Goal: Information Seeking & Learning: Check status

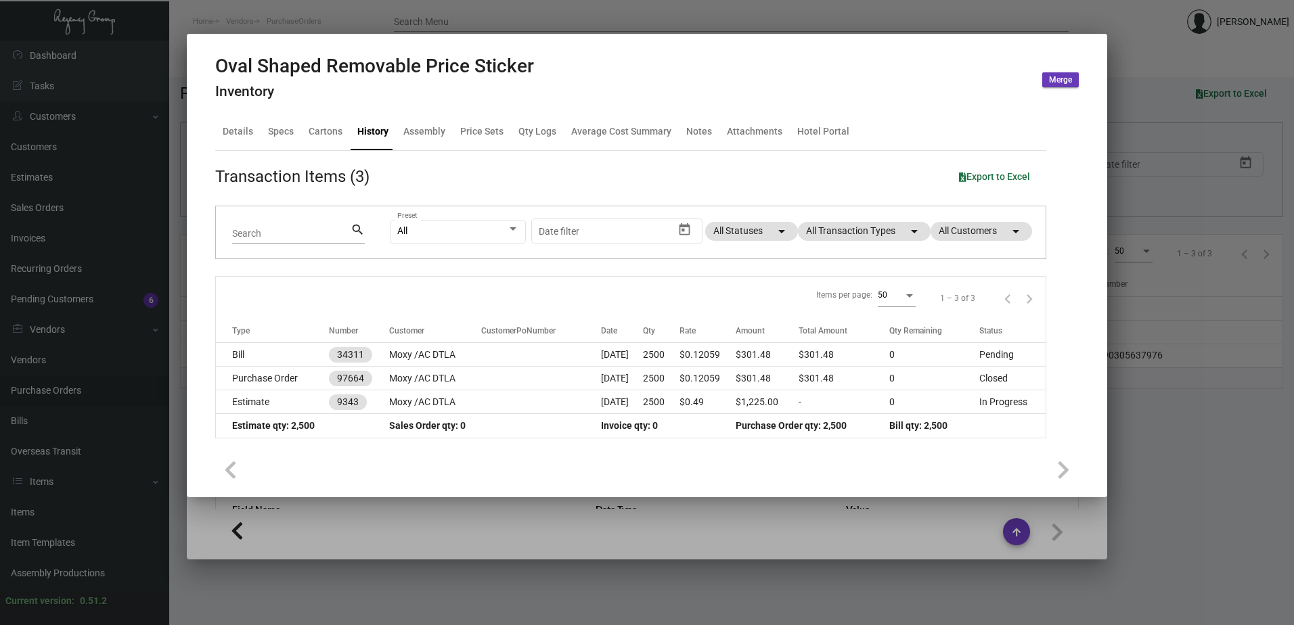
scroll to position [637, 0]
click at [99, 401] on div at bounding box center [647, 312] width 1294 height 625
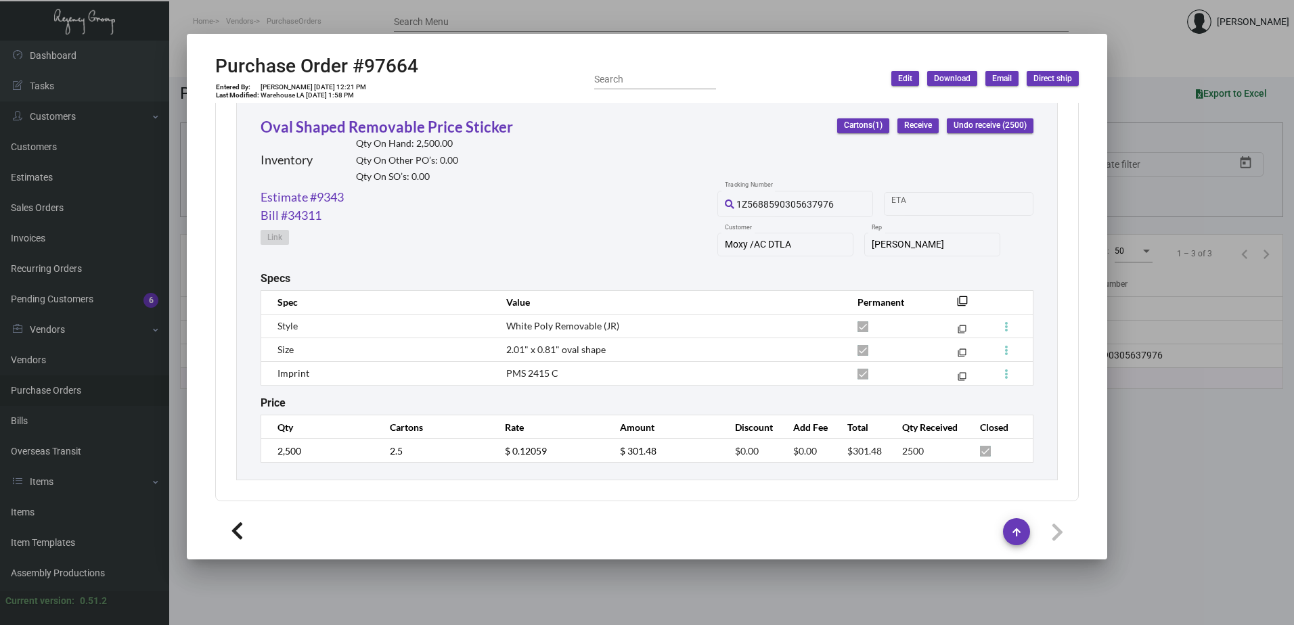
click at [37, 509] on div at bounding box center [647, 312] width 1294 height 625
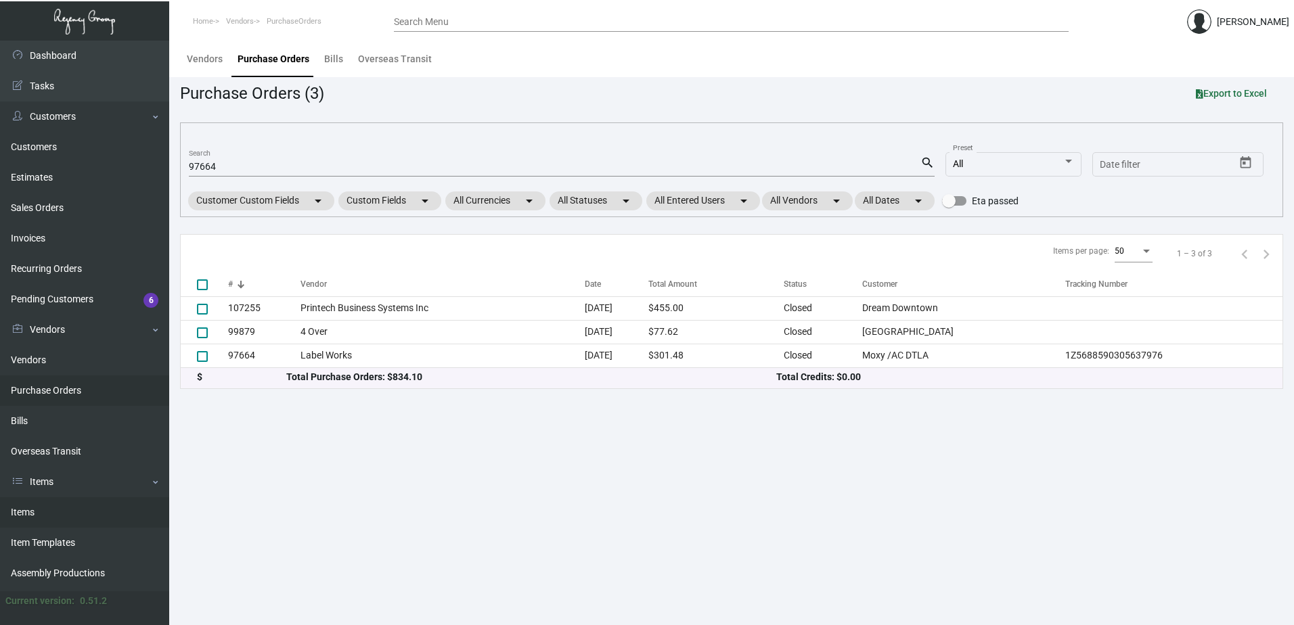
click at [28, 514] on link "Items" at bounding box center [84, 512] width 169 height 30
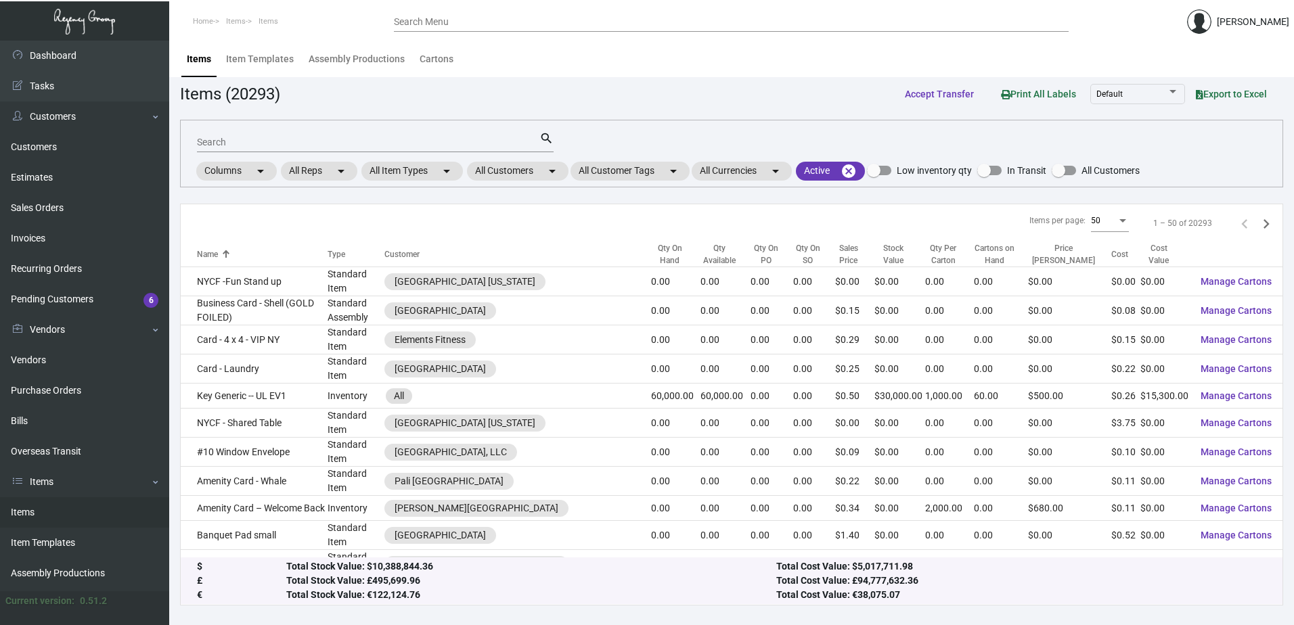
click at [483, 135] on div "Search" at bounding box center [368, 141] width 342 height 21
click at [507, 171] on mat-chip "All Customers arrow_drop_down" at bounding box center [518, 171] width 102 height 19
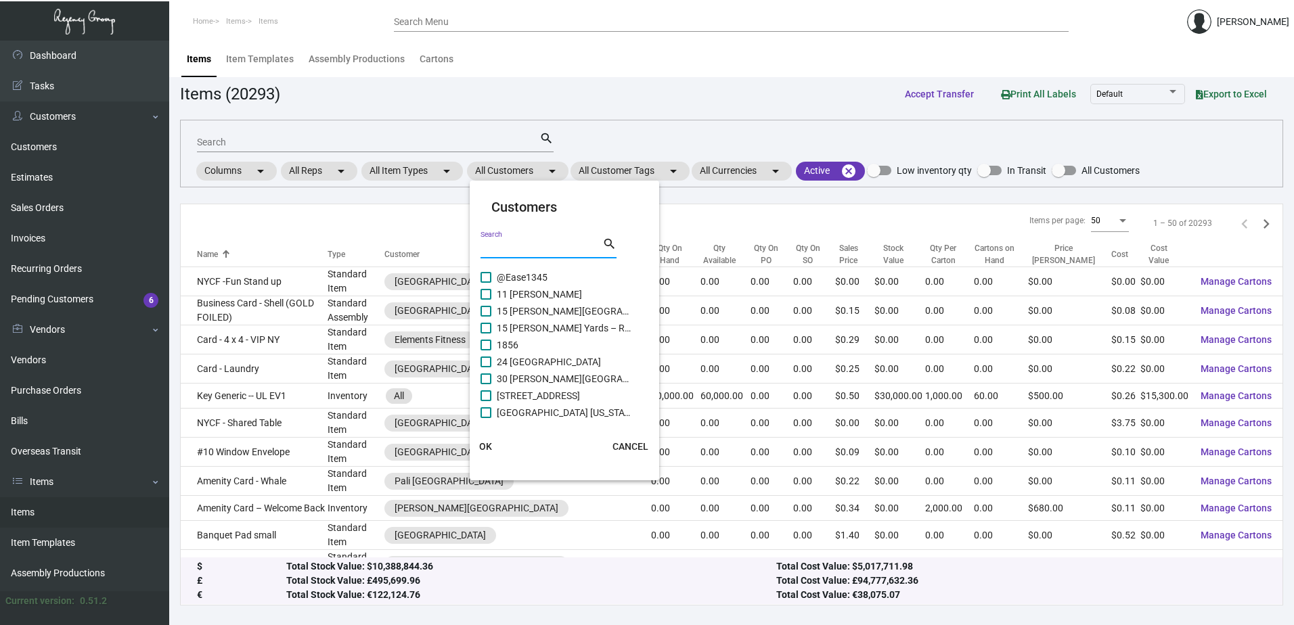
click at [520, 253] on input "Search" at bounding box center [542, 248] width 122 height 11
type input "line"
click at [623, 93] on div at bounding box center [647, 312] width 1294 height 625
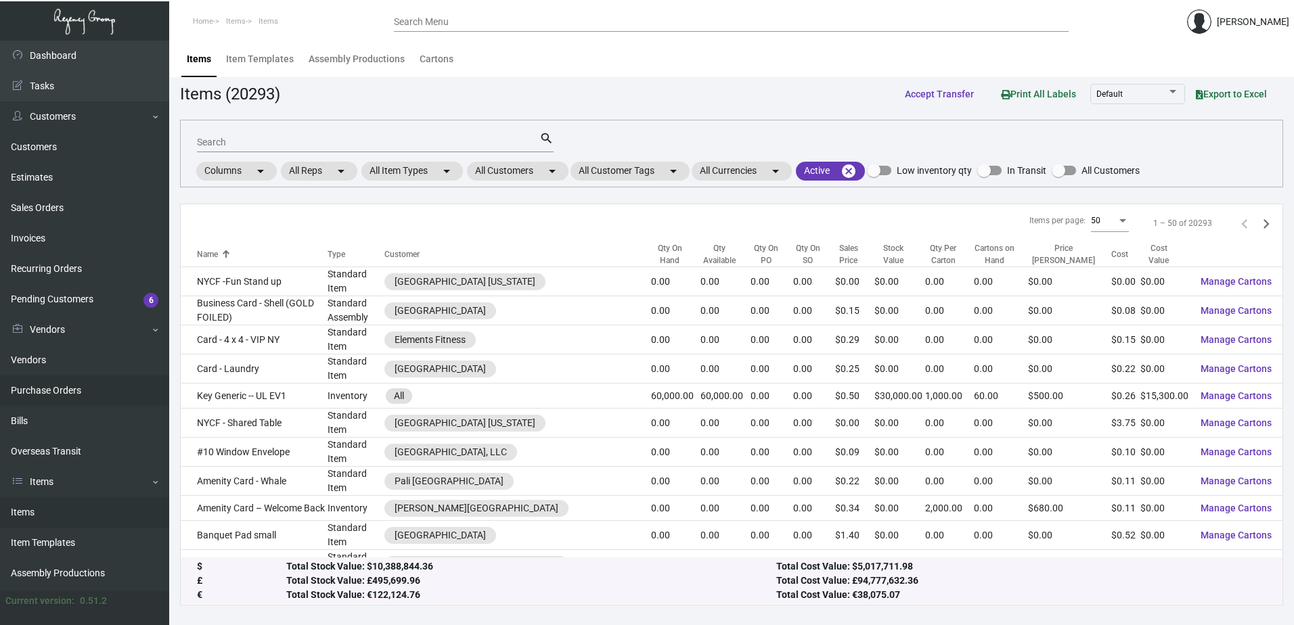
click at [58, 398] on link "Purchase Orders" at bounding box center [84, 391] width 169 height 30
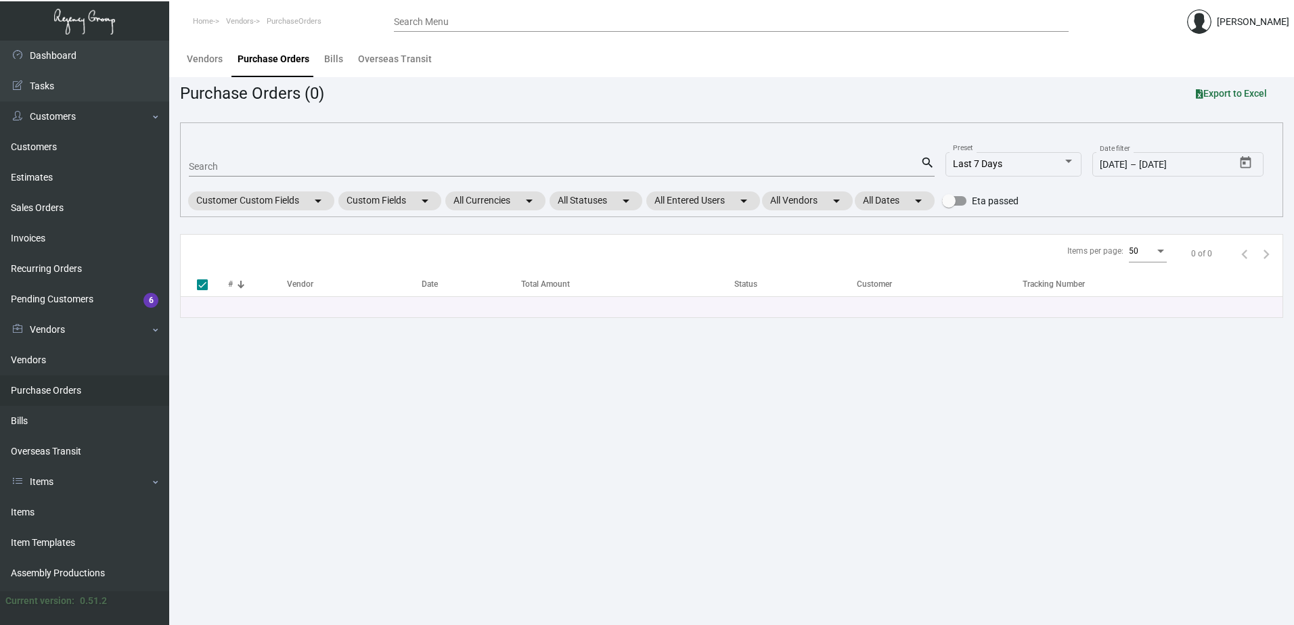
click at [313, 171] on input "Search" at bounding box center [555, 167] width 732 height 11
type input "9549"
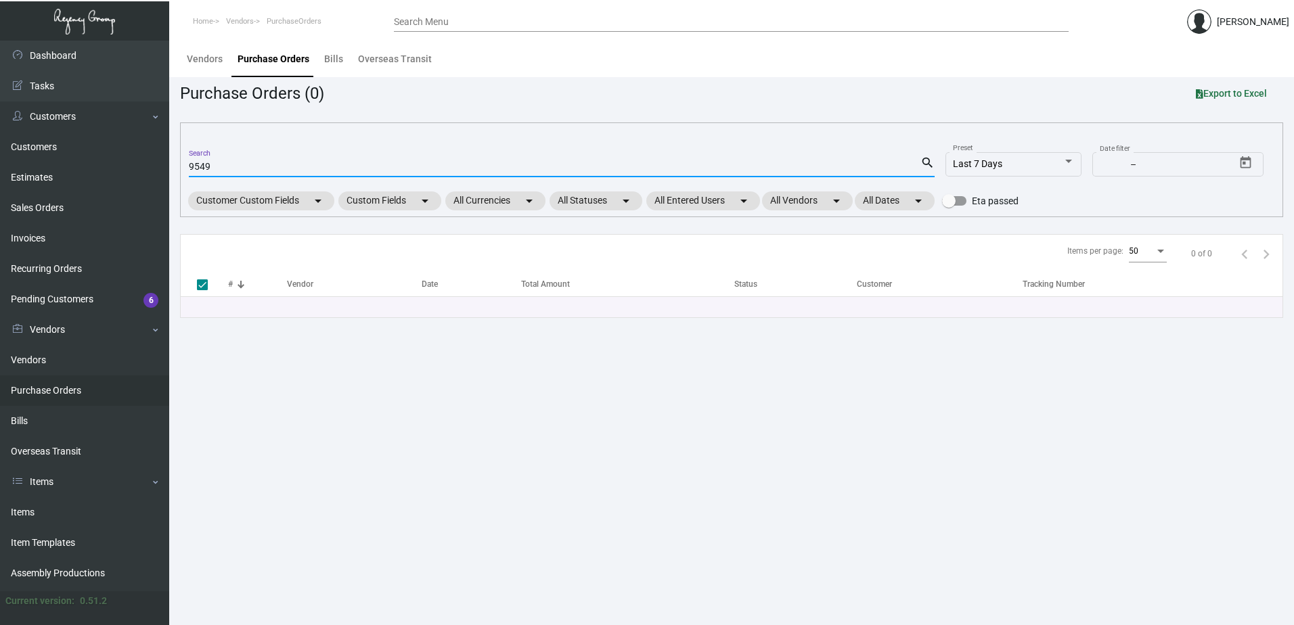
checkbox input "false"
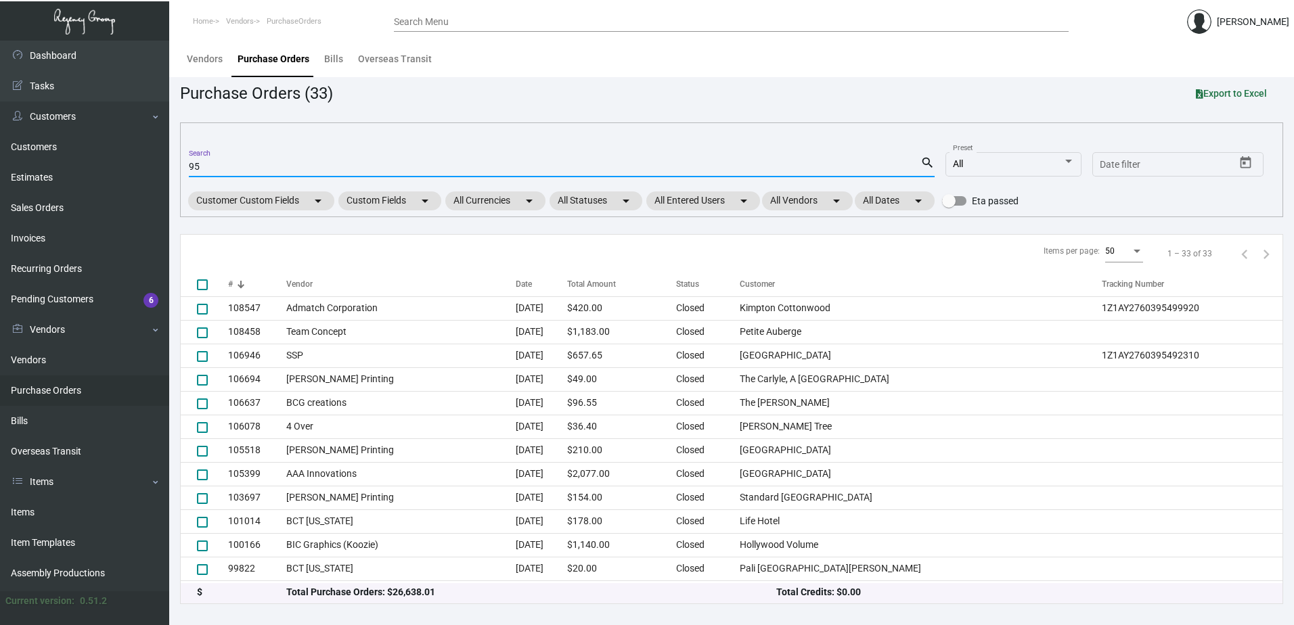
type input "9"
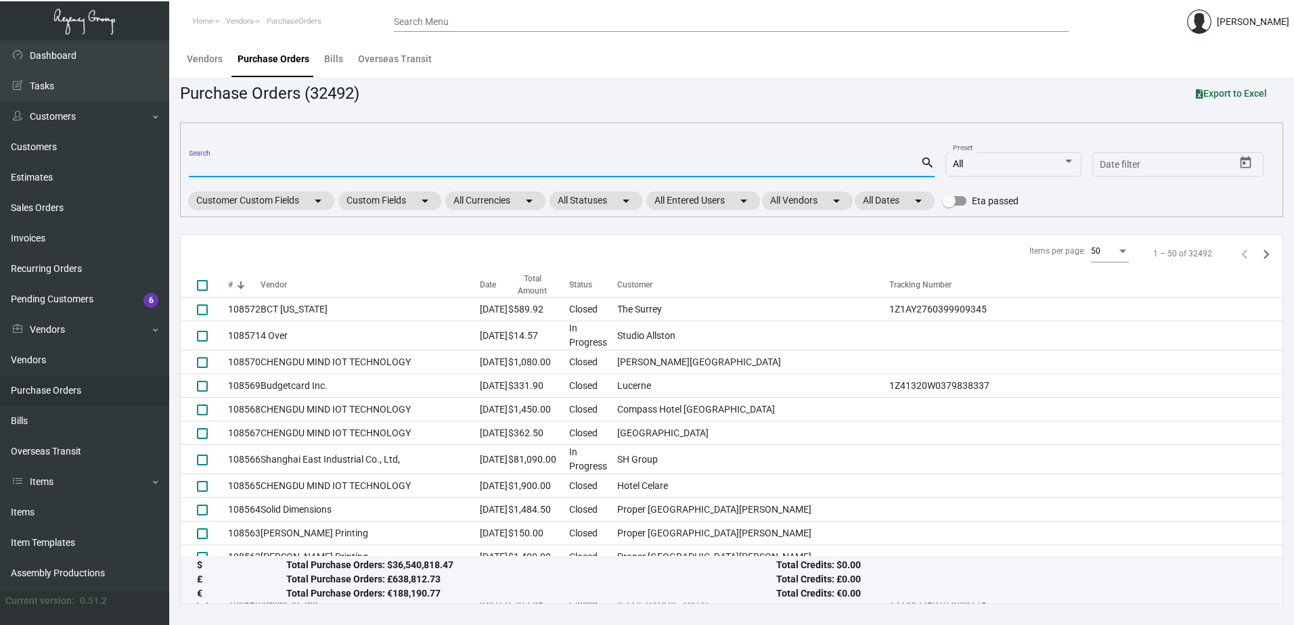
type input "5"
type input "95497"
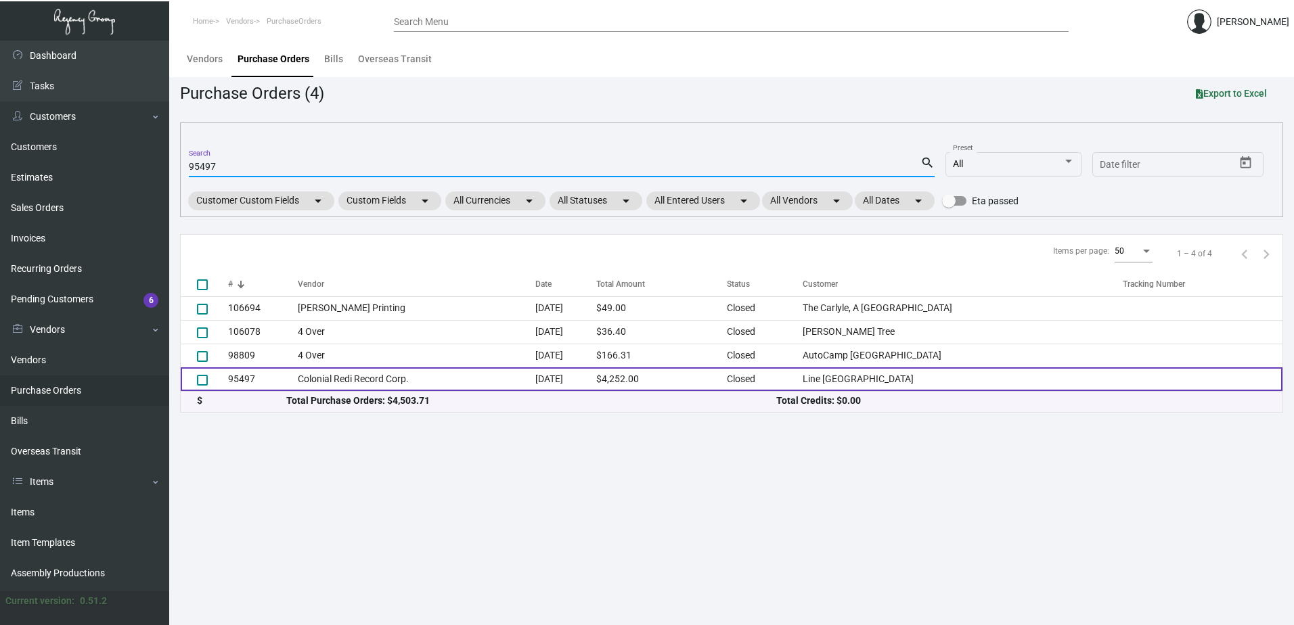
click at [351, 368] on td "Colonial Redi Record Corp." at bounding box center [417, 380] width 238 height 24
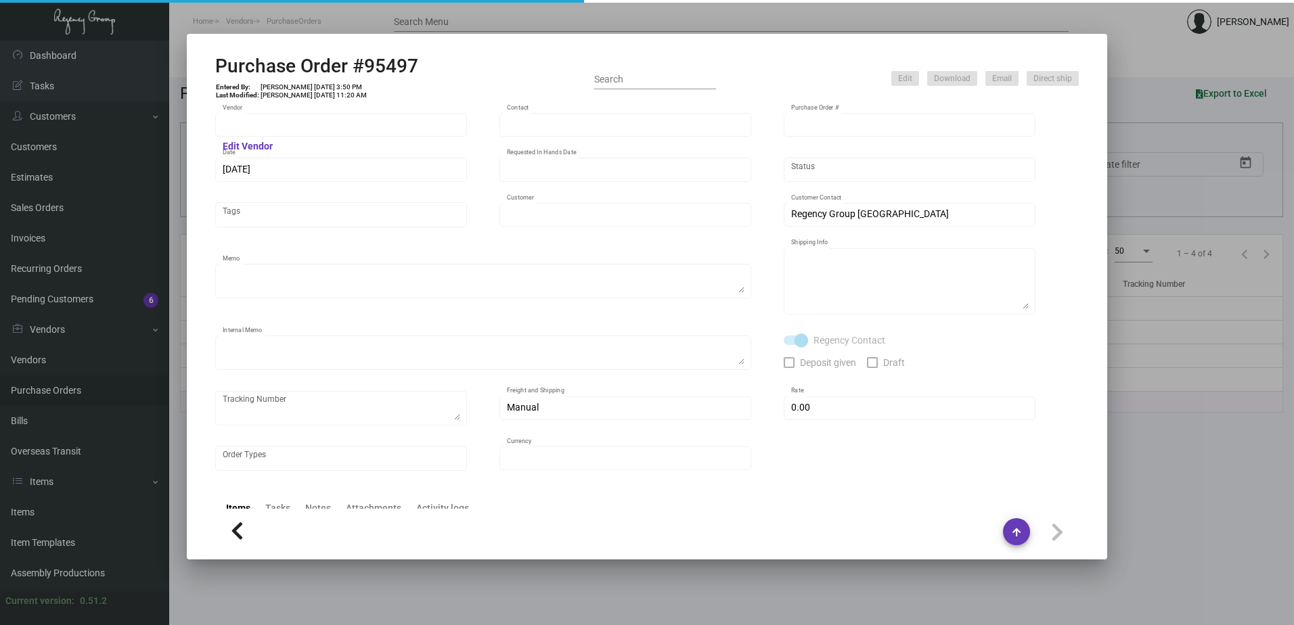
type input "Colonial Redi Record Corp."
type input "[PERSON_NAME]"
type input "95497"
type input "[DATE]"
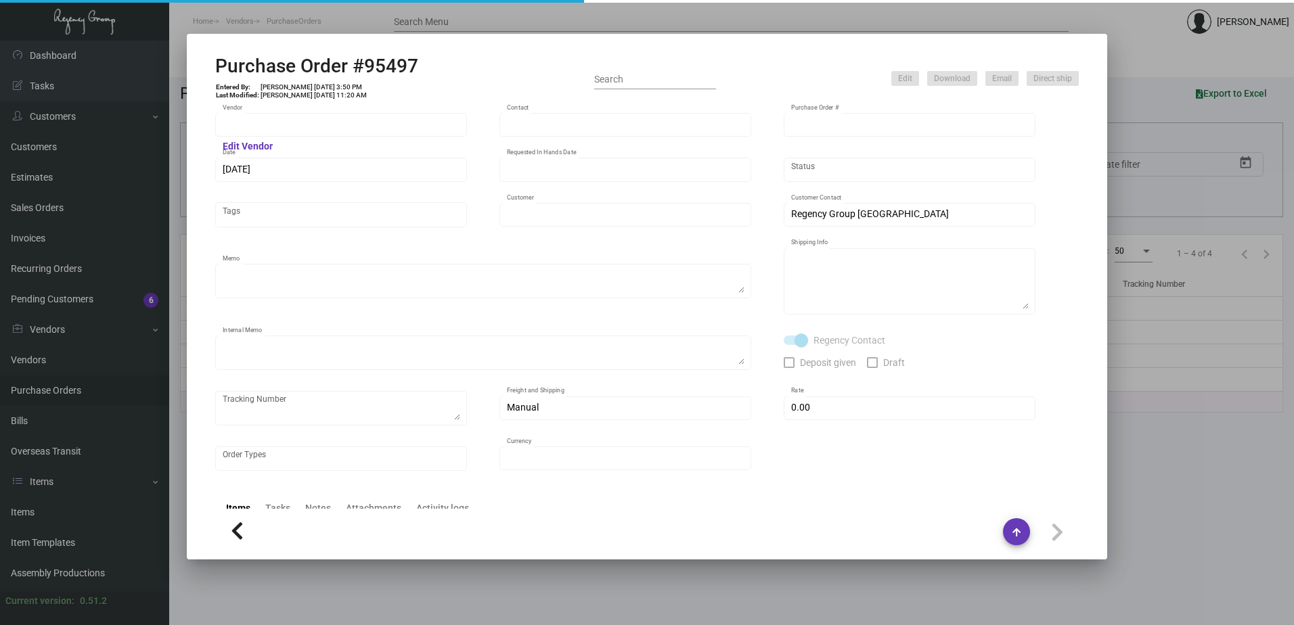
type input "Line [GEOGRAPHIC_DATA]"
type textarea "Reference quote dated [DATE]. Printing gray on paper; same as reorder of PO# 88…"
type textarea "Regency Group NJ - [PERSON_NAME] [STREET_ADDRESS]"
type textarea "1/5 - Proof approved. [DATE] - [PERSON_NAME] & [PERSON_NAME] Delivery Cost $53.…"
checkbox input "true"
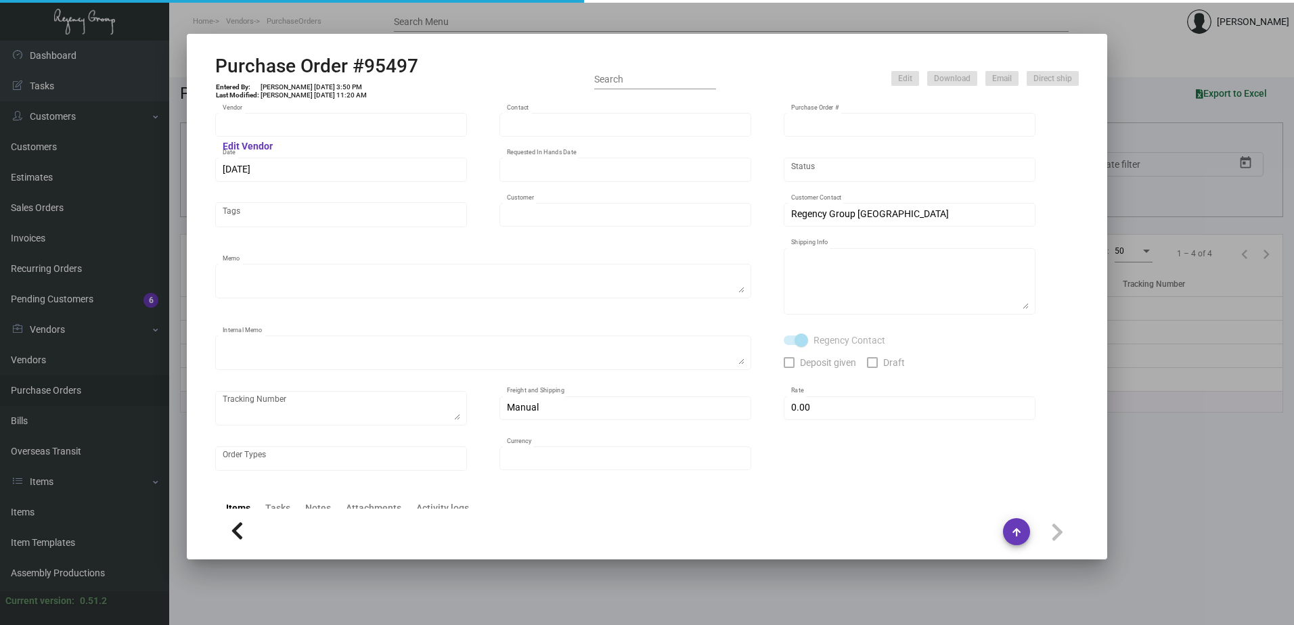
type input "$ 0.00"
type input "United States Dollar $"
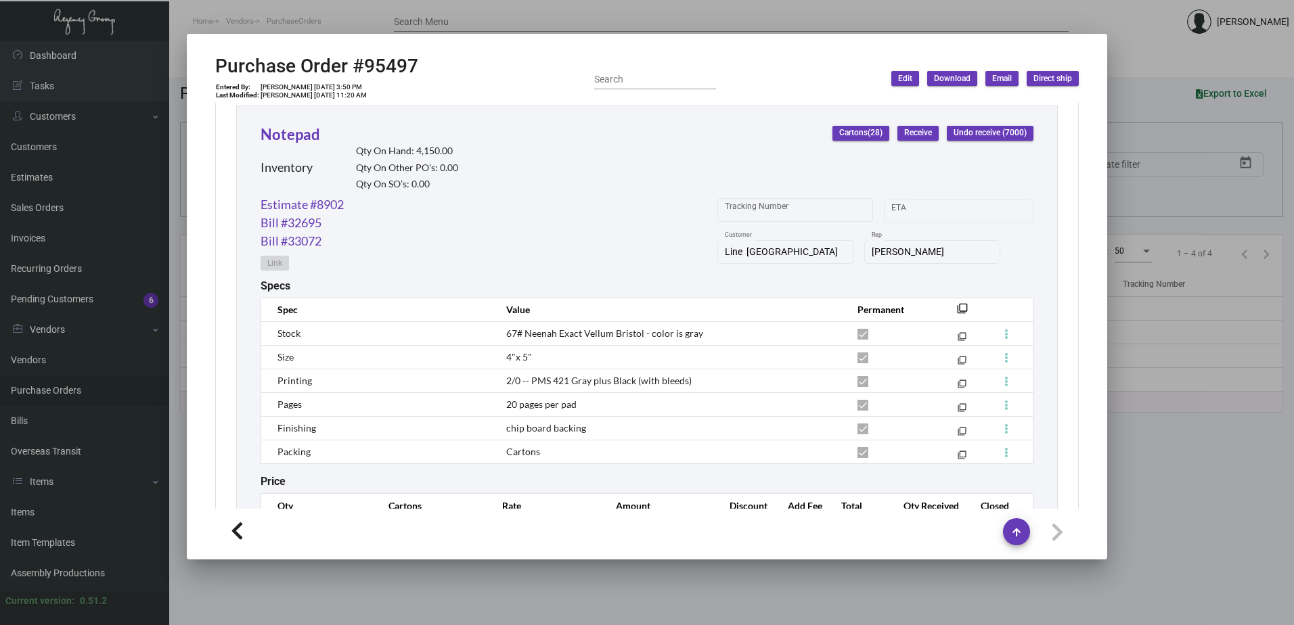
scroll to position [677, 0]
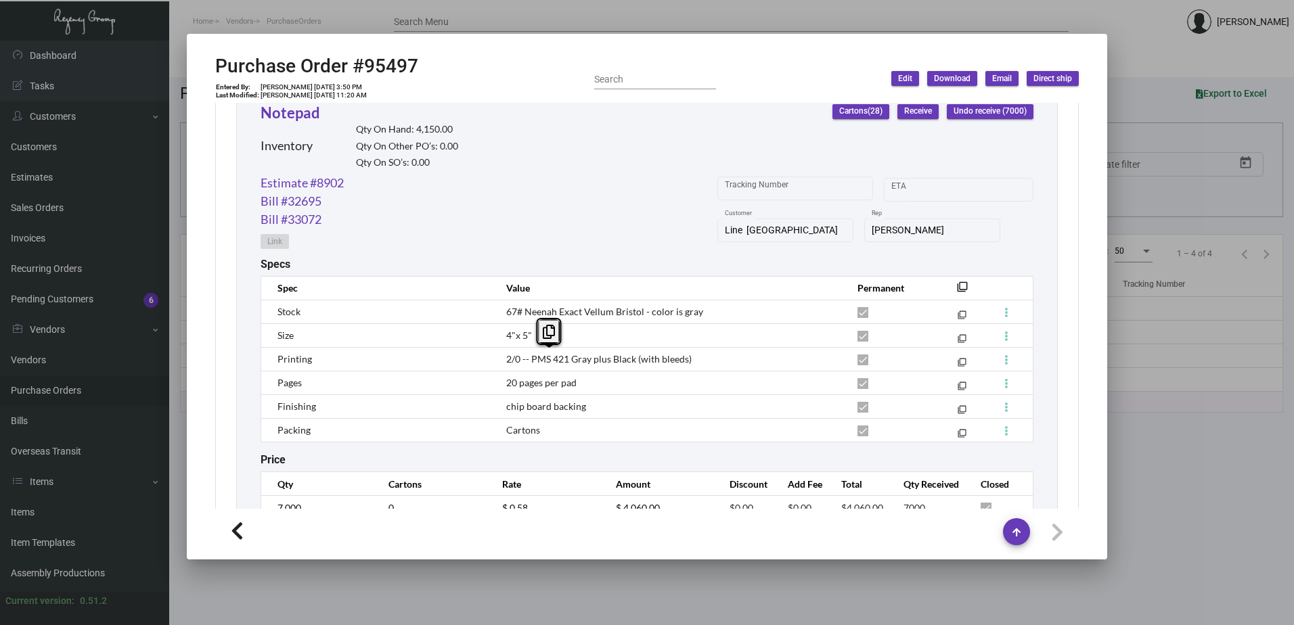
drag, startPoint x: 508, startPoint y: 357, endPoint x: 592, endPoint y: 357, distance: 83.9
click at [592, 357] on span "2/0 -- PMS 421 Gray plus Black (with bleeds)" at bounding box center [598, 359] width 185 height 12
drag, startPoint x: 592, startPoint y: 357, endPoint x: 714, endPoint y: 359, distance: 122.5
click at [714, 359] on td "2/0 -- PMS 421 Gray plus Black (with bleeds)" at bounding box center [668, 359] width 351 height 24
drag, startPoint x: 508, startPoint y: 313, endPoint x: 598, endPoint y: 313, distance: 90.7
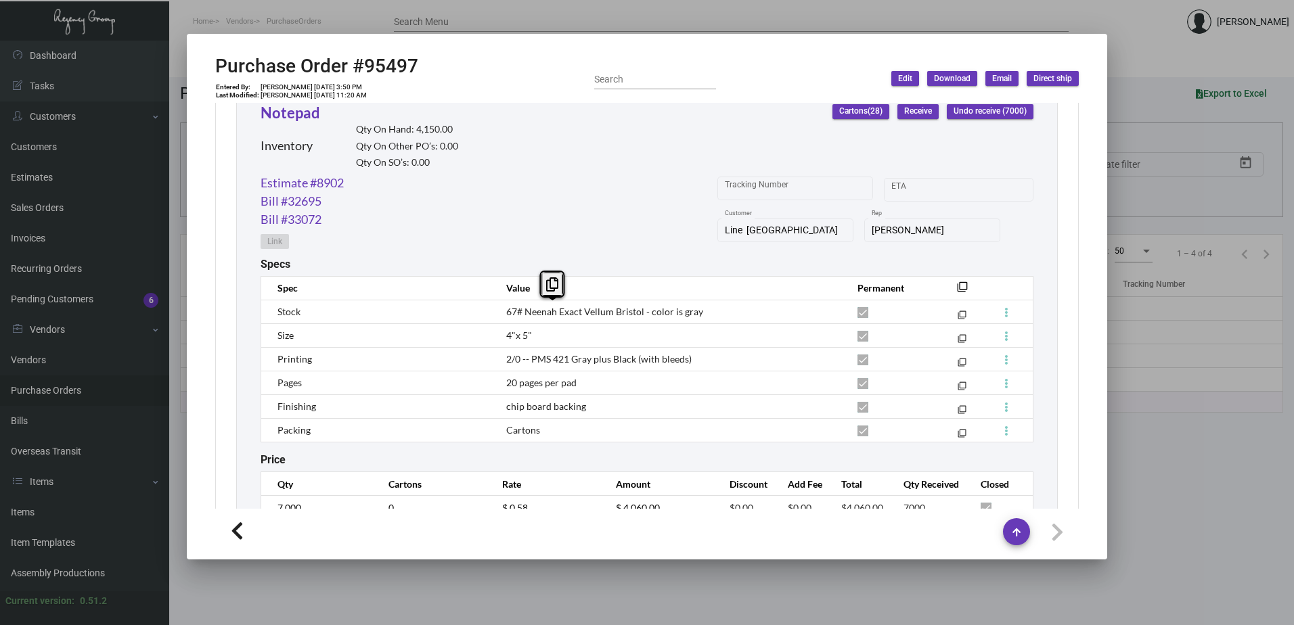
click at [598, 313] on span "67# Neenah Exact Vellum Bristol - color is gray" at bounding box center [604, 312] width 197 height 12
click at [493, 309] on td "67# Neenah Exact Vellum Bristol - color is gray" at bounding box center [668, 312] width 351 height 24
click at [569, 258] on div "Specs" at bounding box center [647, 264] width 773 height 13
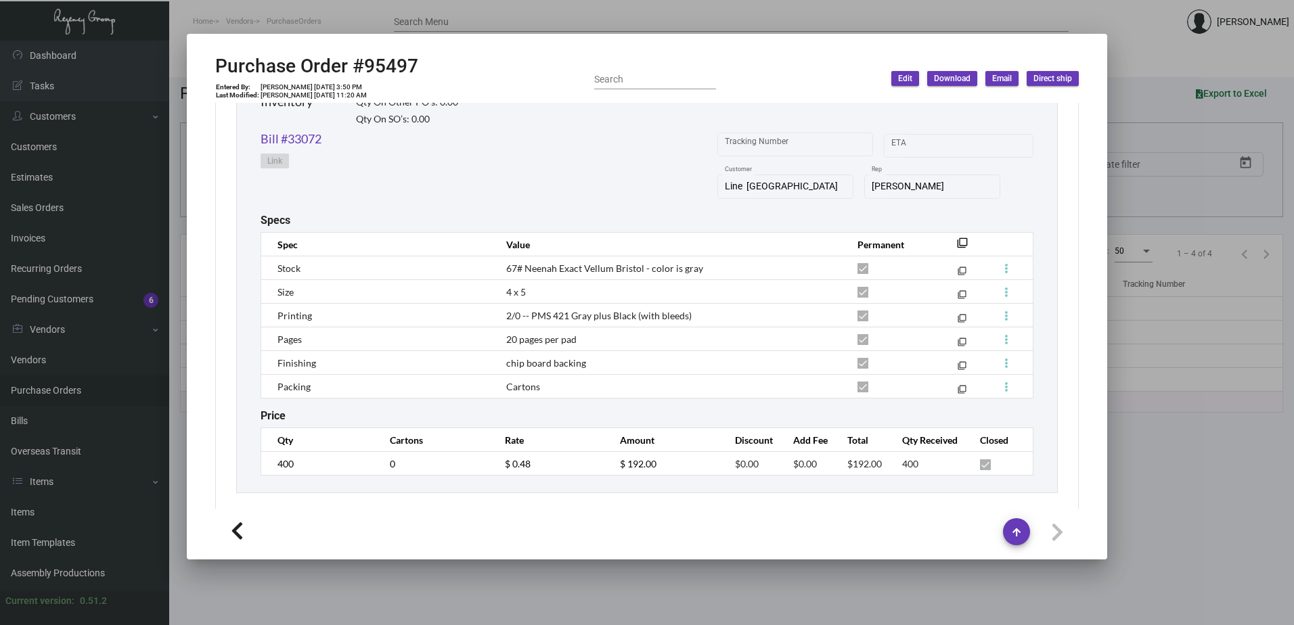
scroll to position [1210, 0]
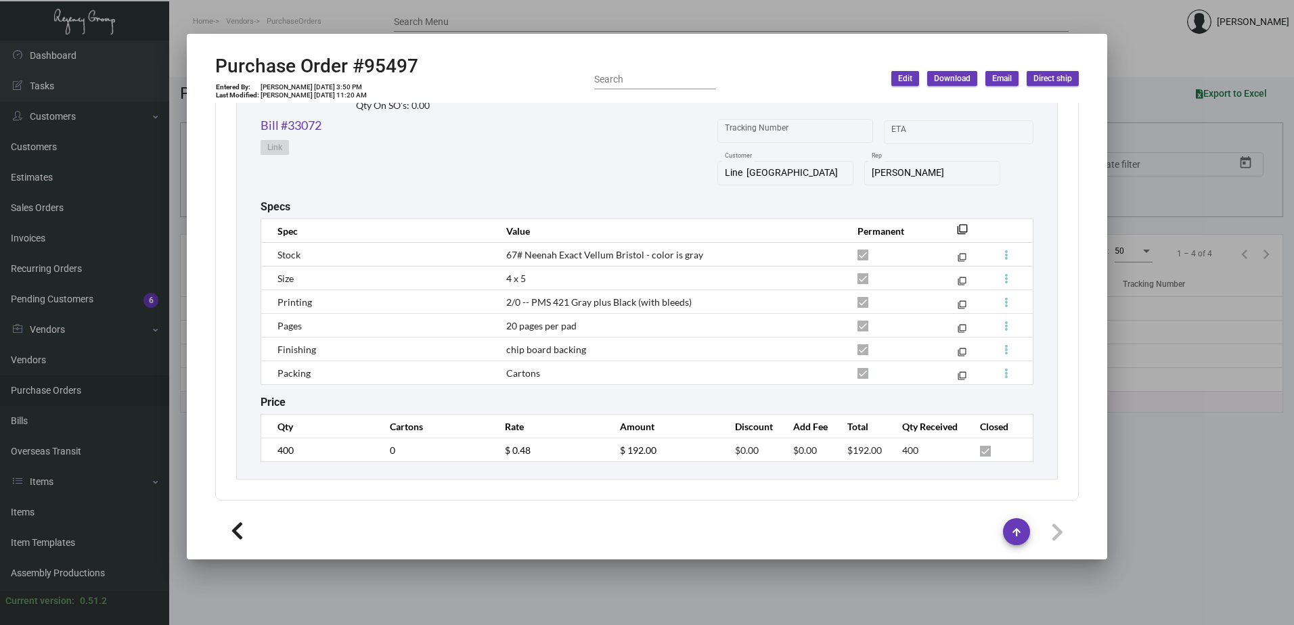
click at [600, 368] on td "Cartons" at bounding box center [668, 373] width 351 height 24
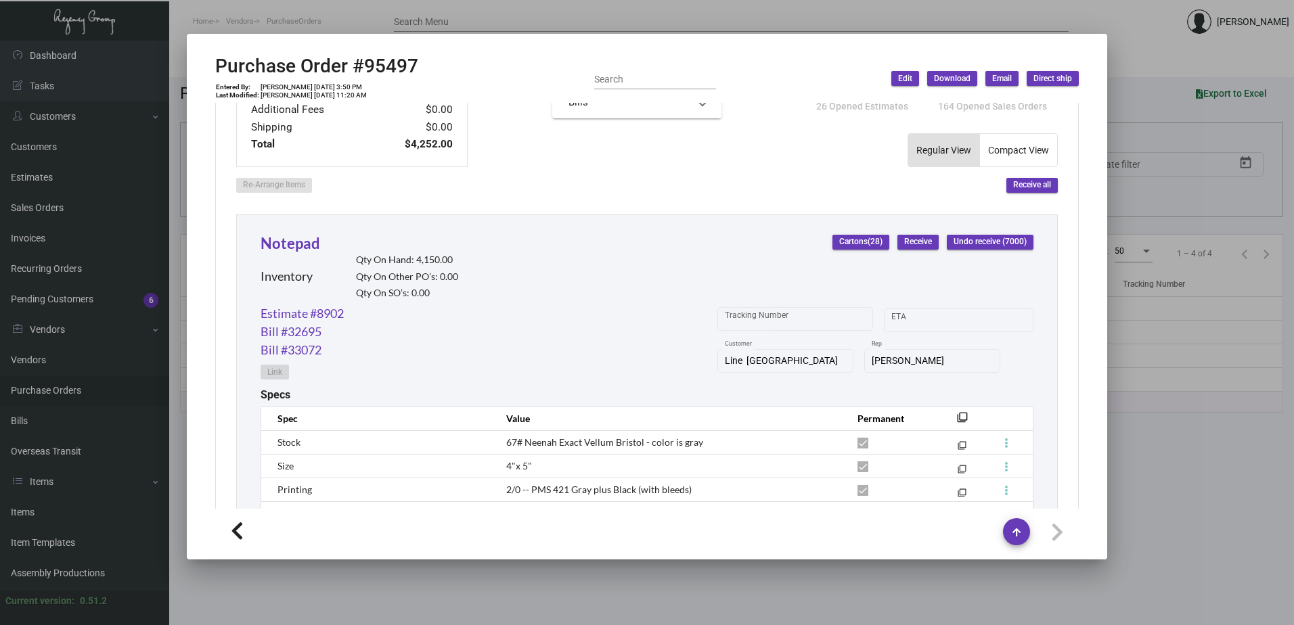
scroll to position [397, 0]
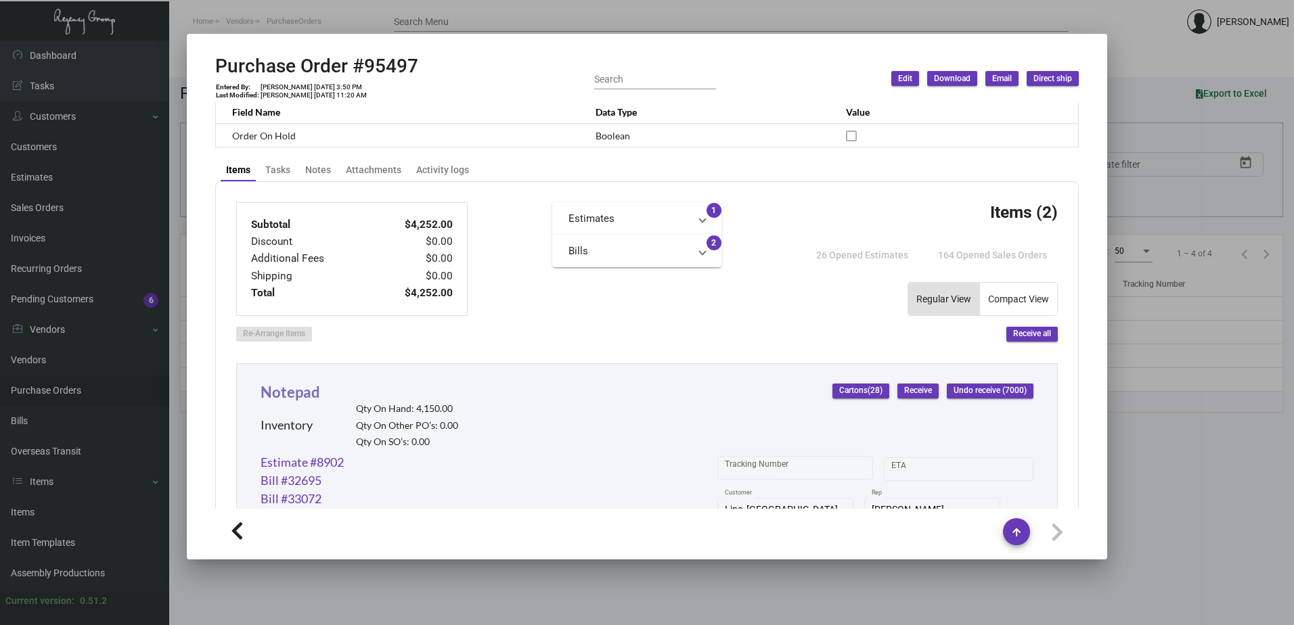
click at [286, 388] on link "Notepad" at bounding box center [291, 392] width 60 height 18
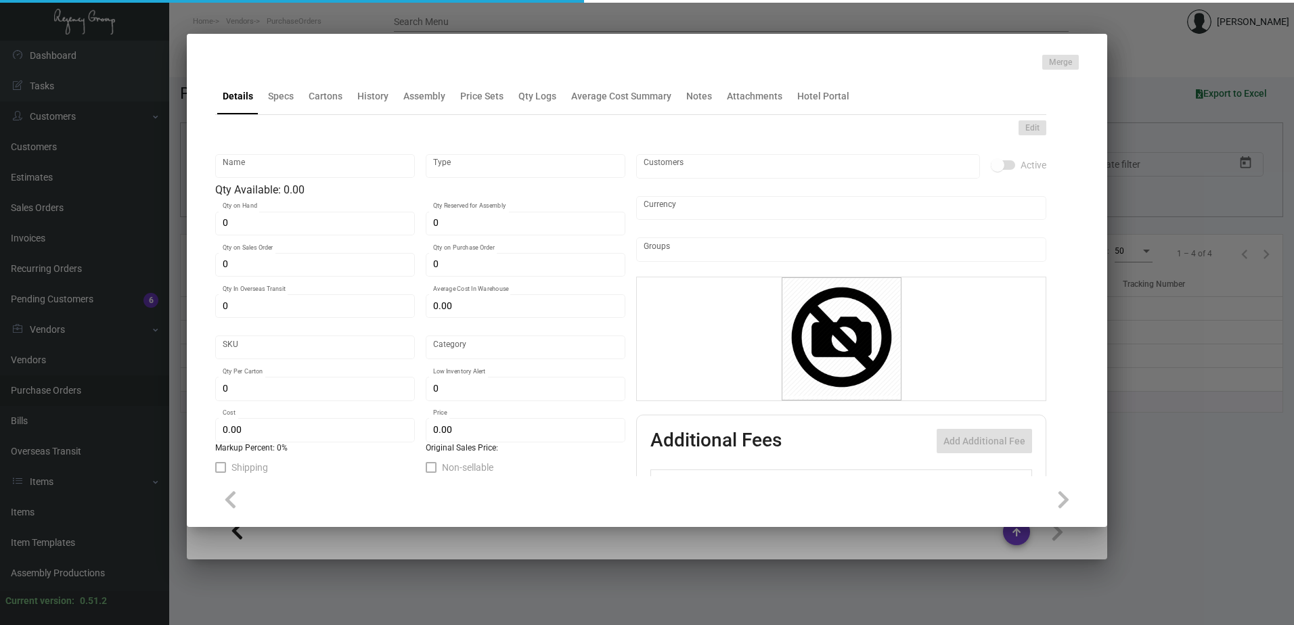
click at [374, 113] on div "Details Specs Cartons History Assembly Price Sets Qty Logs Average Cost Summary…" at bounding box center [630, 96] width 831 height 37
click at [379, 106] on div "History" at bounding box center [373, 96] width 42 height 32
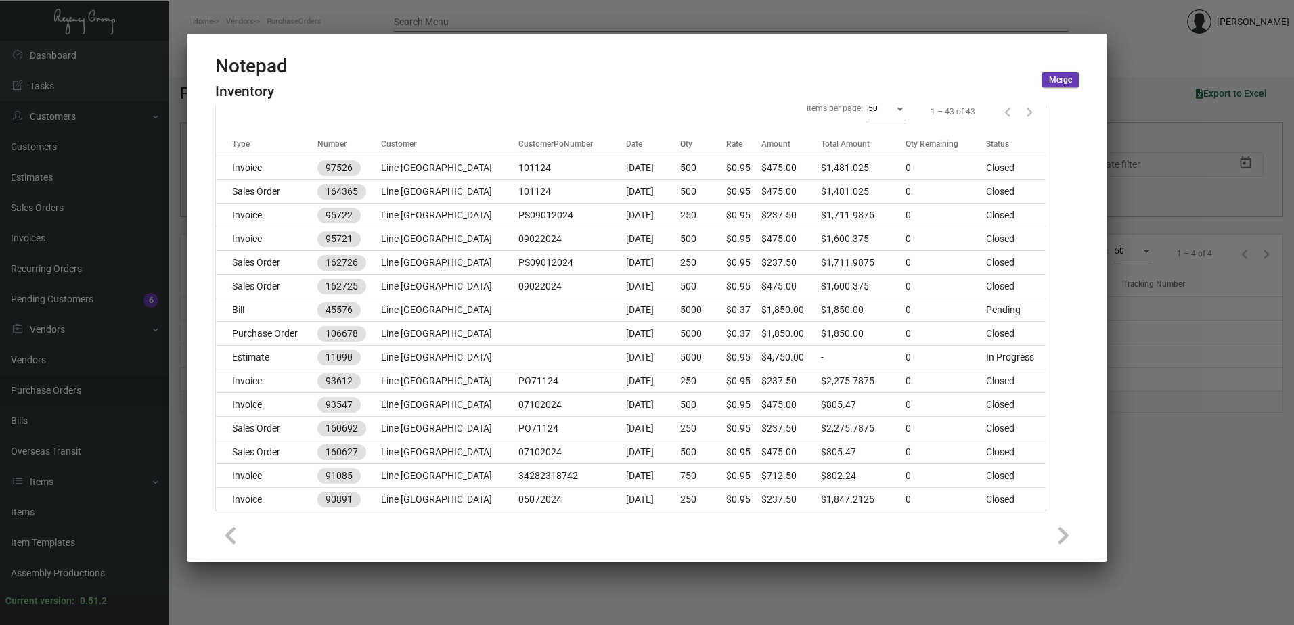
scroll to position [0, 0]
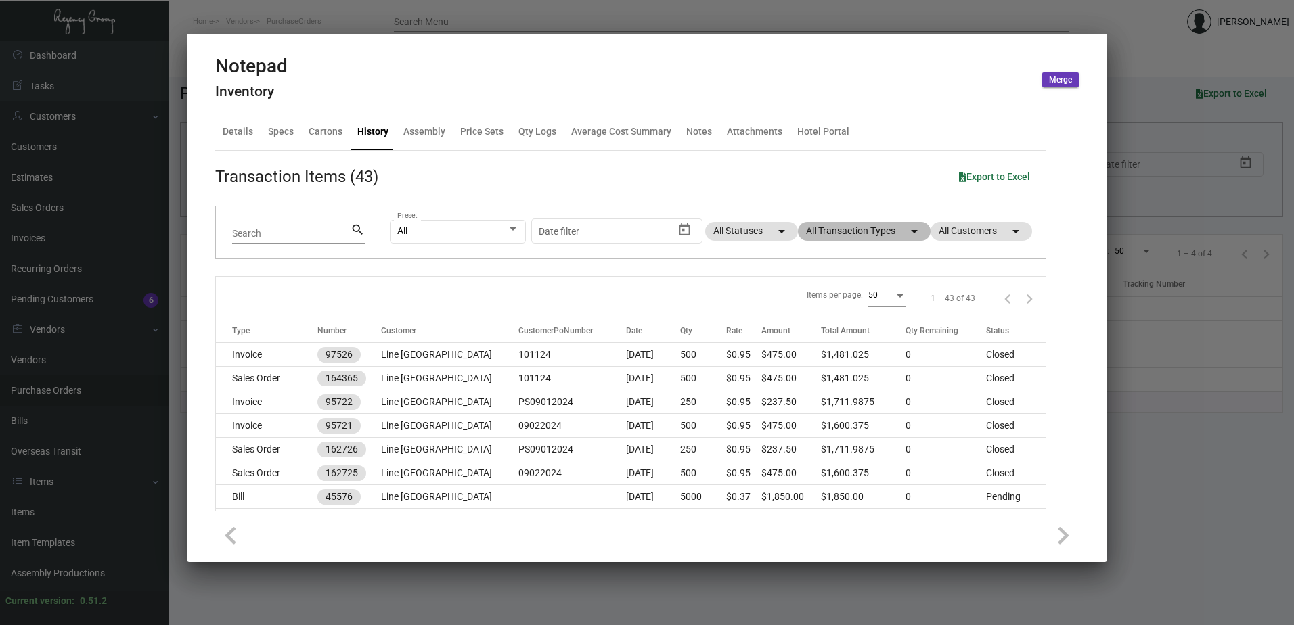
click at [856, 238] on mat-chip "All Transaction Types arrow_drop_down" at bounding box center [864, 231] width 133 height 19
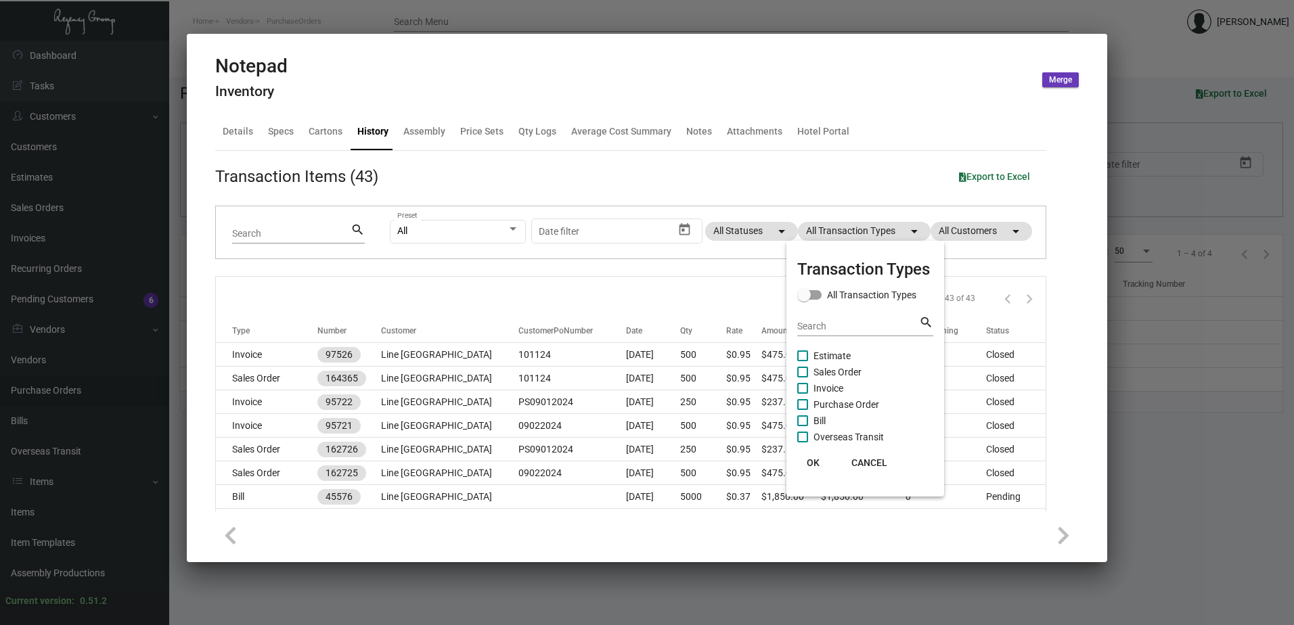
click at [850, 402] on span "Purchase Order" at bounding box center [847, 405] width 66 height 16
click at [803, 410] on input "Purchase Order" at bounding box center [802, 410] width 1 height 1
checkbox input "true"
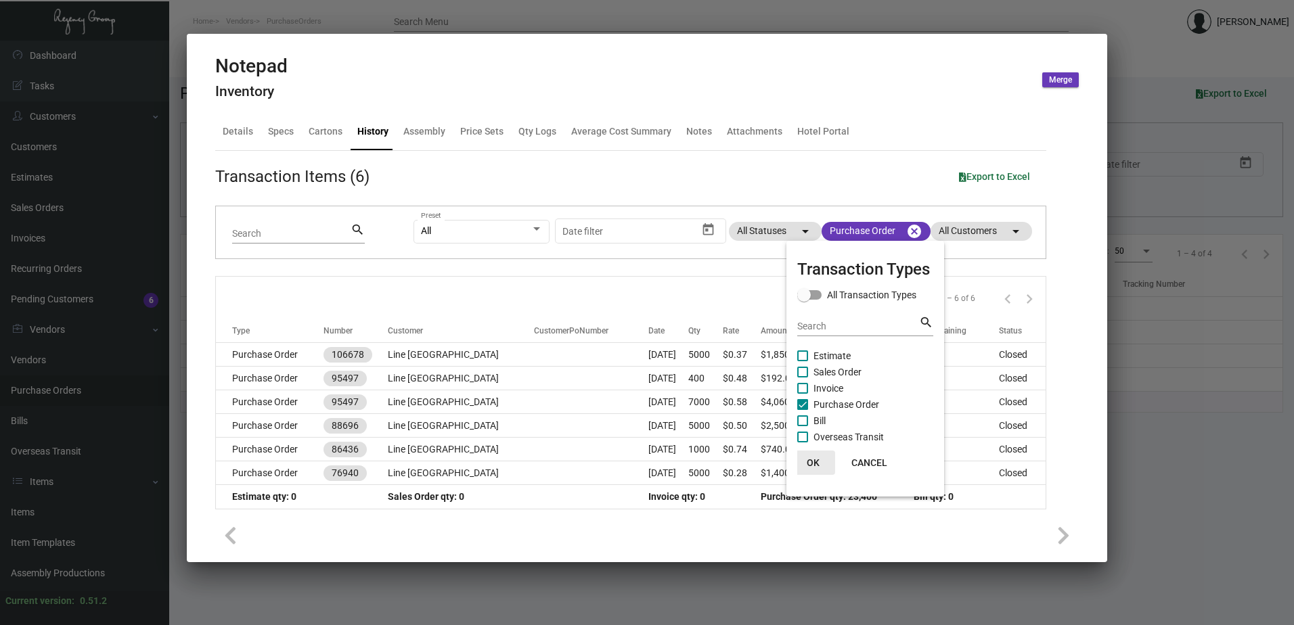
click at [811, 462] on span "OK" at bounding box center [813, 463] width 13 height 11
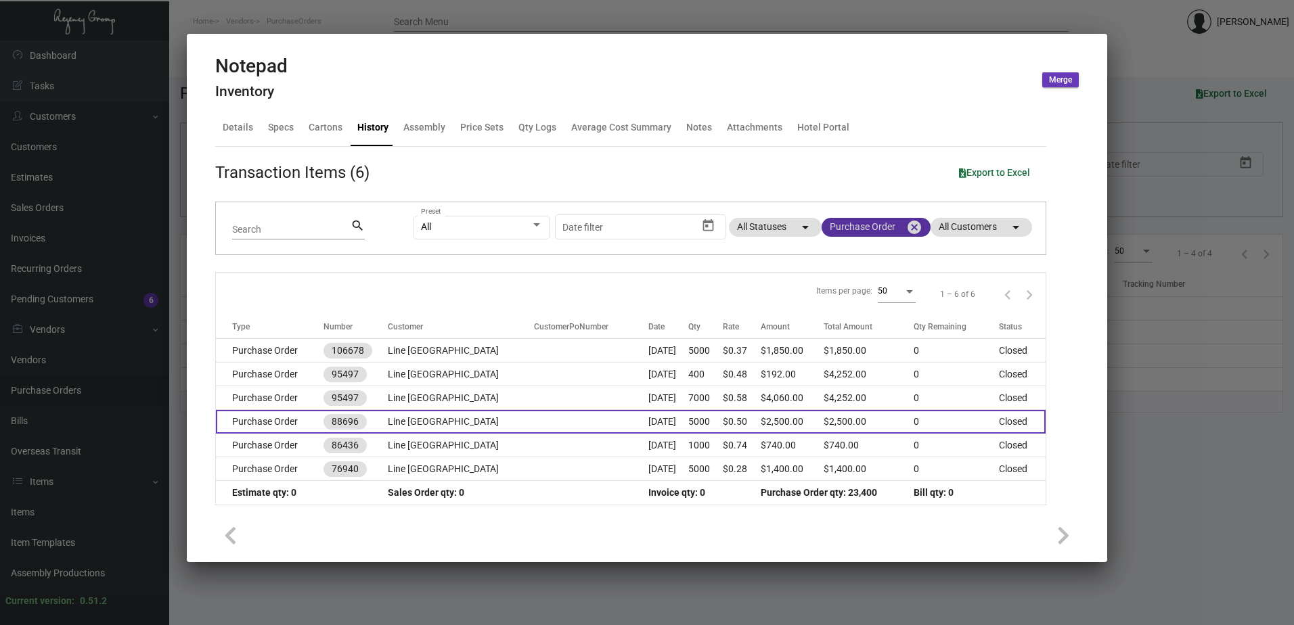
scroll to position [5, 0]
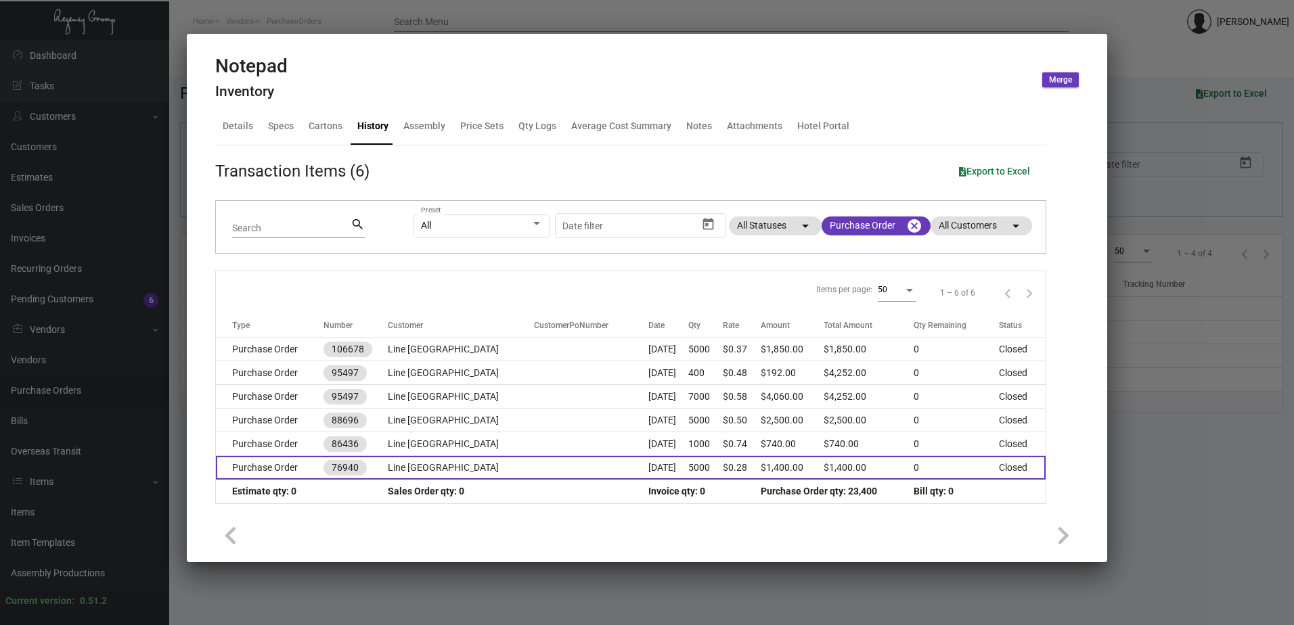
click at [534, 472] on td at bounding box center [591, 468] width 114 height 24
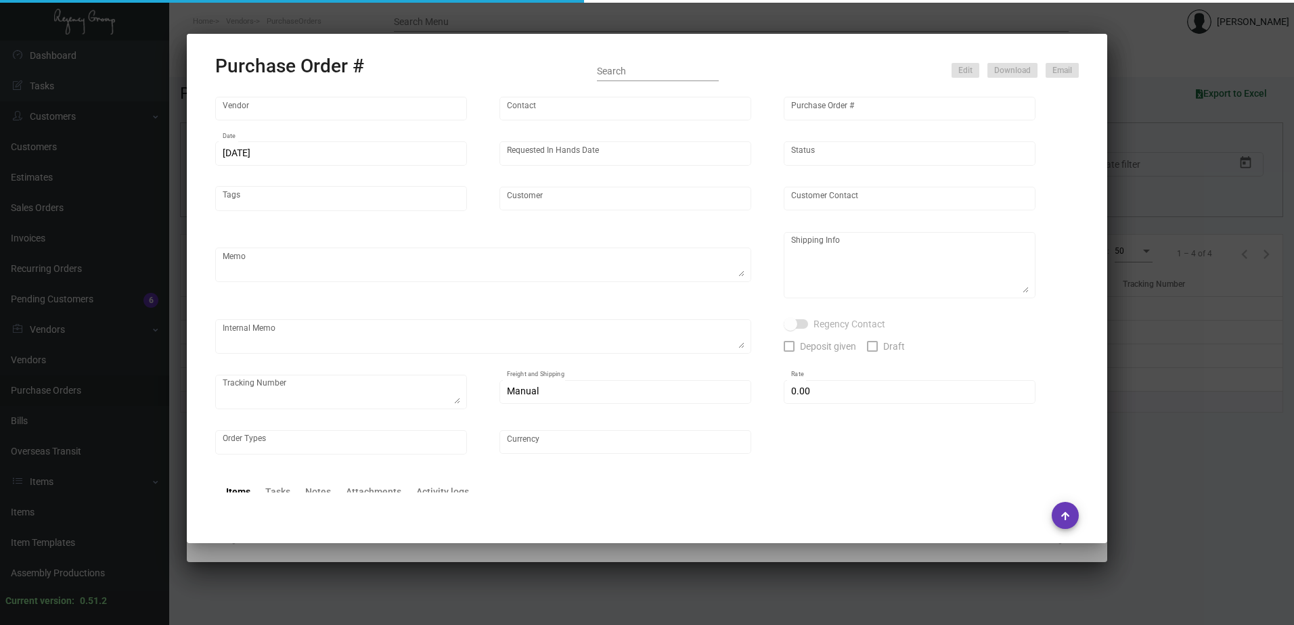
type input "Captain Notepad"
type input "[PERSON_NAME]"
type input "76940"
type input "[DATE]"
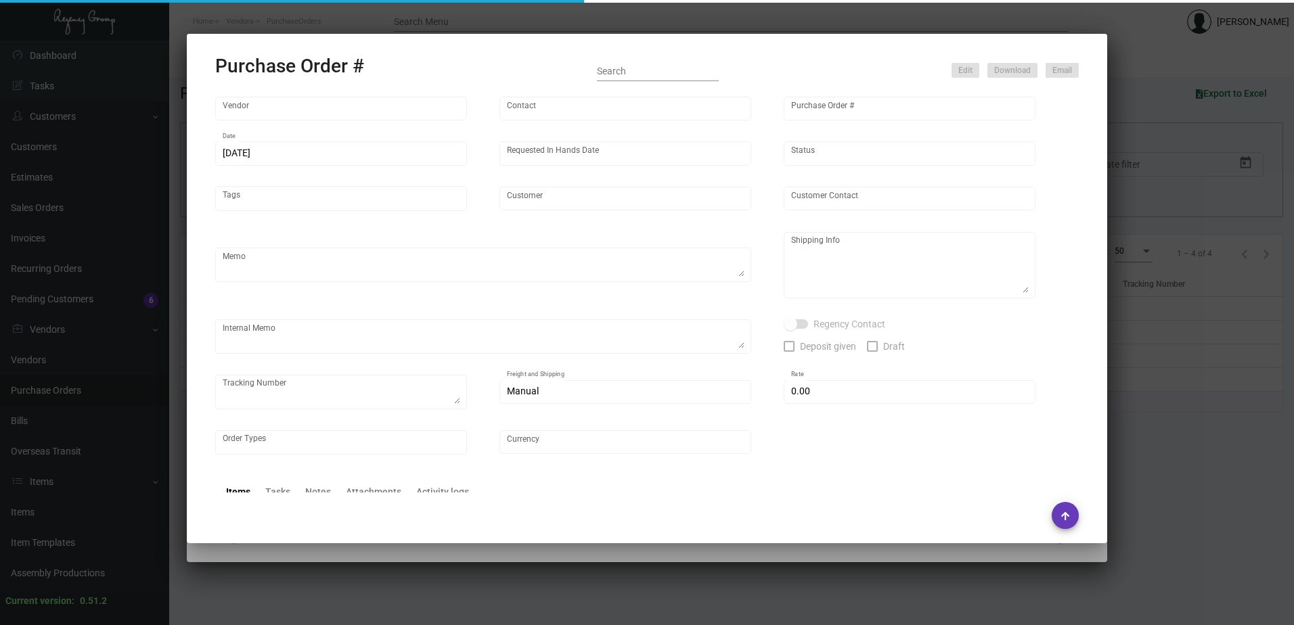
type input "Line [GEOGRAPHIC_DATA]"
type input "[PERSON_NAME]"
type textarea "PO# last 72834"
type textarea "Line [PERSON_NAME] [PERSON_NAME] [STREET_ADDRESS][PERSON_NAME]"
type input "$ 0.00"
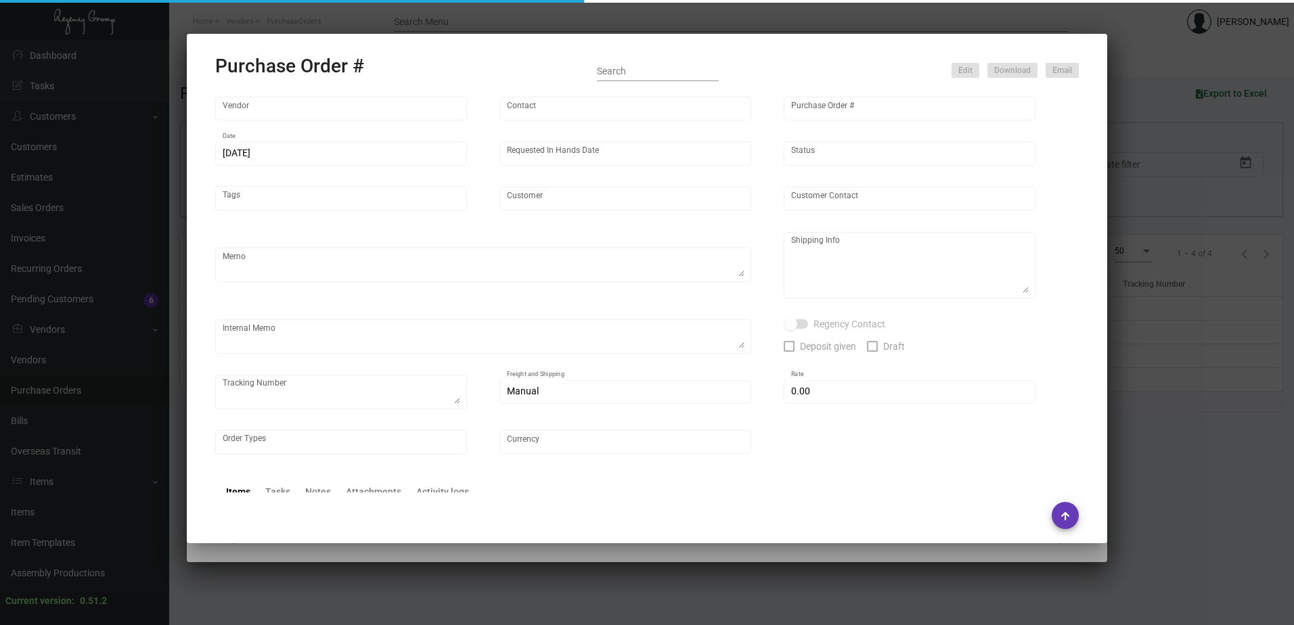
type input "United States Dollar $"
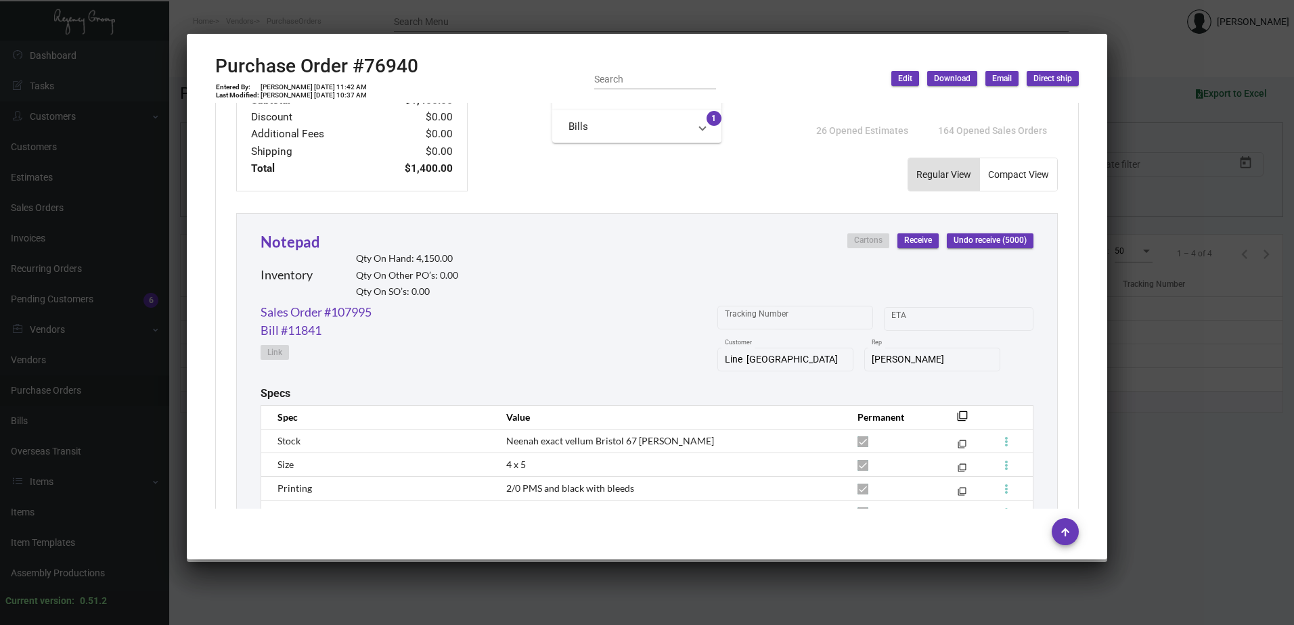
scroll to position [609, 0]
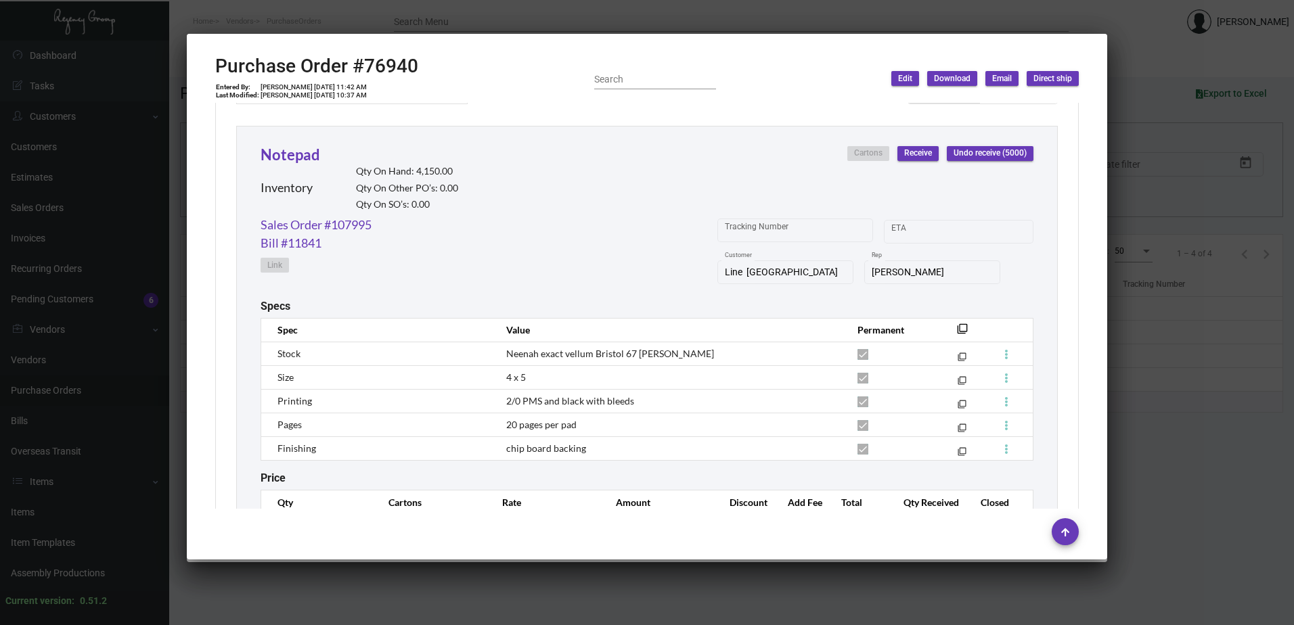
click at [1139, 339] on div at bounding box center [647, 312] width 1294 height 625
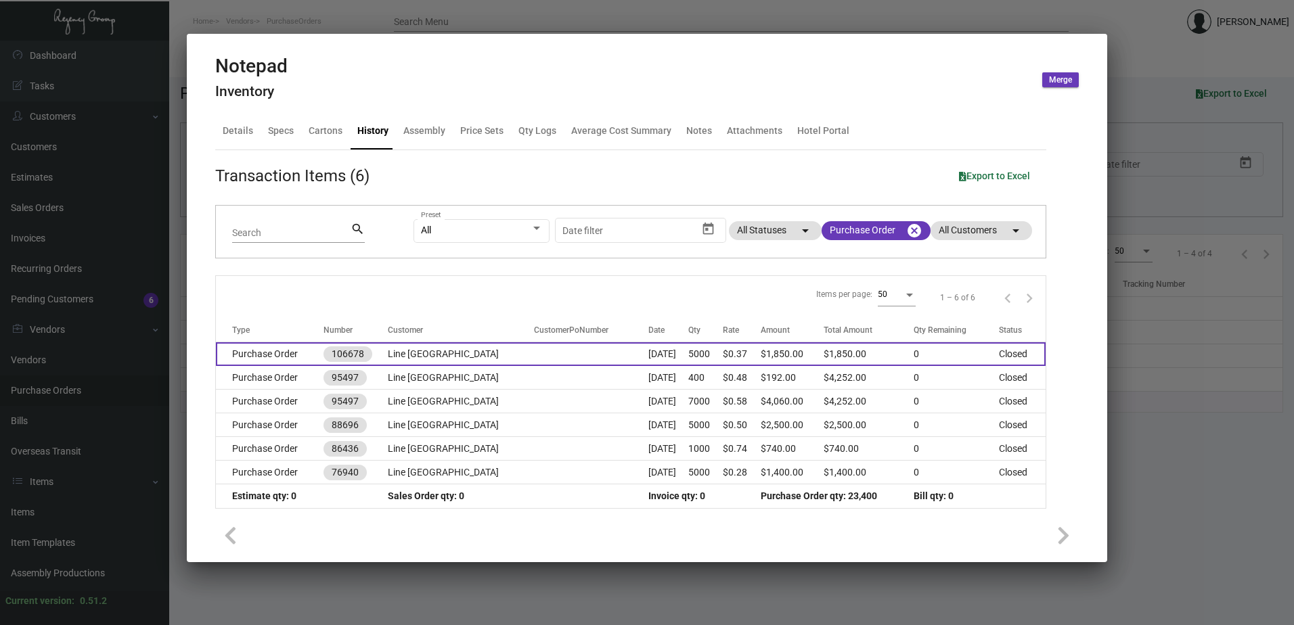
scroll to position [0, 0]
click at [430, 351] on td "Line [GEOGRAPHIC_DATA]" at bounding box center [461, 355] width 146 height 24
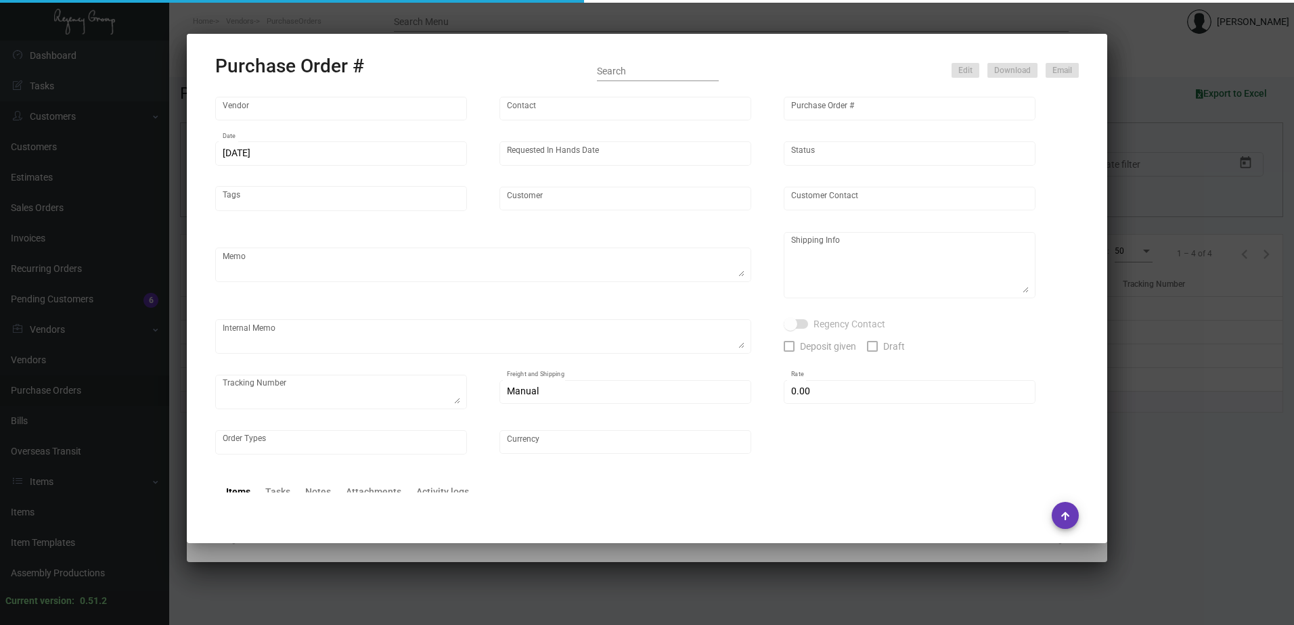
type input "Offset Press Inc"
type input "[PERSON_NAME] -"
type input "106678"
type input "[DATE]"
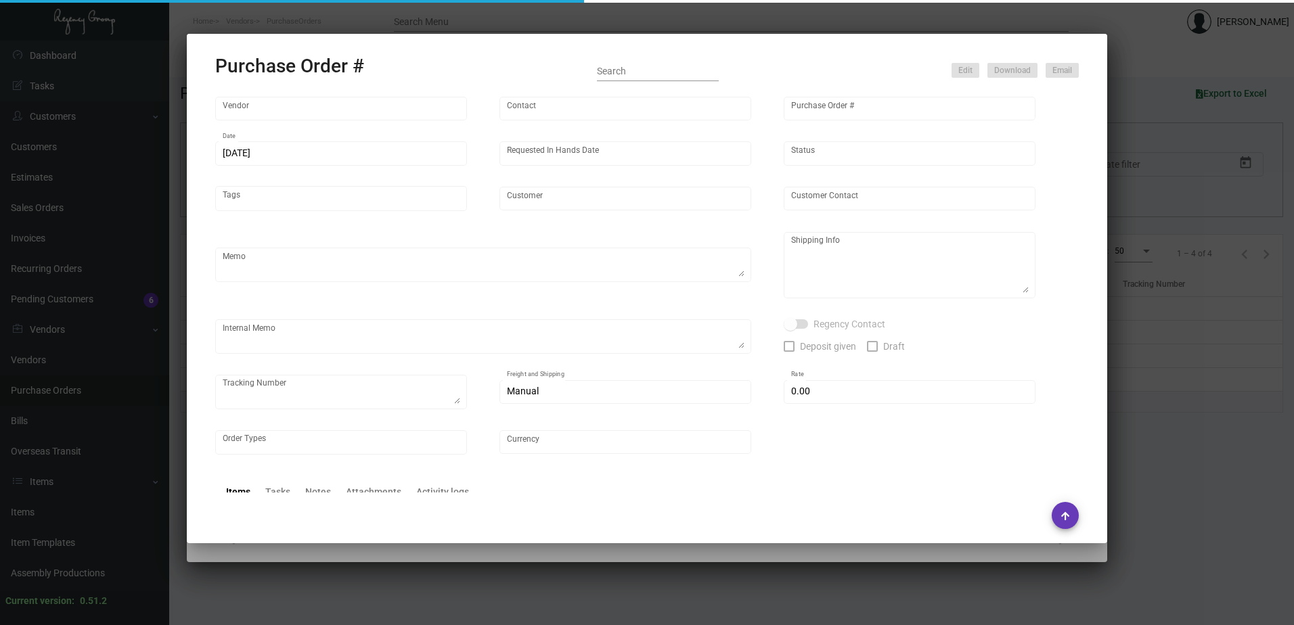
type input "Line [GEOGRAPHIC_DATA]"
type textarea "Please reach out to SH for UPS labels."
type textarea "Regency Group LA [STREET_ADDRESS]"
type textarea "8/8 - Requested ESD. 8/15 - Requested Tracking. 8.16 - LABELS PROVIDED"
checkbox input "true"
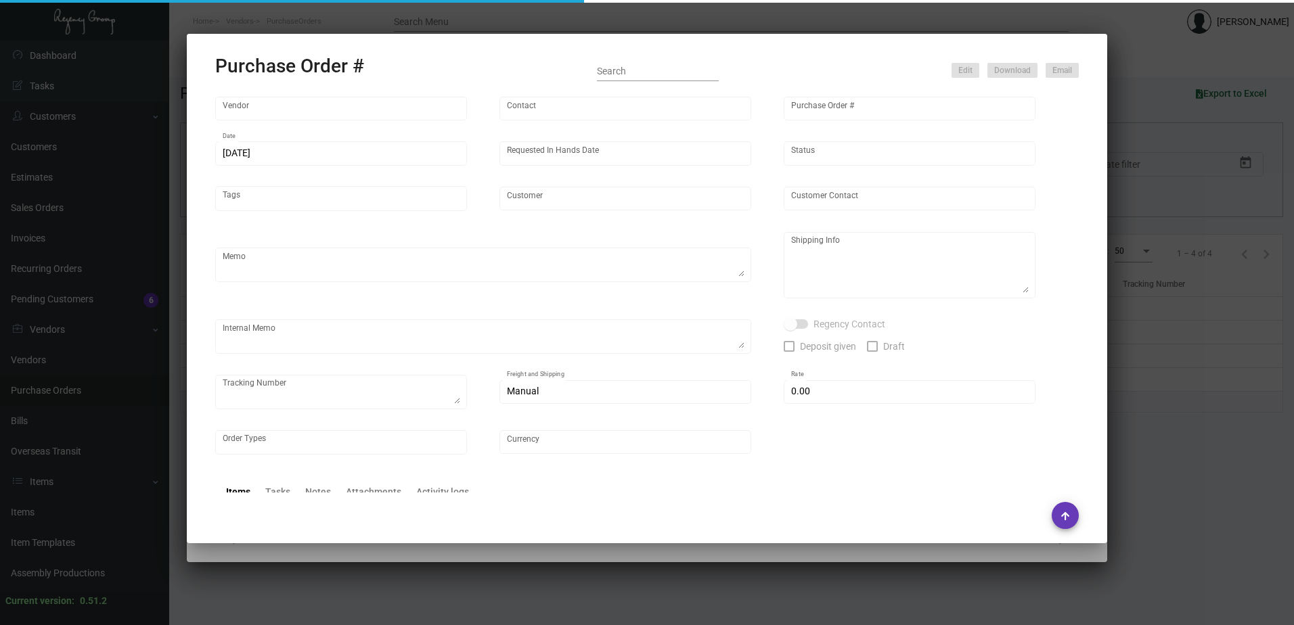
type input "$ 0.00"
type input "United States Dollar $"
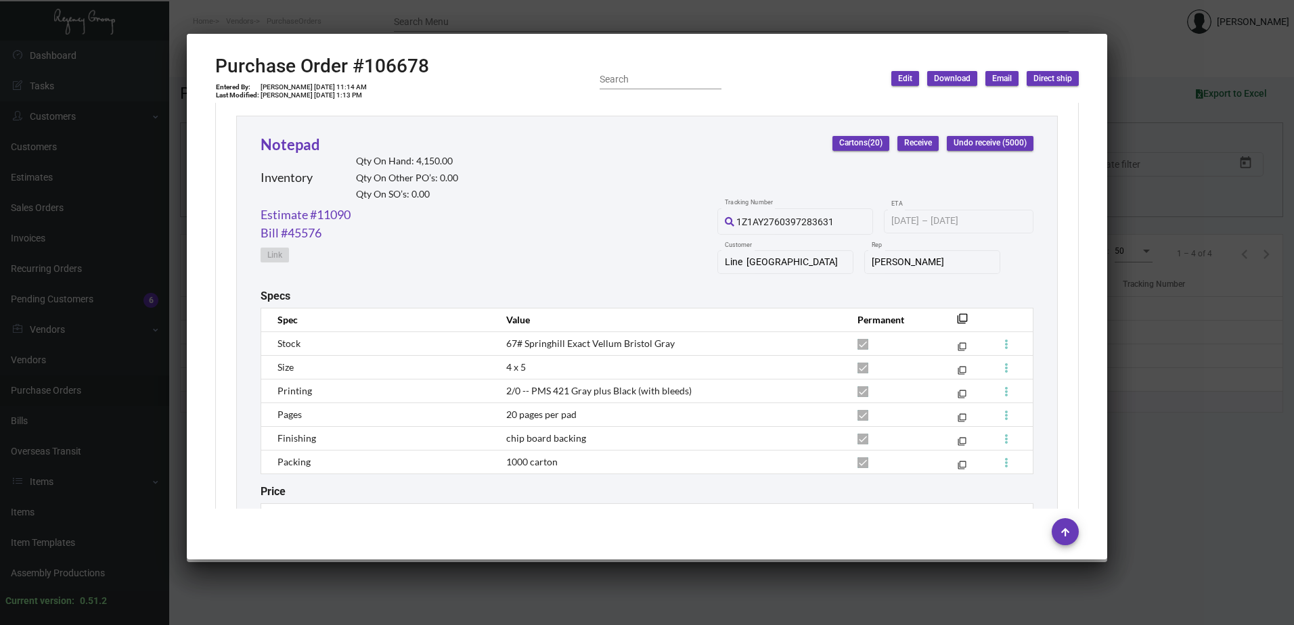
scroll to position [708, 0]
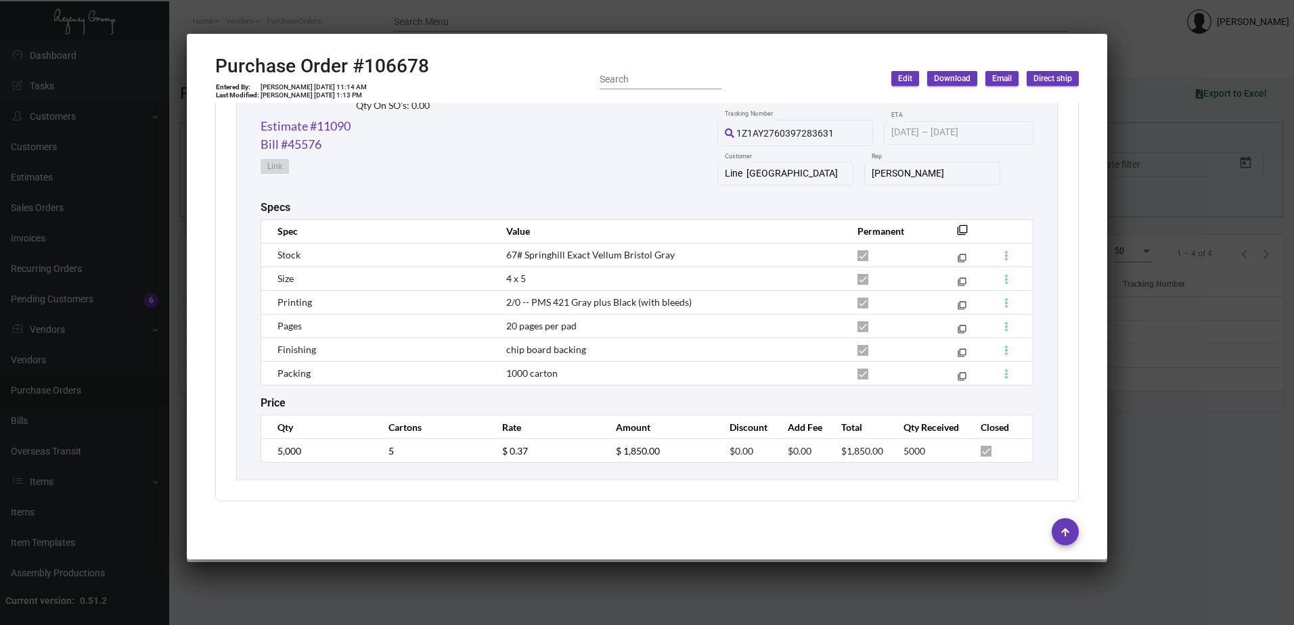
click at [1142, 371] on div at bounding box center [647, 312] width 1294 height 625
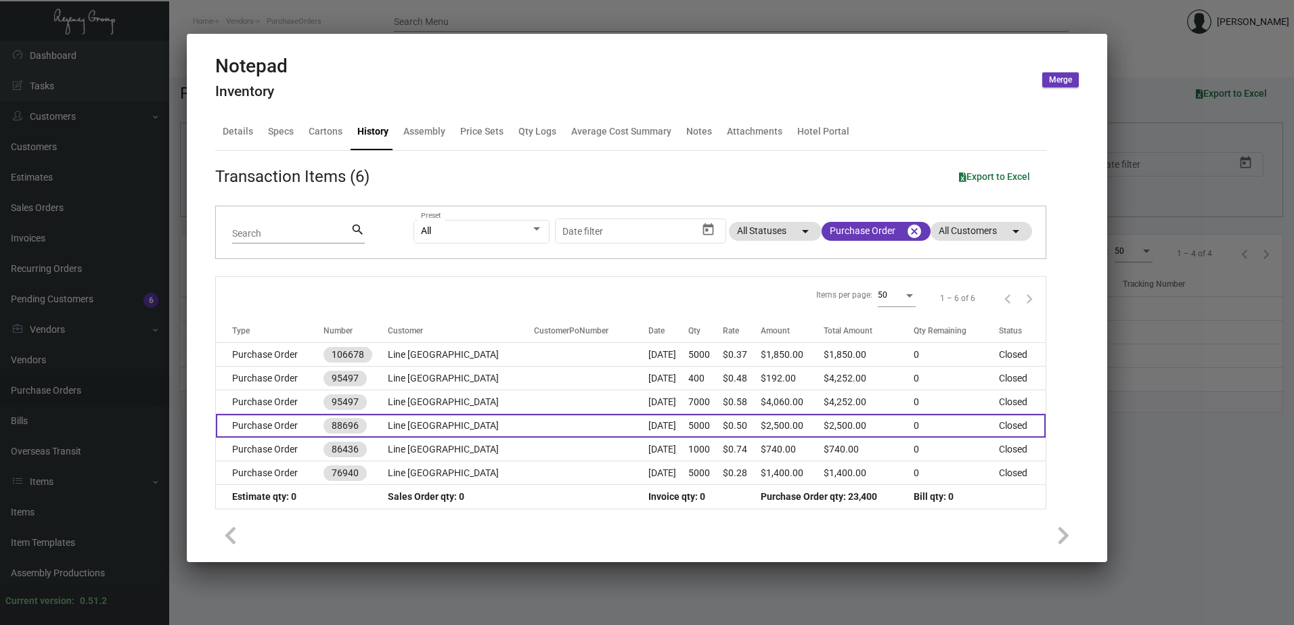
scroll to position [5, 0]
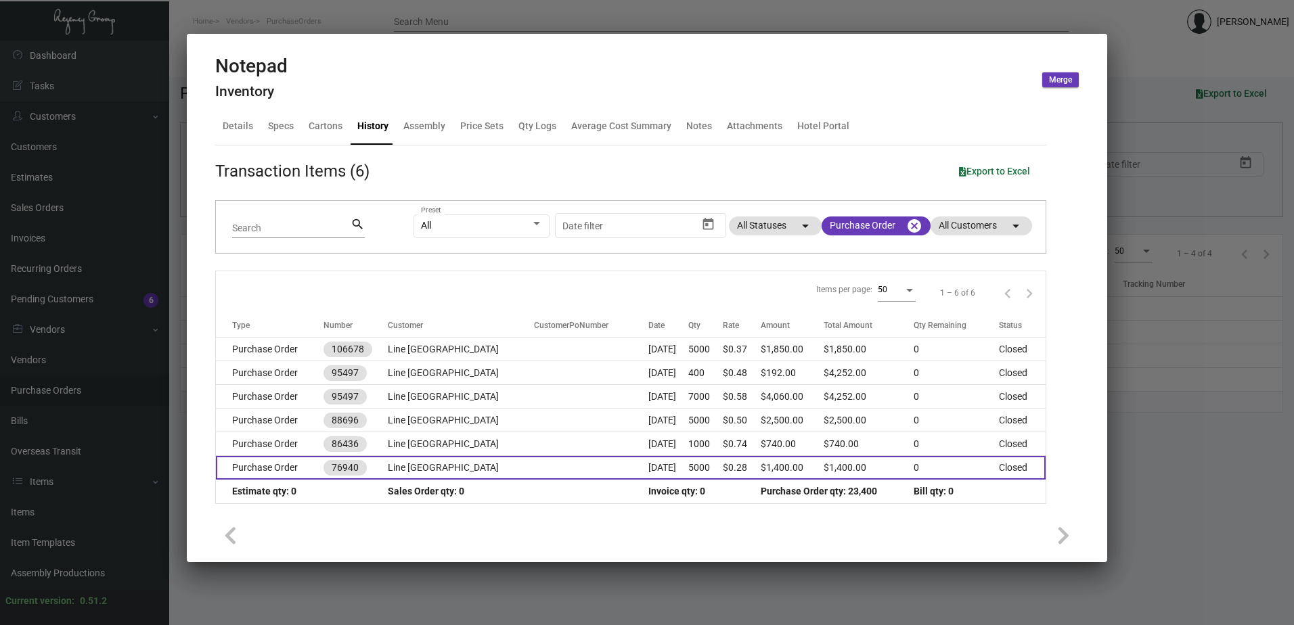
click at [534, 467] on td at bounding box center [591, 468] width 114 height 24
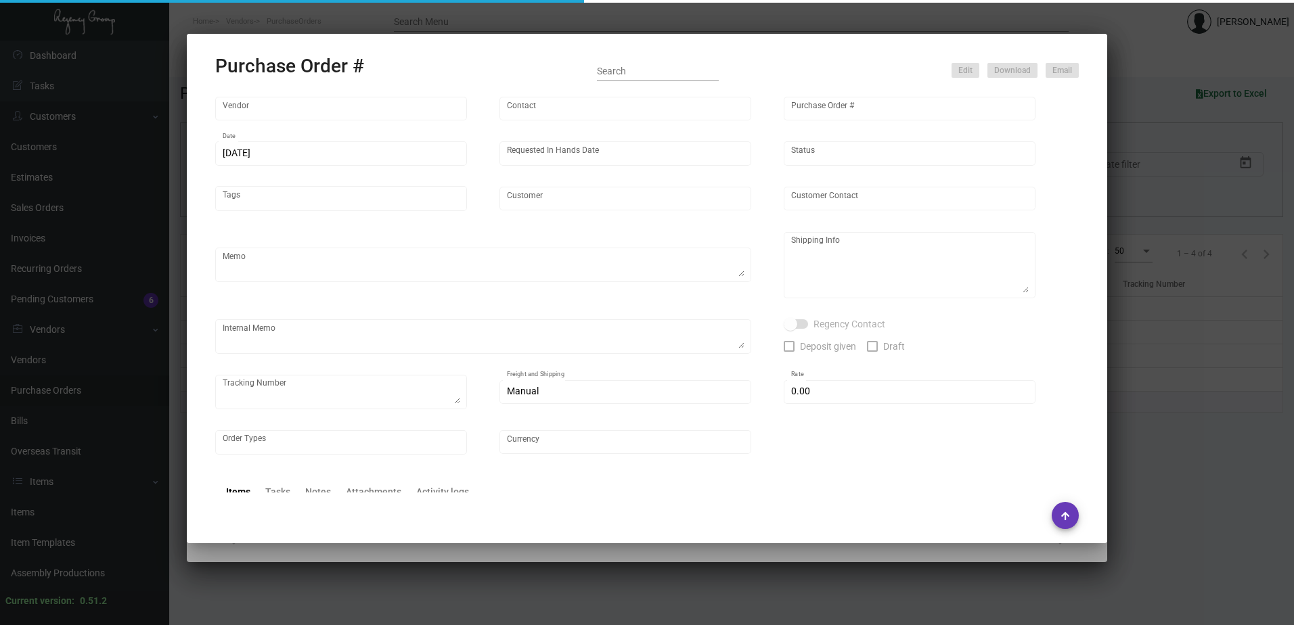
type input "Captain Notepad"
type input "[PERSON_NAME]"
type input "76940"
type input "[DATE]"
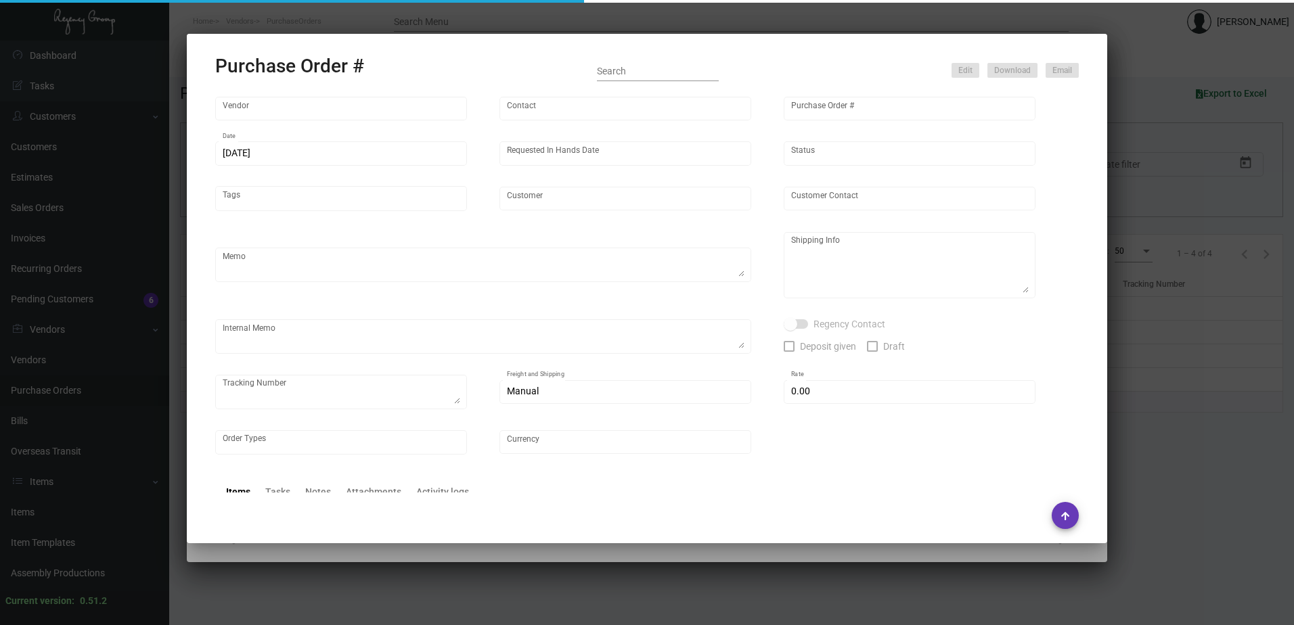
type input "Line [GEOGRAPHIC_DATA]"
type input "[PERSON_NAME]"
type textarea "PO# last 72834"
type textarea "Line [PERSON_NAME] [PERSON_NAME] [STREET_ADDRESS][PERSON_NAME]"
type input "$ 0.00"
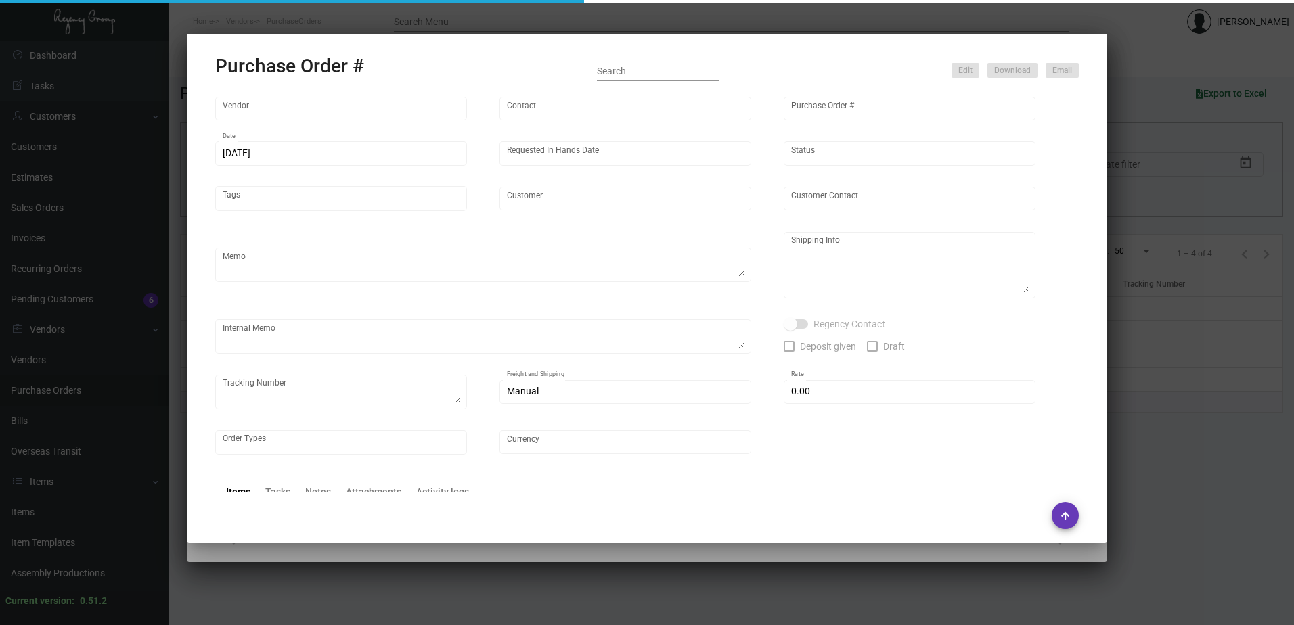
type input "United States Dollar $"
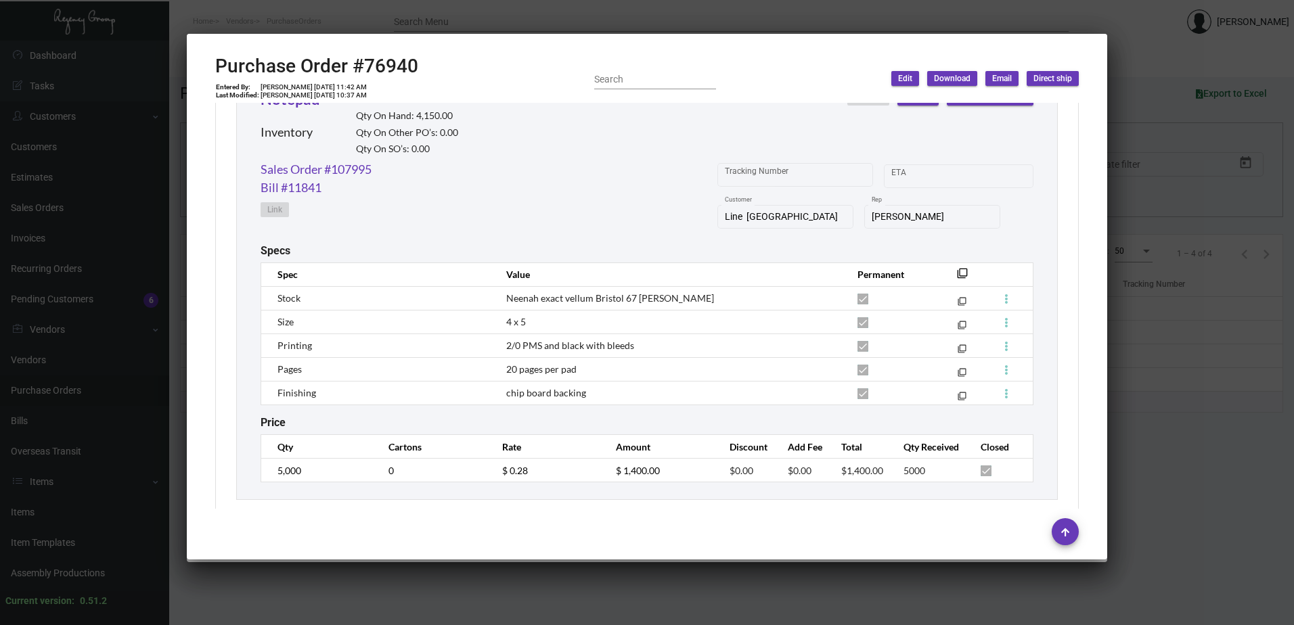
scroll to position [677, 0]
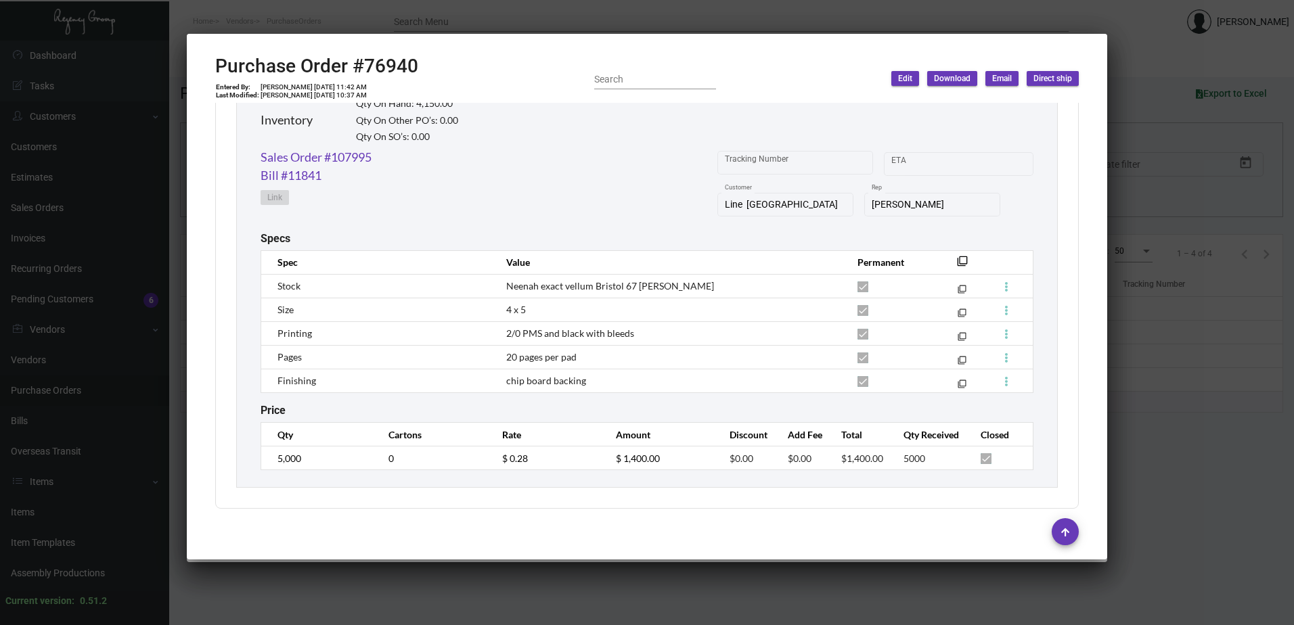
click at [1190, 393] on div at bounding box center [647, 312] width 1294 height 625
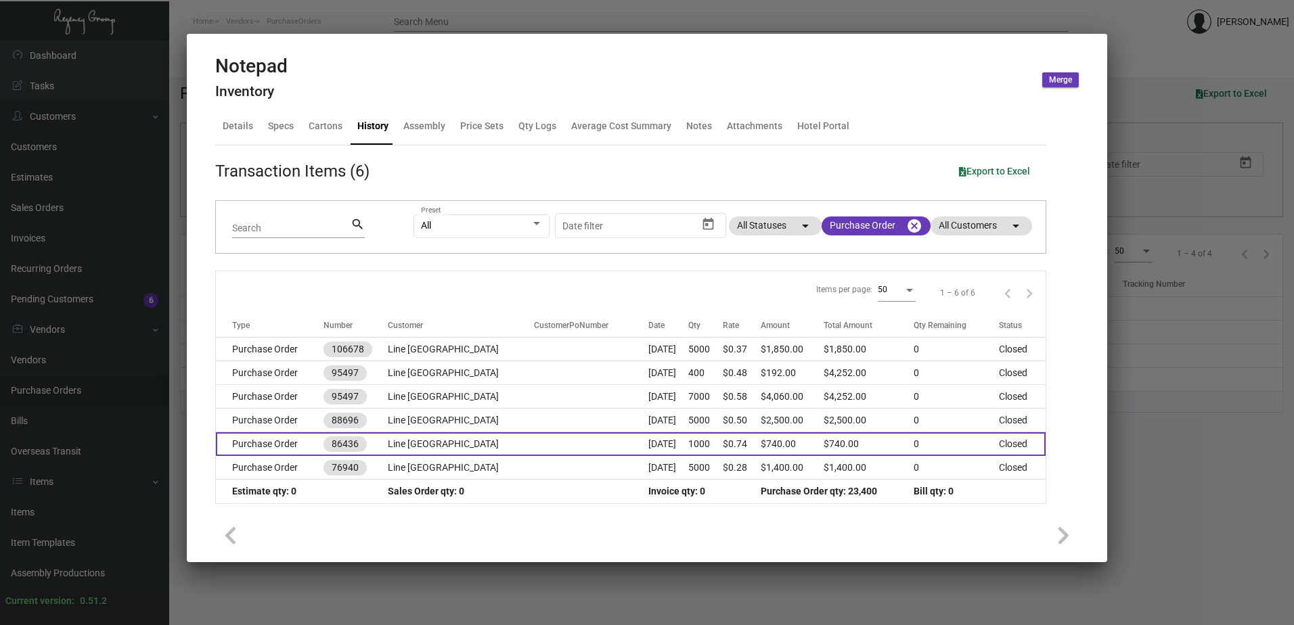
click at [534, 438] on td at bounding box center [591, 445] width 114 height 24
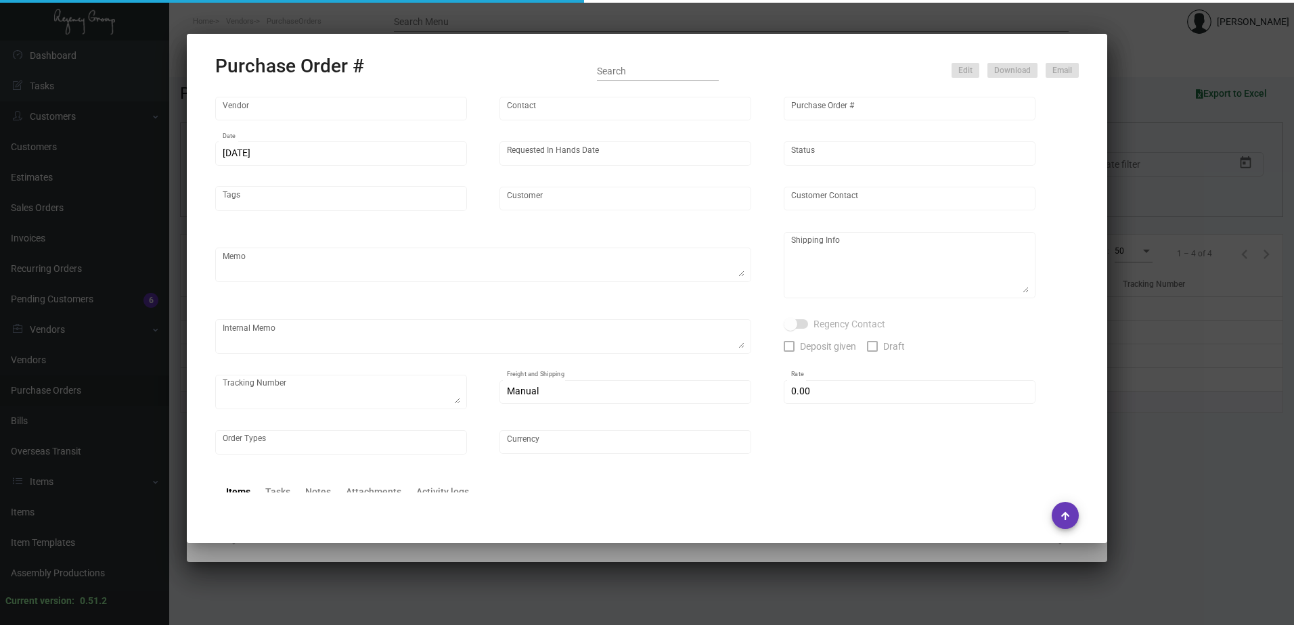
type input "Captain Notepad"
type input "[PERSON_NAME]"
type input "86436"
type input "[DATE]"
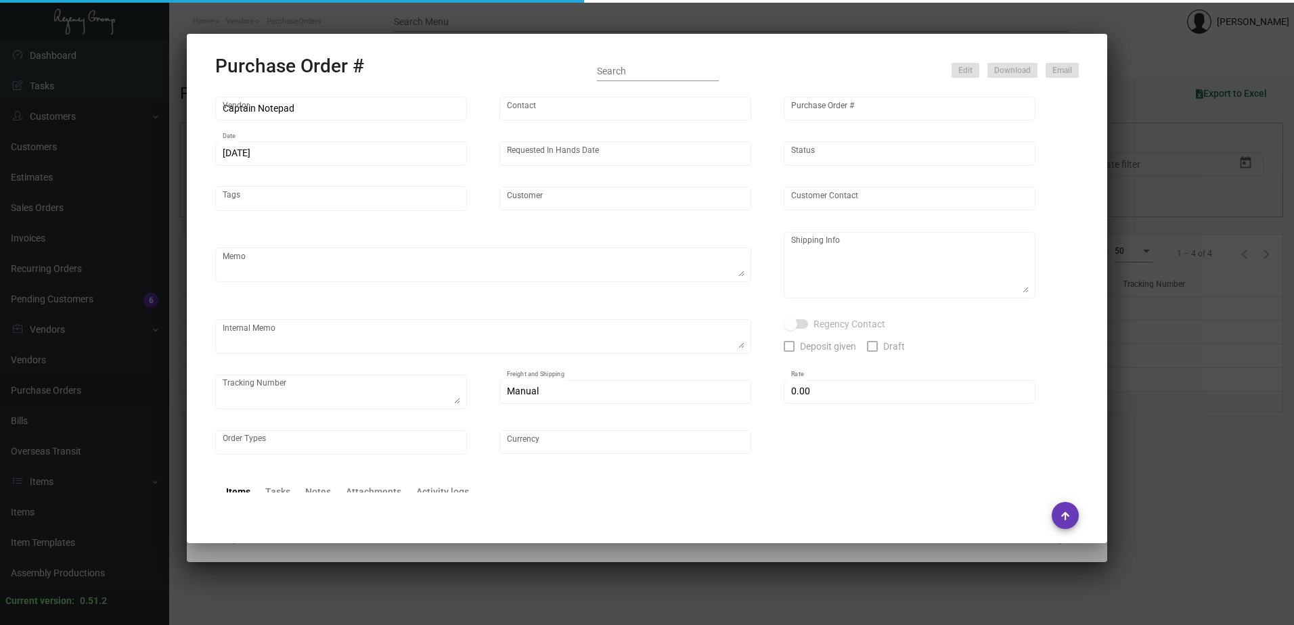
type input "Line [GEOGRAPHIC_DATA]"
type input "[PERSON_NAME]"
type textarea "Reorder PO# 76940 NEW QTY"
type textarea "Line [PERSON_NAME] Goneva [STREET_ADDRESS][PERSON_NAME]"
type input "$ 0.00"
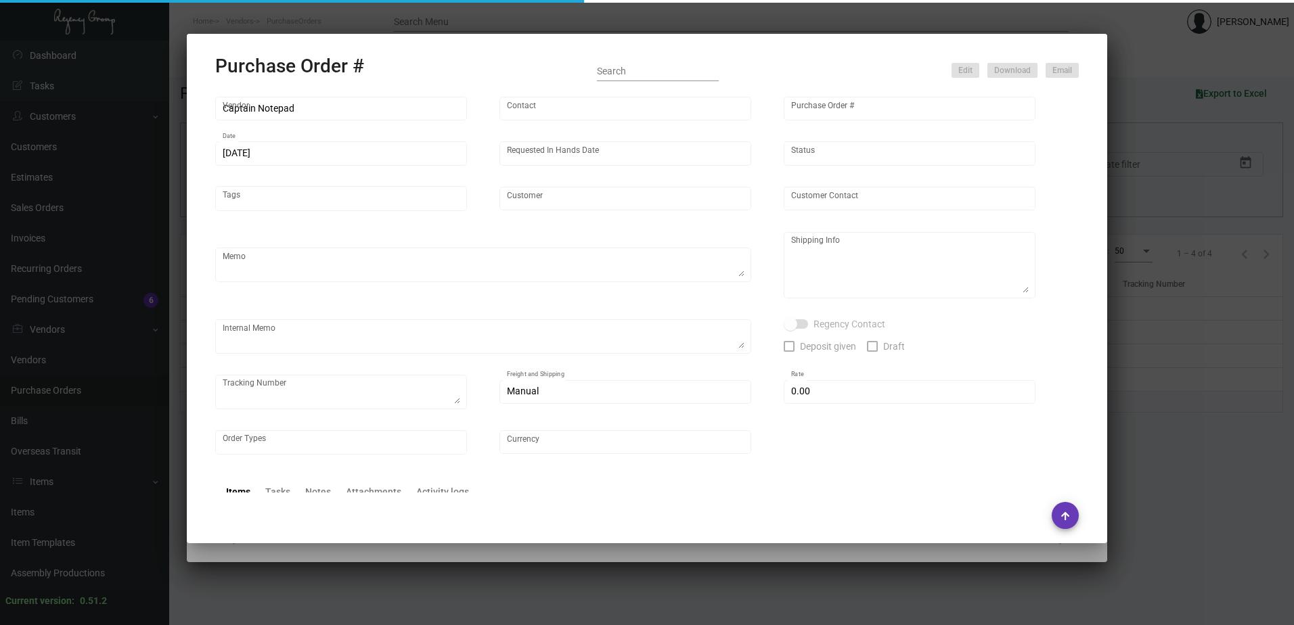
type input "United States Dollar $"
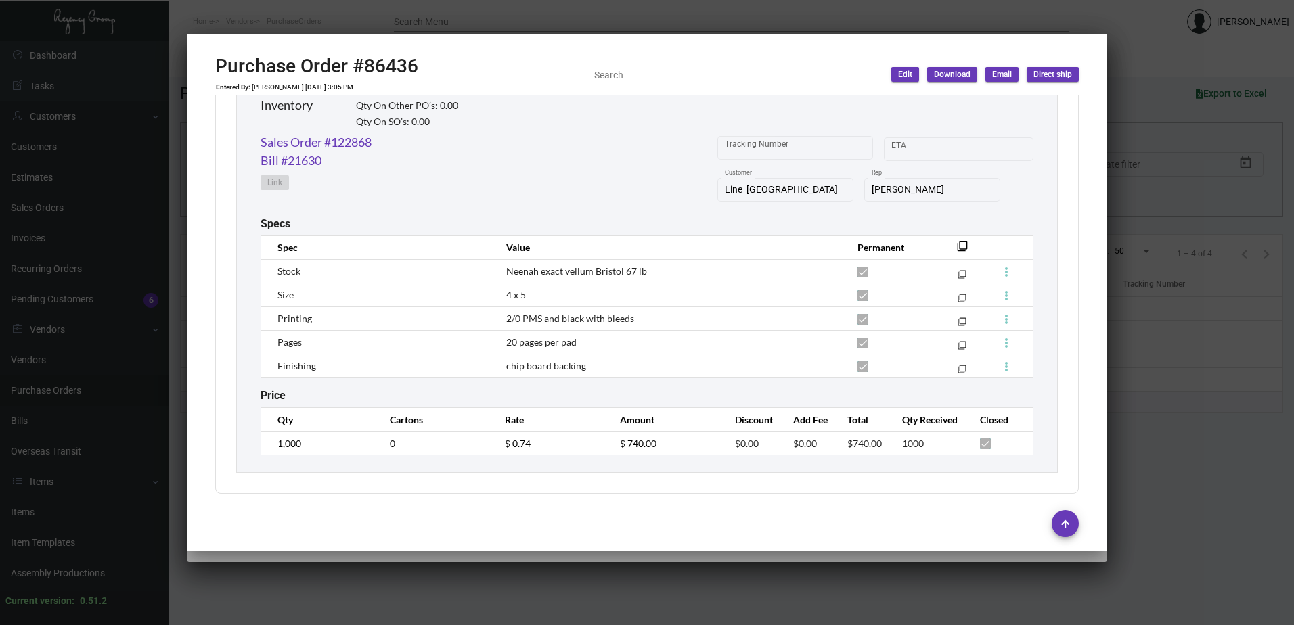
scroll to position [684, 0]
click at [1183, 414] on div at bounding box center [647, 312] width 1294 height 625
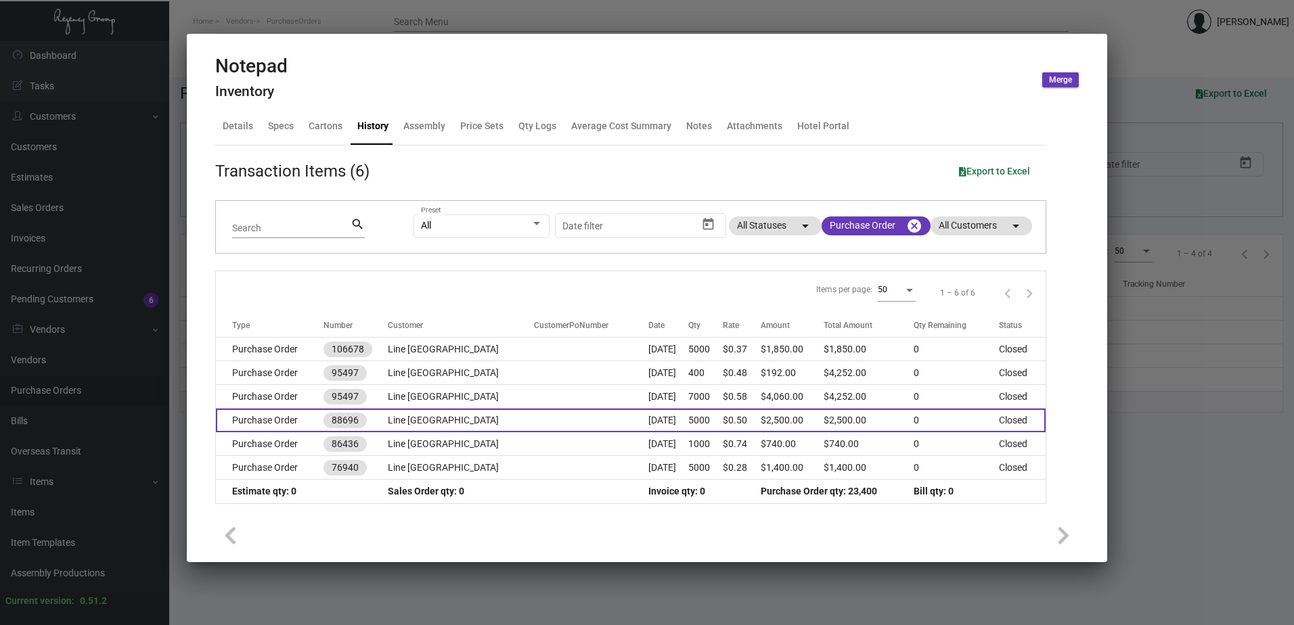
click at [534, 419] on td at bounding box center [591, 421] width 114 height 24
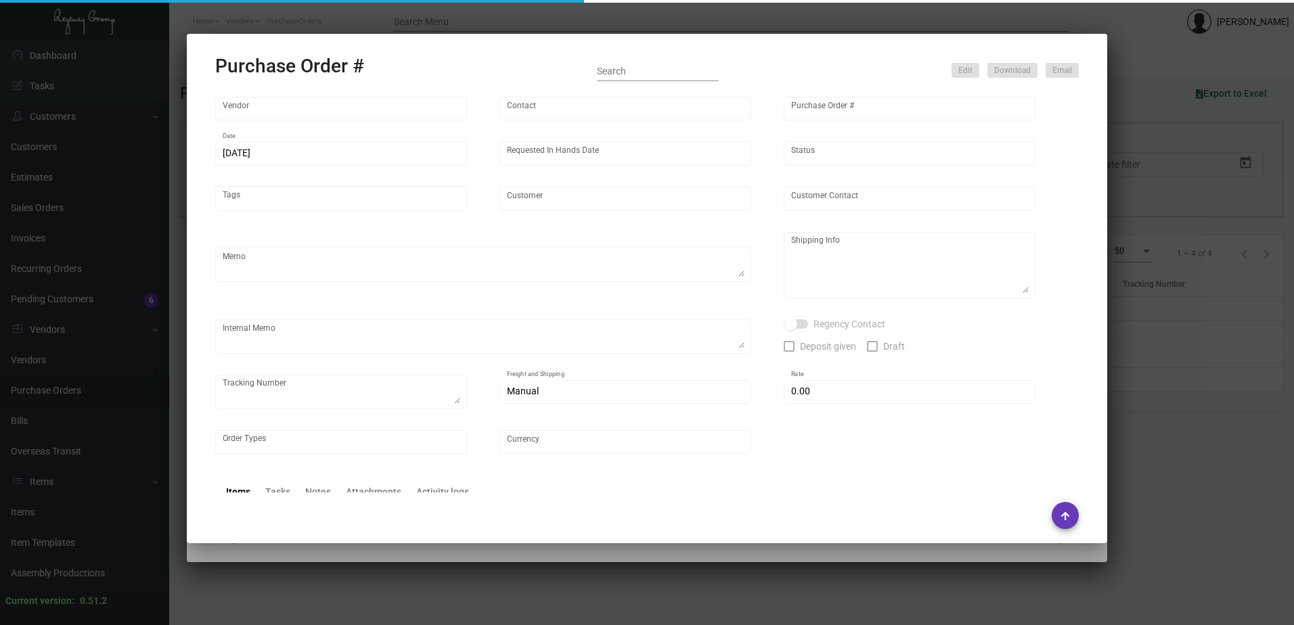
type input "Colonial Redi Record Corp."
type input "[PERSON_NAME]"
type input "88696"
type input "[DATE]"
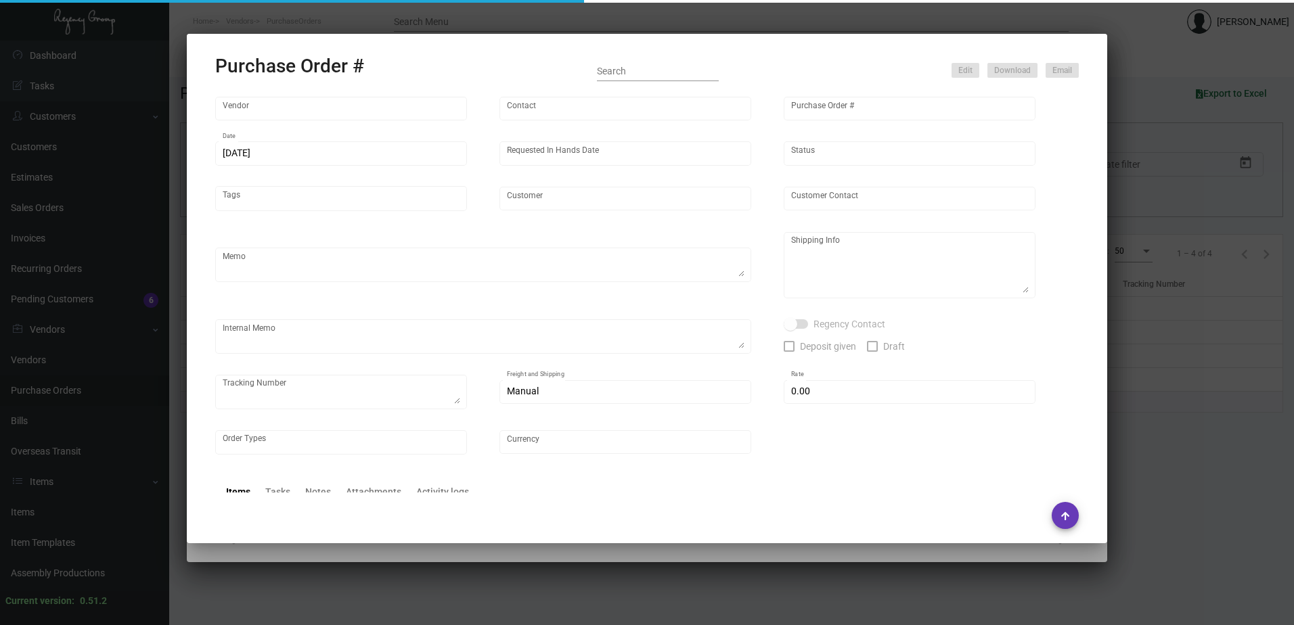
type input "Line [GEOGRAPHIC_DATA]"
type input "[PERSON_NAME]"
type textarea "Per your quote -- Confirming for this order that you will substitute Springhill…"
type textarea "Line [PERSON_NAME] Goneva [STREET_ADDRESS][PERSON_NAME]"
type textarea "Original Stock not available - Replacement stock approved [DATE] - Estimated sh…"
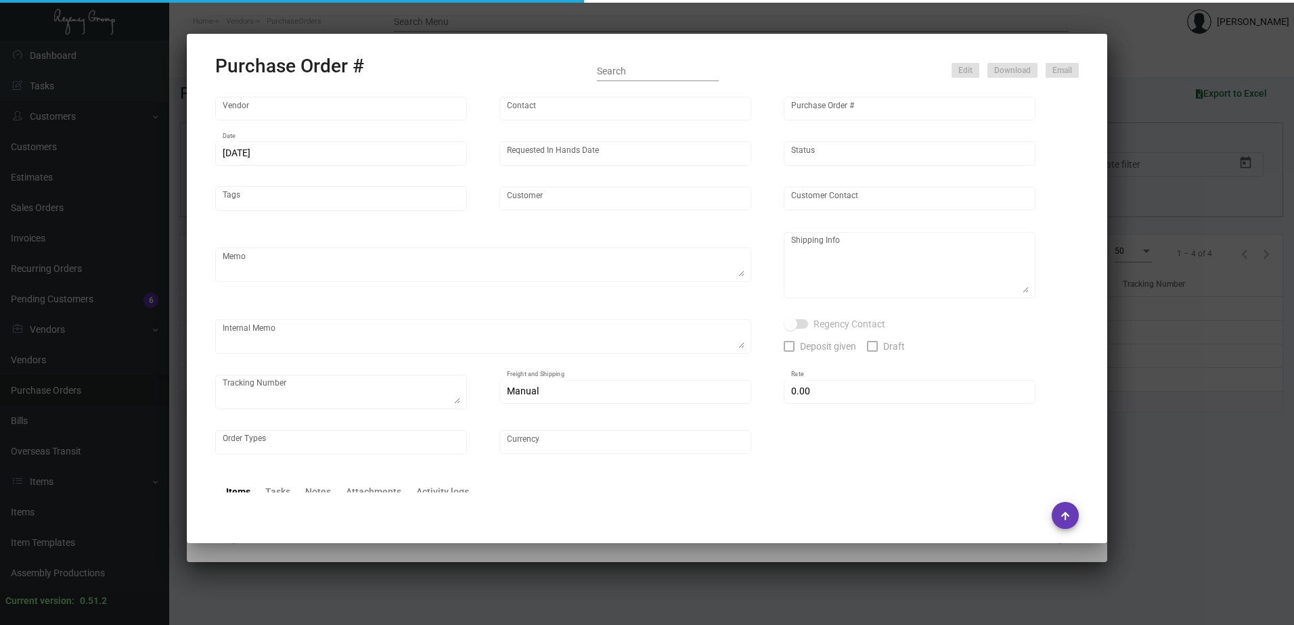
type input "$ 0.00"
type input "United States Dollar $"
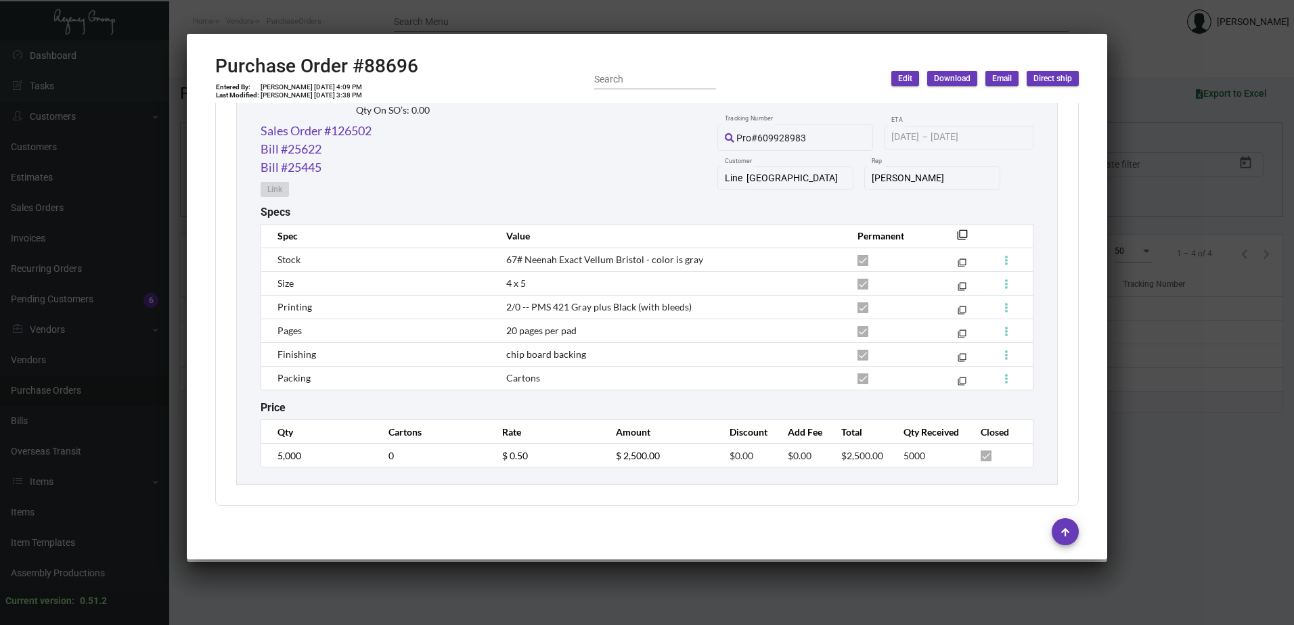
scroll to position [708, 0]
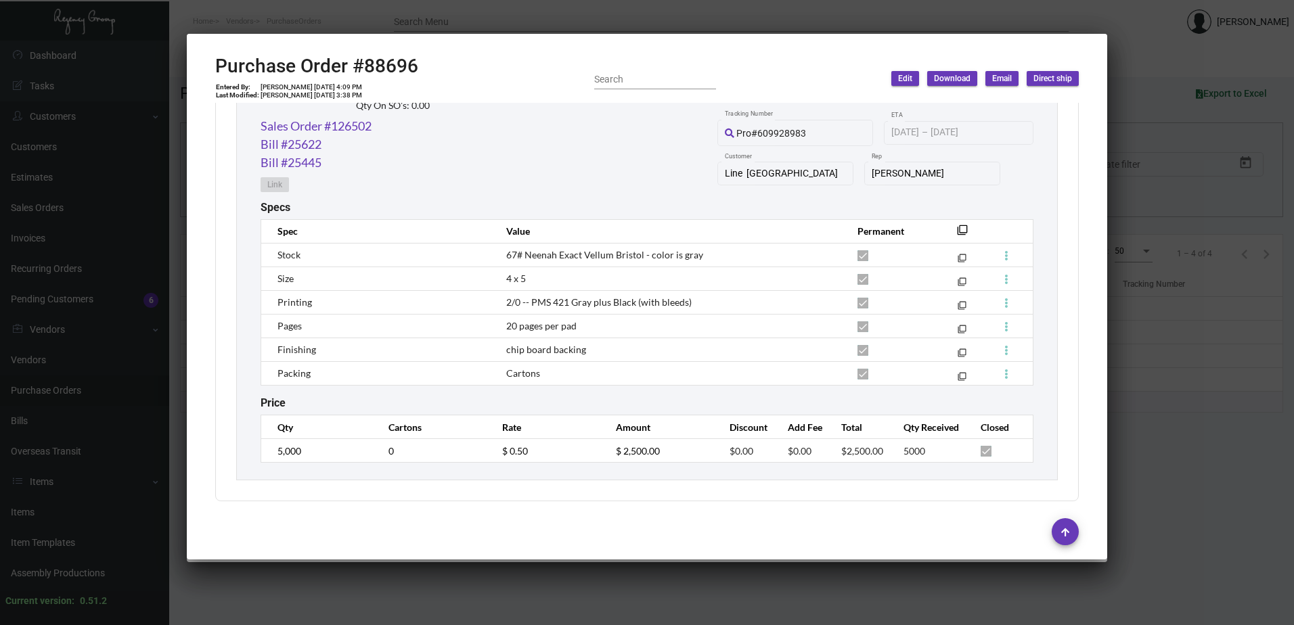
click at [1189, 401] on div at bounding box center [647, 312] width 1294 height 625
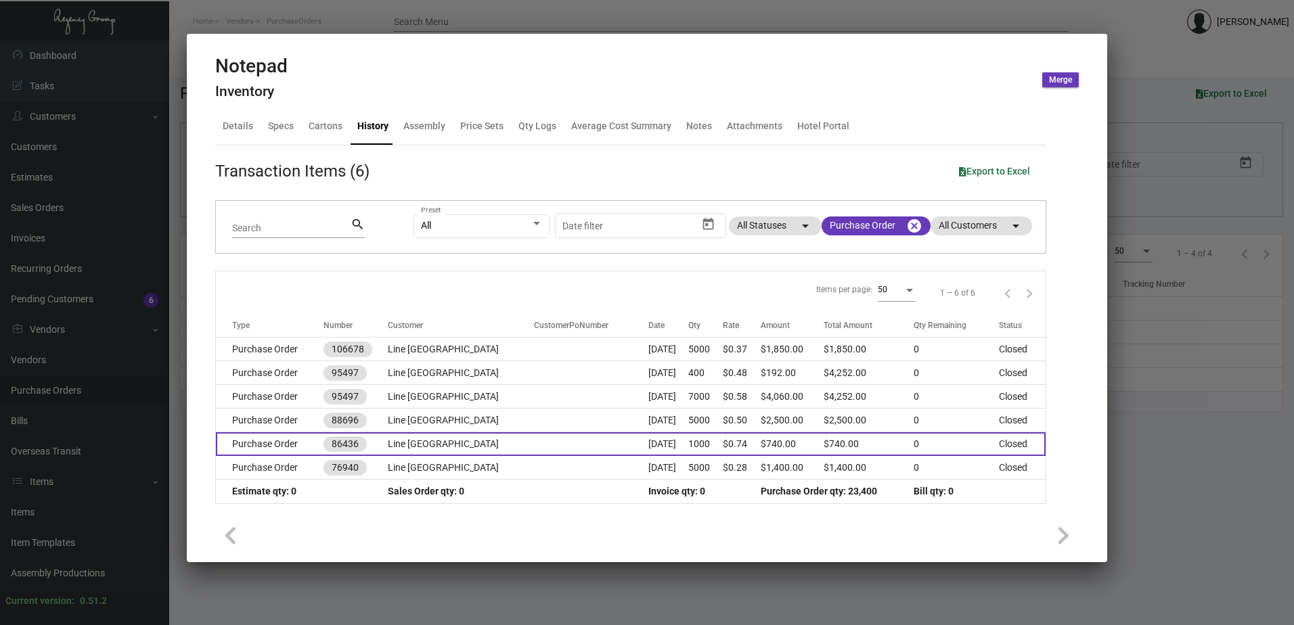
click at [534, 445] on td at bounding box center [591, 445] width 114 height 24
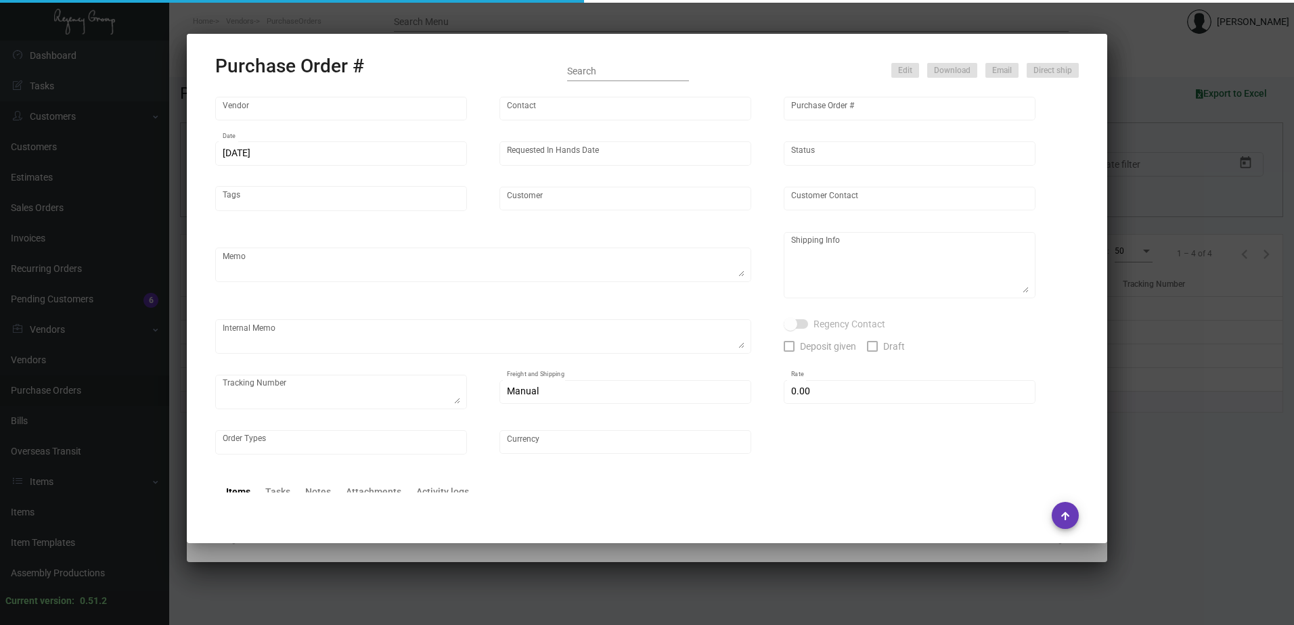
type input "Captain Notepad"
type input "[PERSON_NAME]"
type input "86436"
type input "[DATE]"
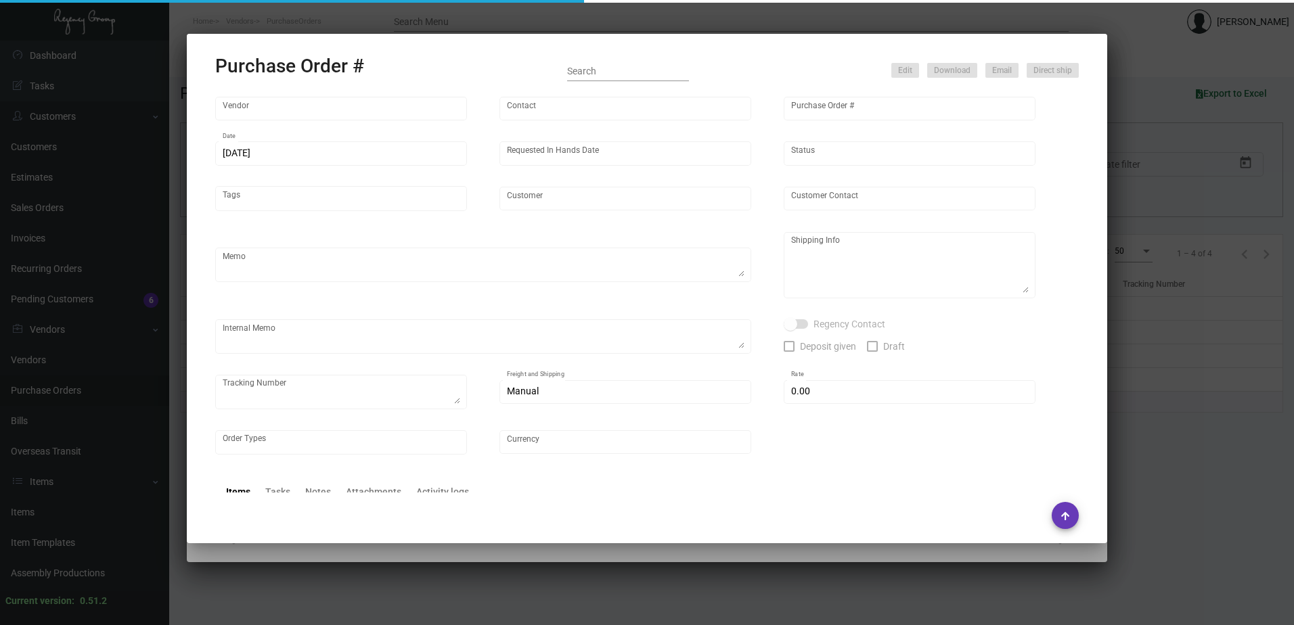
type input "Line [GEOGRAPHIC_DATA]"
type input "[PERSON_NAME]"
type textarea "Reorder PO# 76940 NEW QTY"
type textarea "Line [PERSON_NAME] Goneva [STREET_ADDRESS][PERSON_NAME]"
type input "$ 0.00"
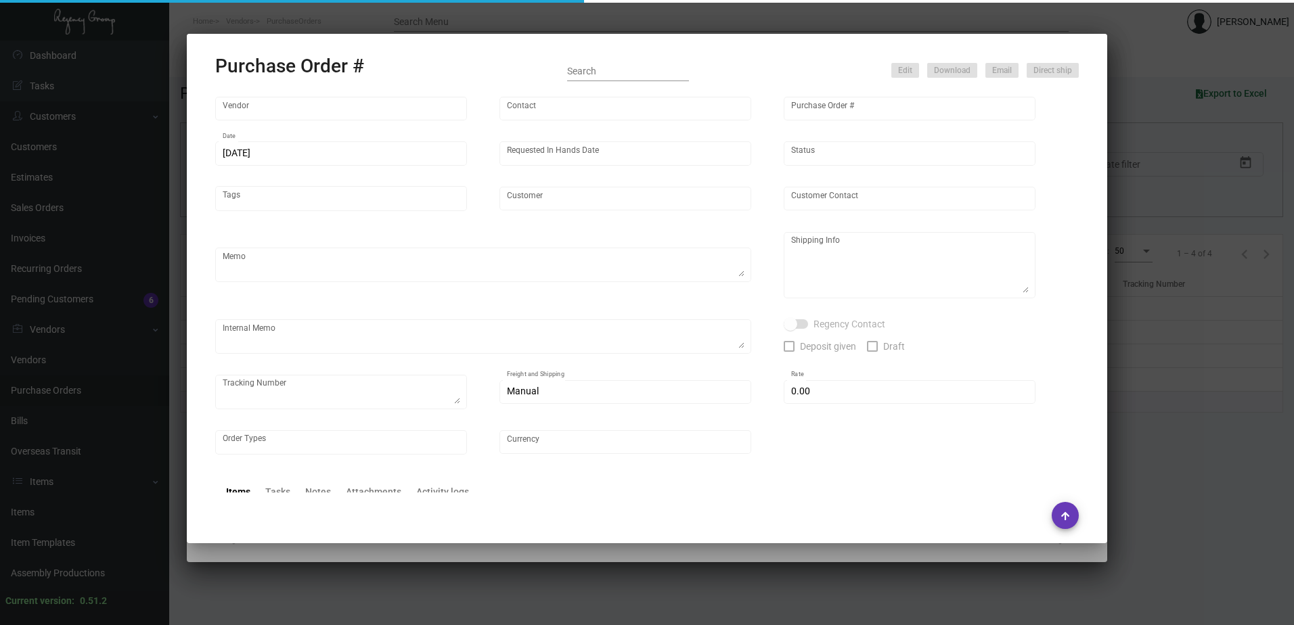
type input "United States Dollar $"
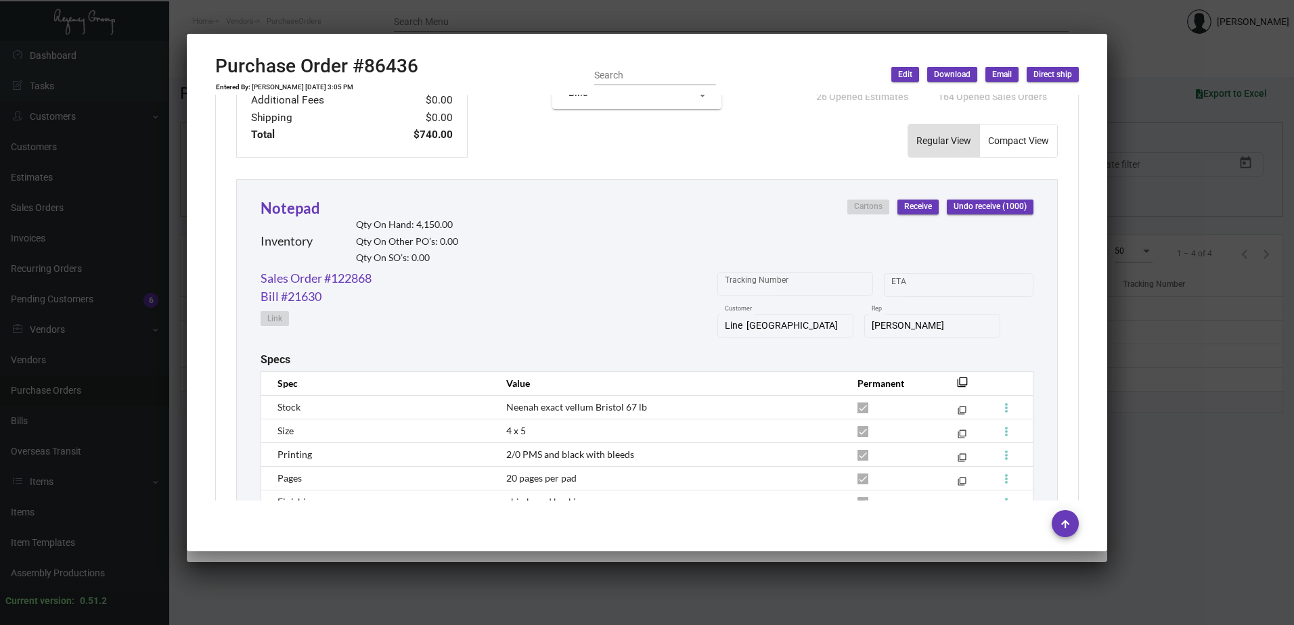
scroll to position [677, 0]
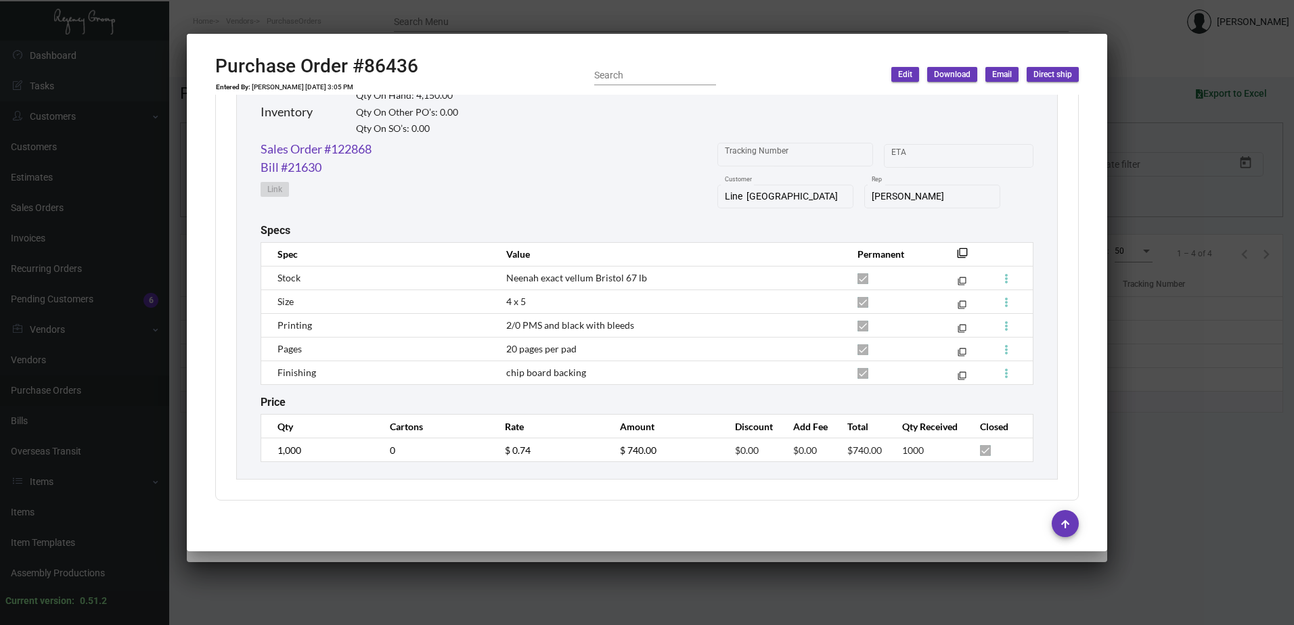
click at [1173, 451] on div at bounding box center [647, 312] width 1294 height 625
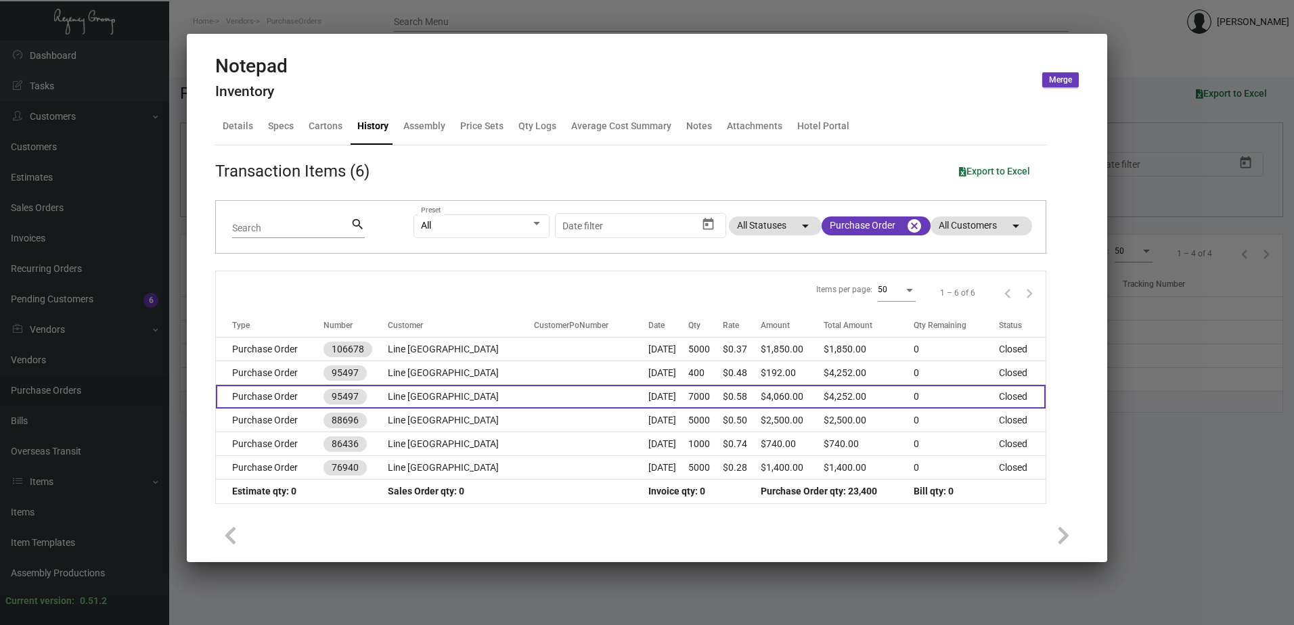
click at [534, 401] on td at bounding box center [591, 397] width 114 height 24
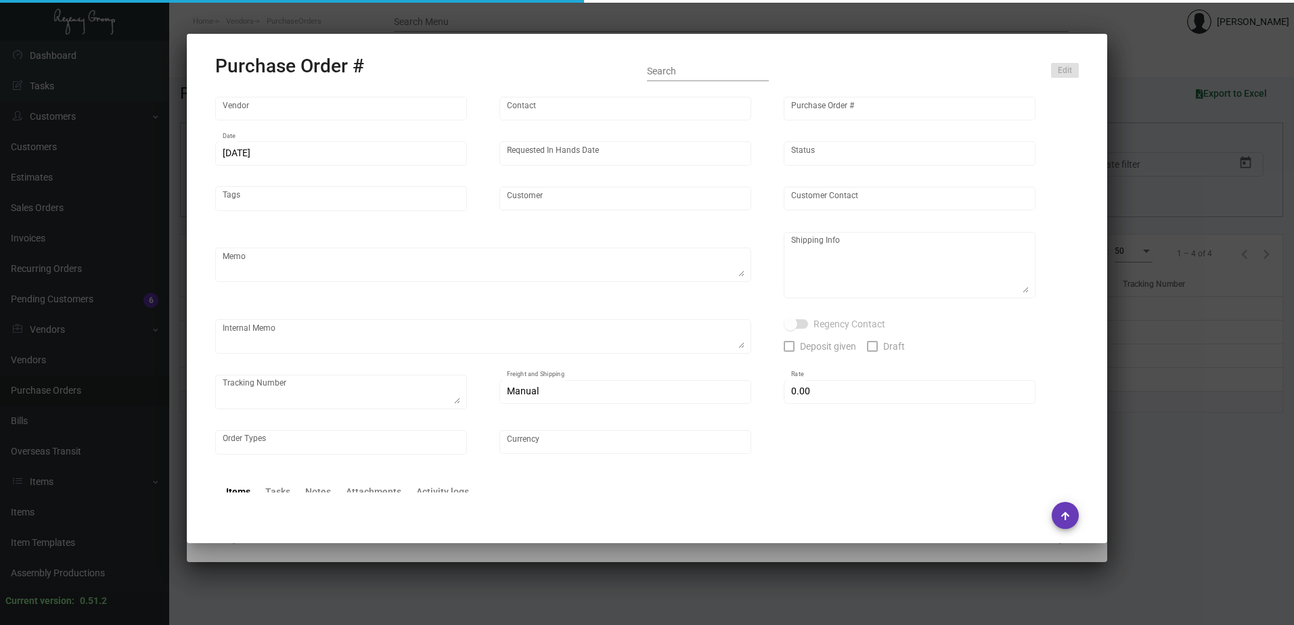
type input "Colonial Redi Record Corp."
type input "[PERSON_NAME]"
type input "95497"
type input "[DATE]"
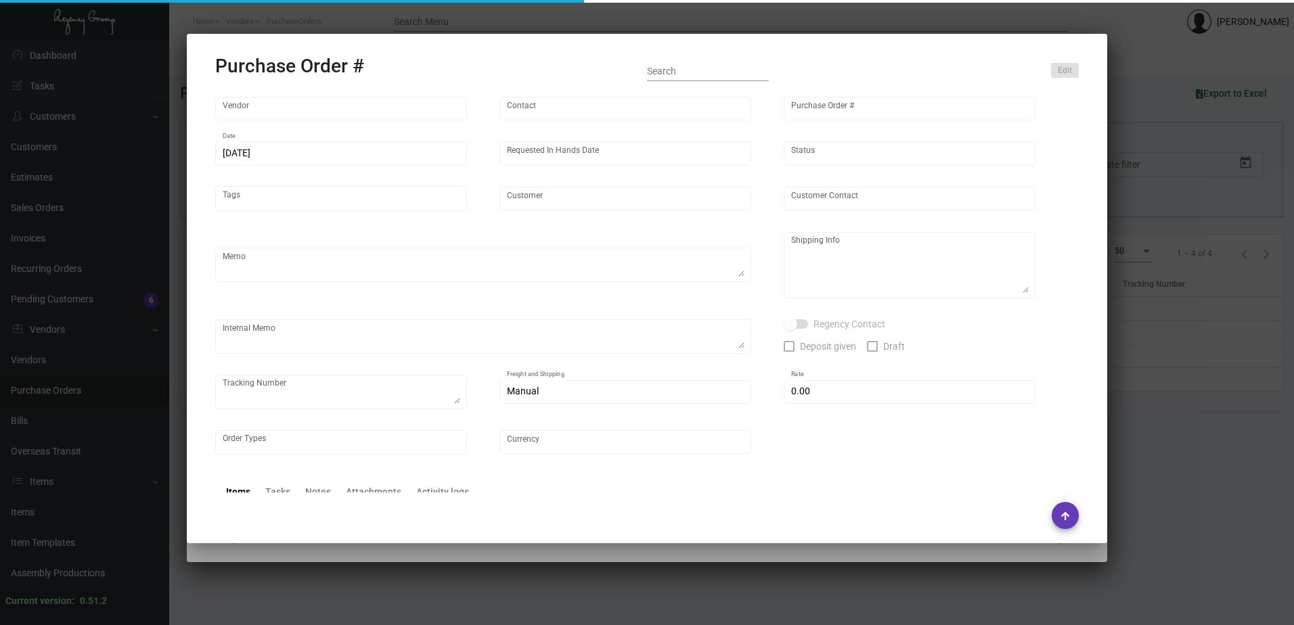
type input "Line [GEOGRAPHIC_DATA]"
type textarea "Reference quote dated [DATE]. Printing gray on paper; same as reorder of PO# 88…"
type textarea "Regency Group NJ - [PERSON_NAME] [STREET_ADDRESS]"
type textarea "1/5 - Proof approved. [DATE] - [PERSON_NAME] & [PERSON_NAME] Delivery Cost $53.…"
checkbox input "true"
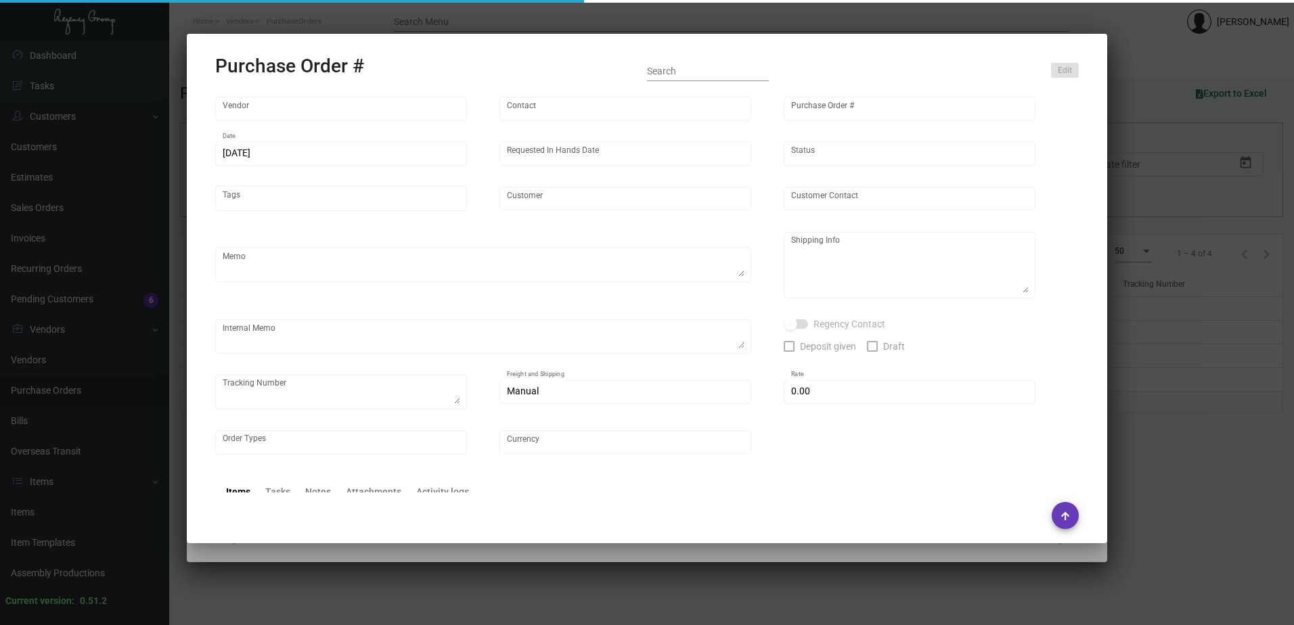
type input "$ 0.00"
type input "United States Dollar $"
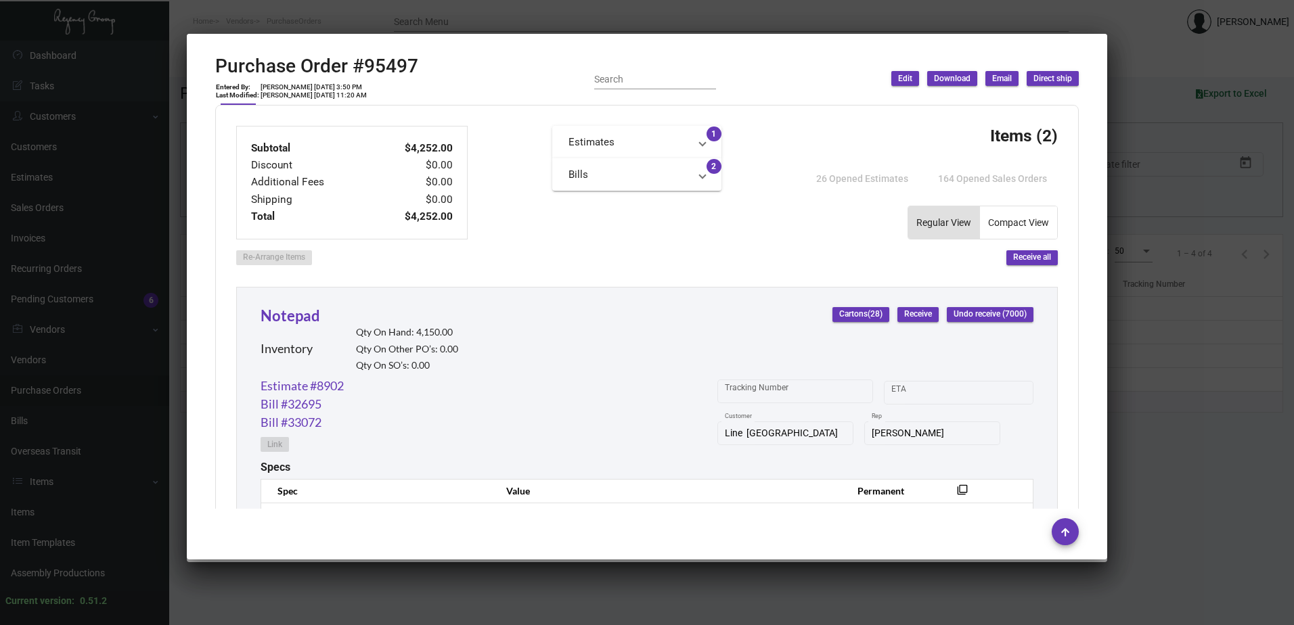
scroll to position [745, 0]
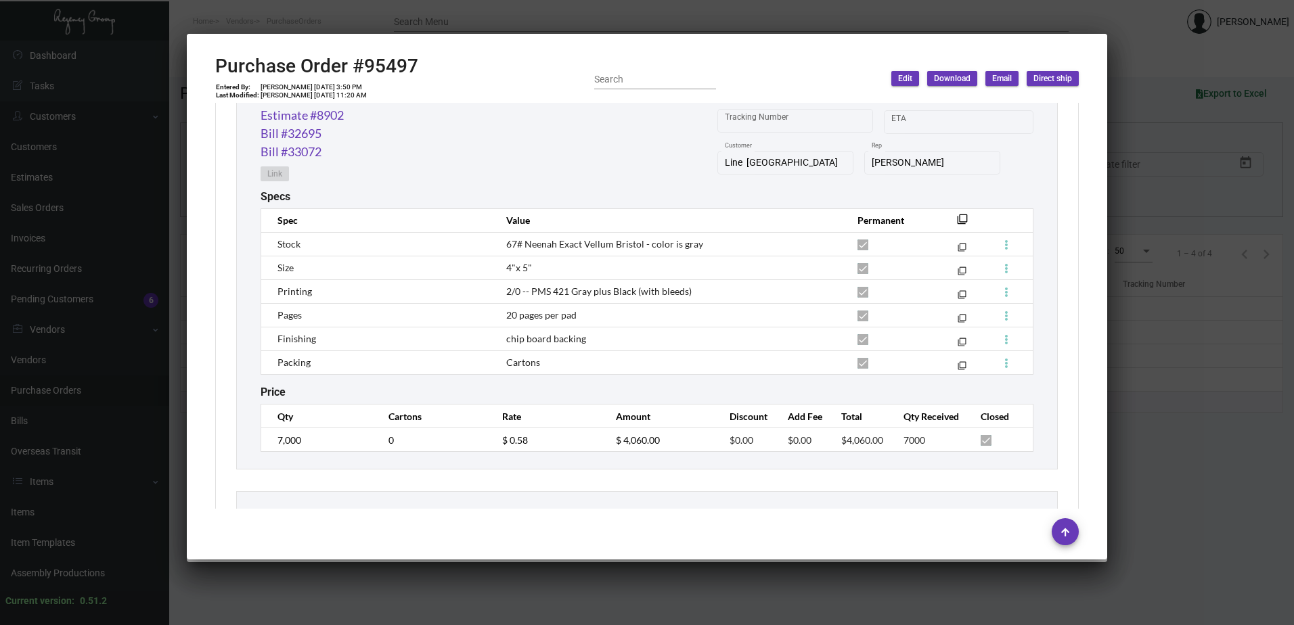
click at [1190, 376] on div at bounding box center [647, 312] width 1294 height 625
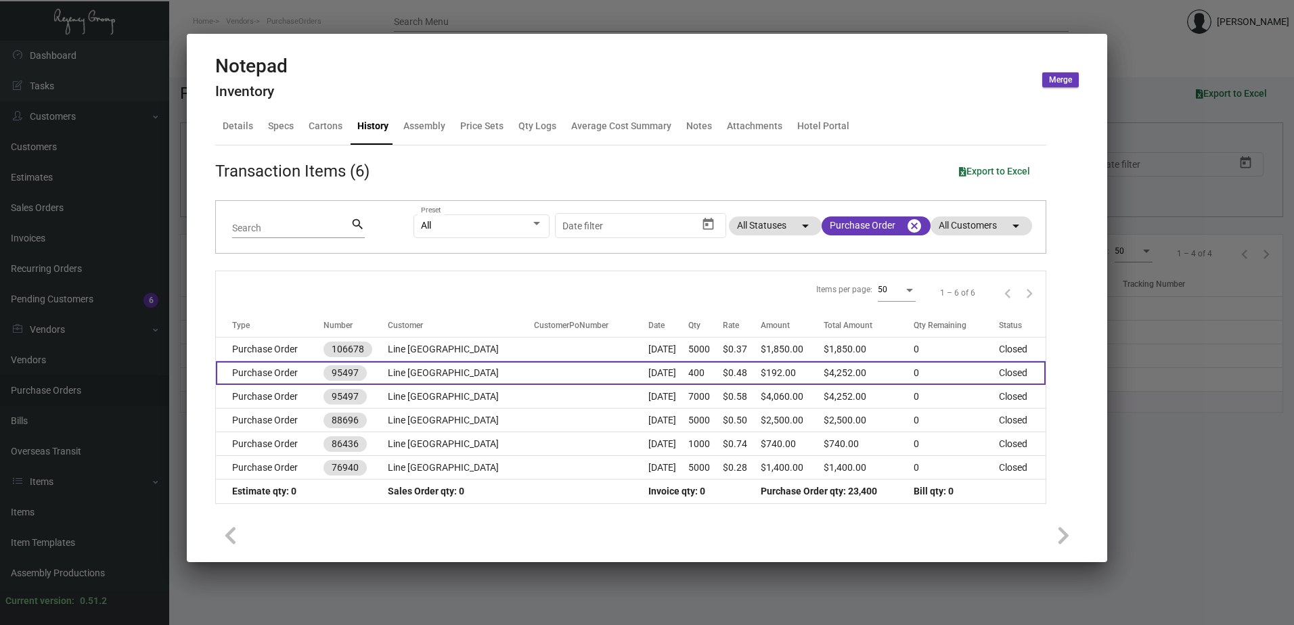
click at [573, 379] on td at bounding box center [591, 373] width 114 height 24
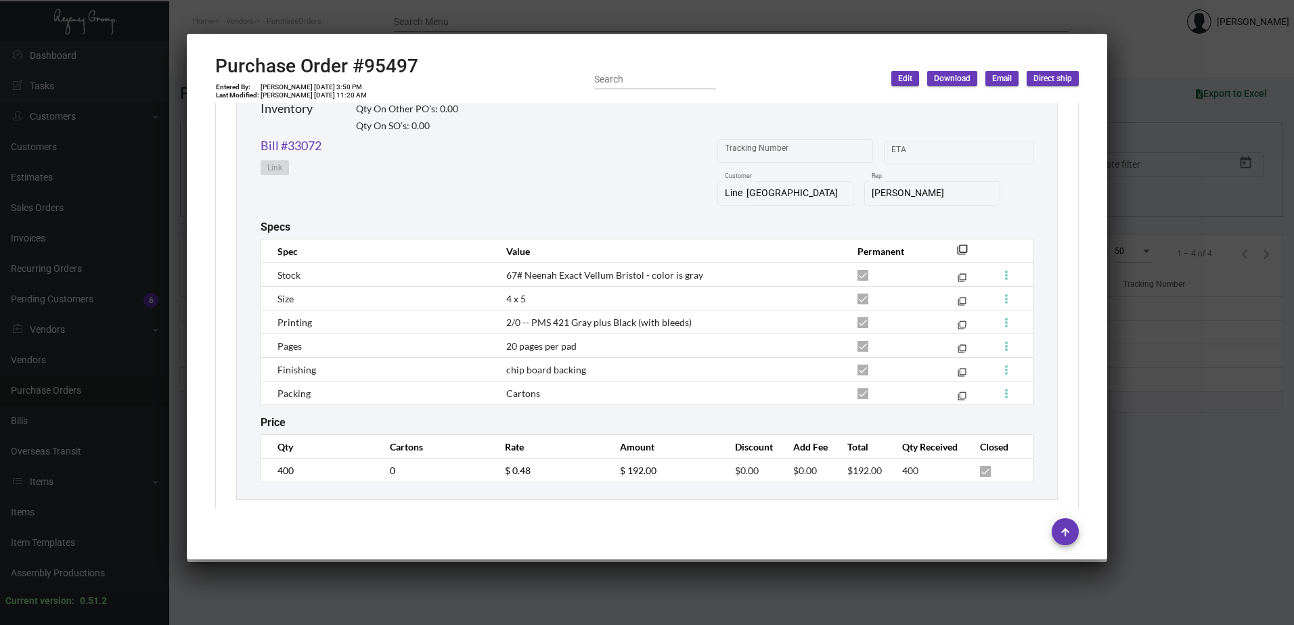
scroll to position [1210, 0]
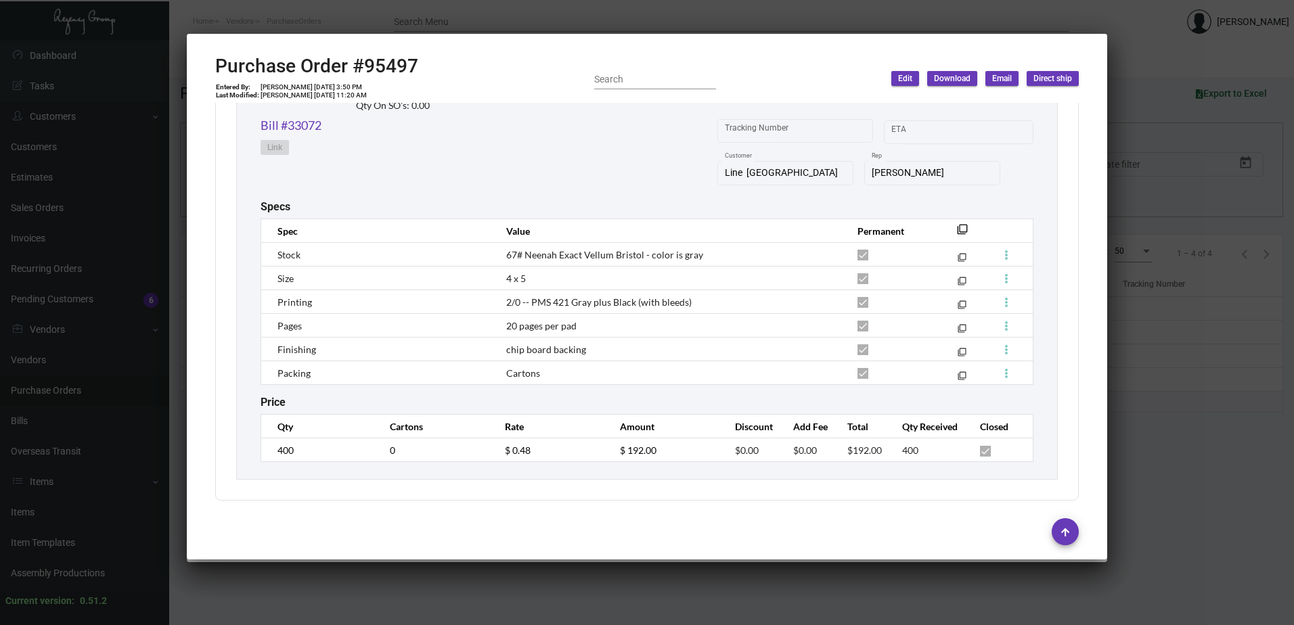
click at [1180, 447] on div at bounding box center [647, 312] width 1294 height 625
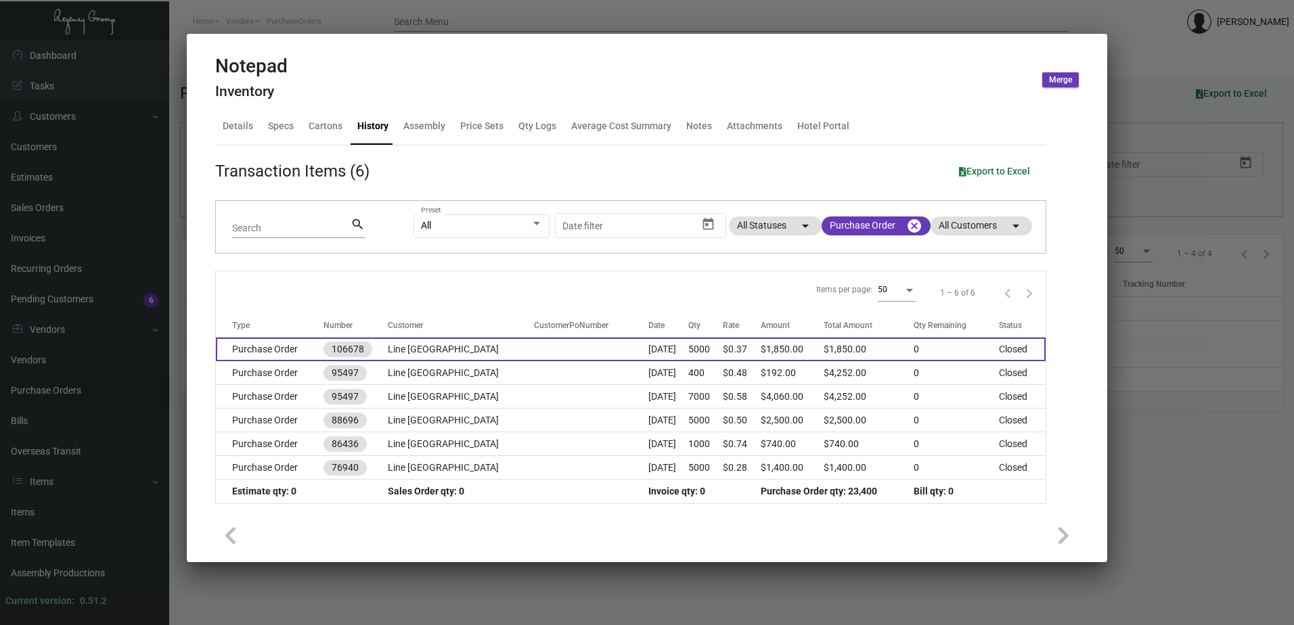
click at [477, 358] on td "Line [GEOGRAPHIC_DATA]" at bounding box center [461, 350] width 146 height 24
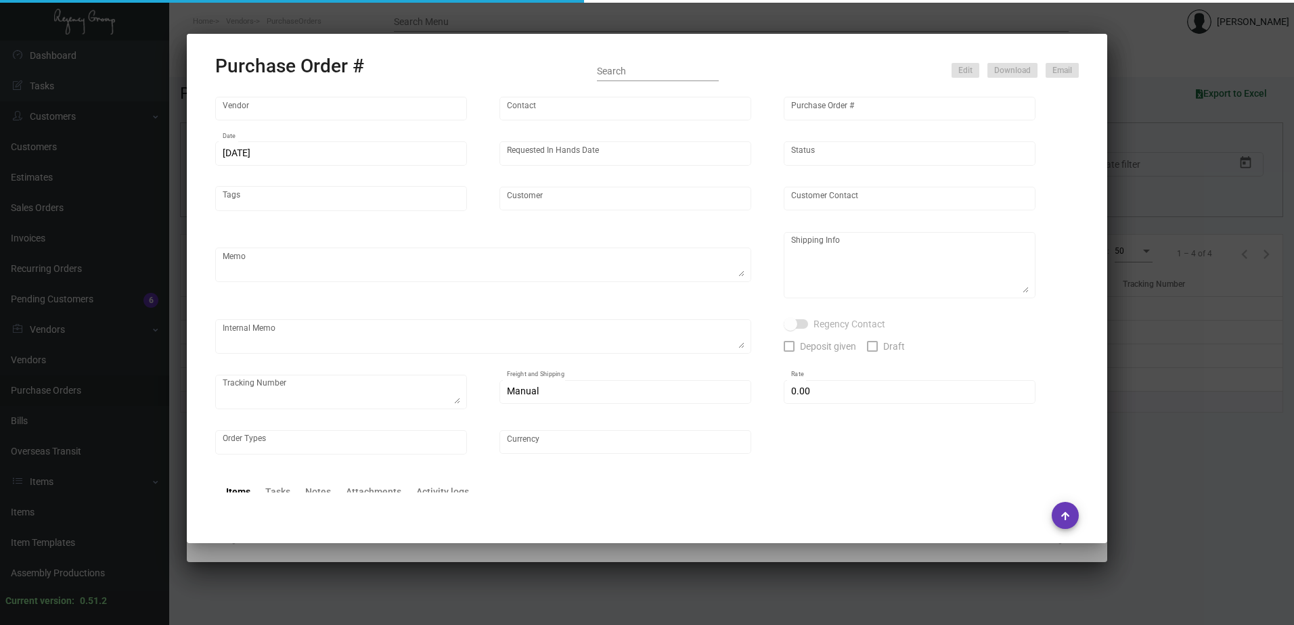
type input "Offset Press Inc"
type input "[PERSON_NAME] -"
type input "106678"
type input "[DATE]"
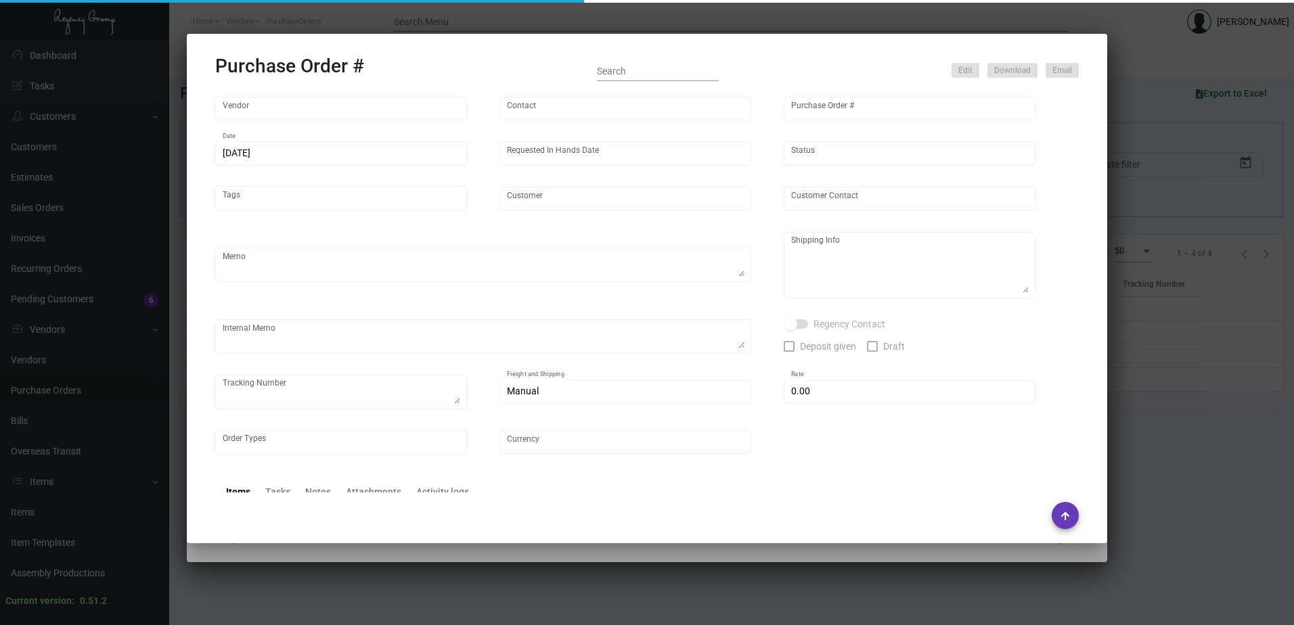
type input "Line [GEOGRAPHIC_DATA]"
type textarea "Please reach out to SH for UPS labels."
type textarea "Regency Group LA [STREET_ADDRESS]"
type textarea "8/8 - Requested ESD. 8/15 - Requested Tracking. 8.16 - LABELS PROVIDED"
checkbox input "true"
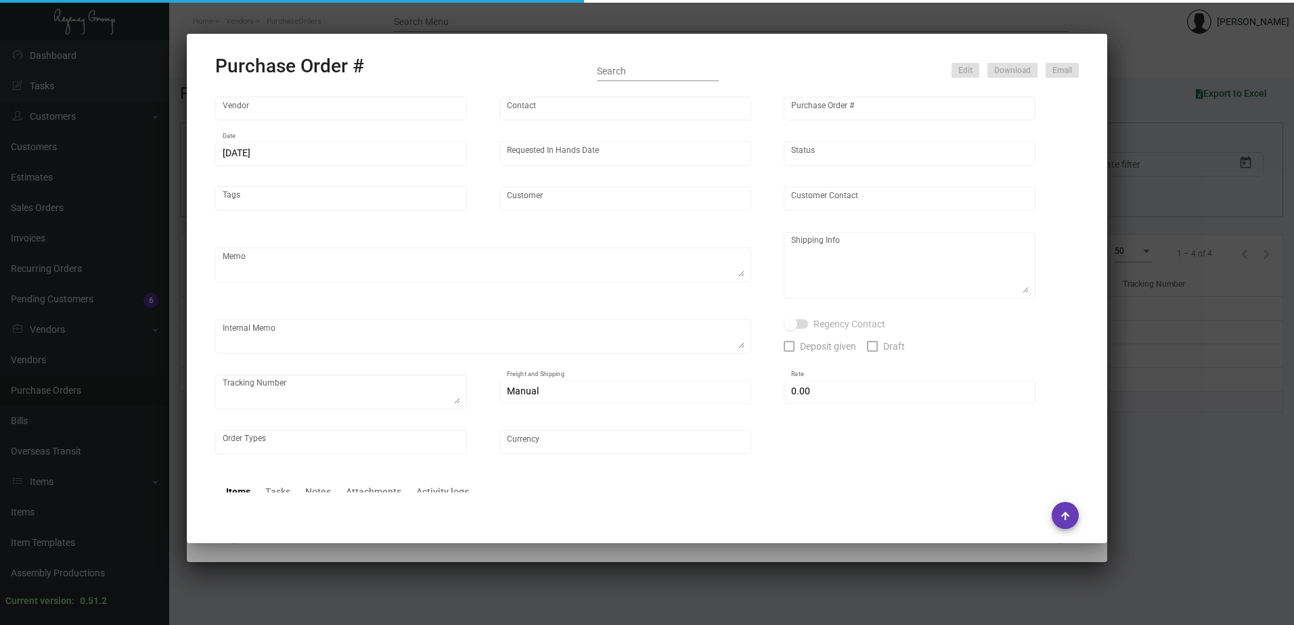
type input "$ 0.00"
type input "United States Dollar $"
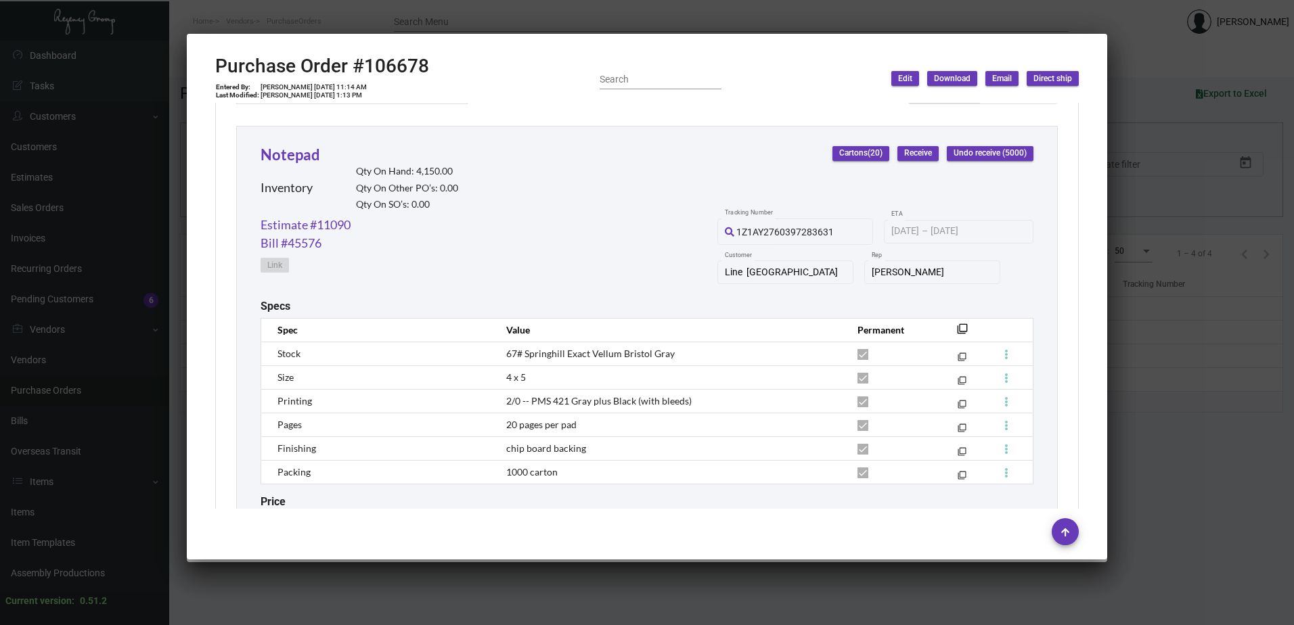
scroll to position [677, 0]
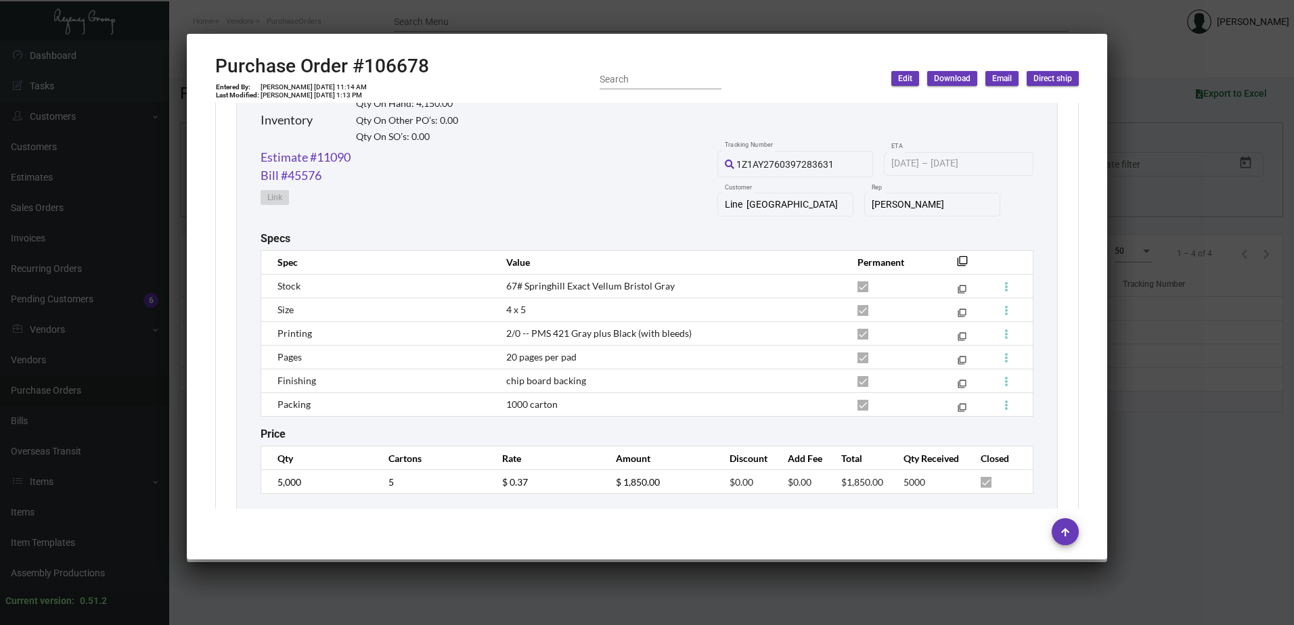
click at [582, 432] on div "Price" at bounding box center [647, 434] width 773 height 13
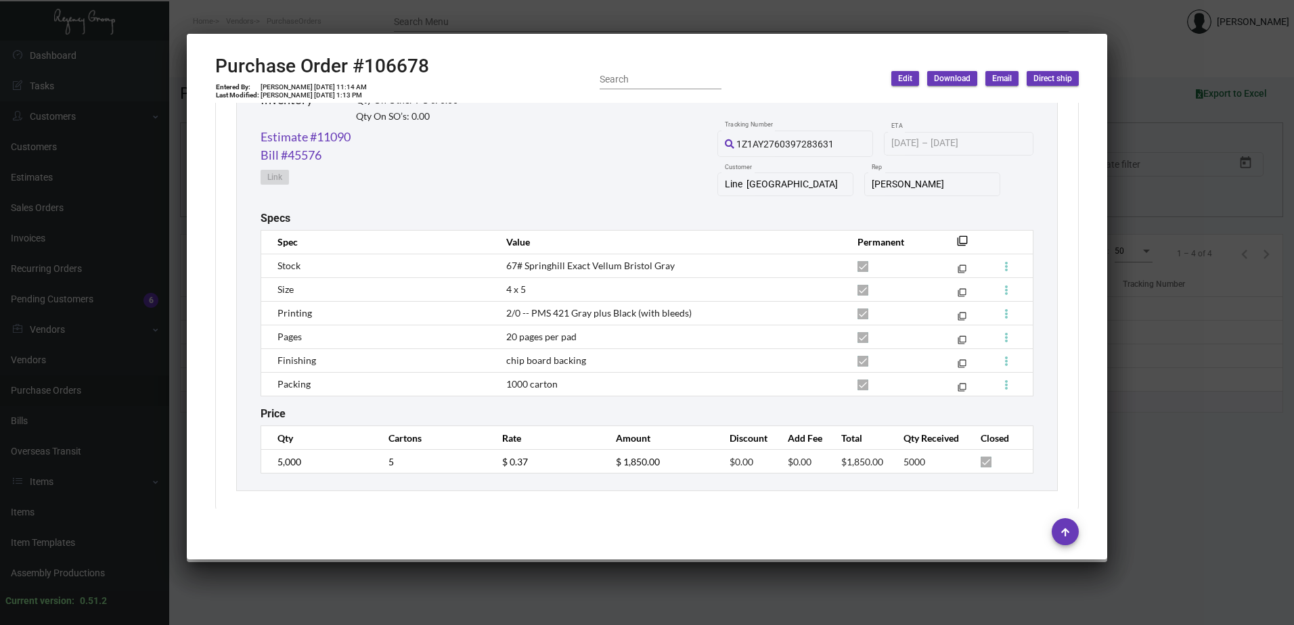
scroll to position [708, 0]
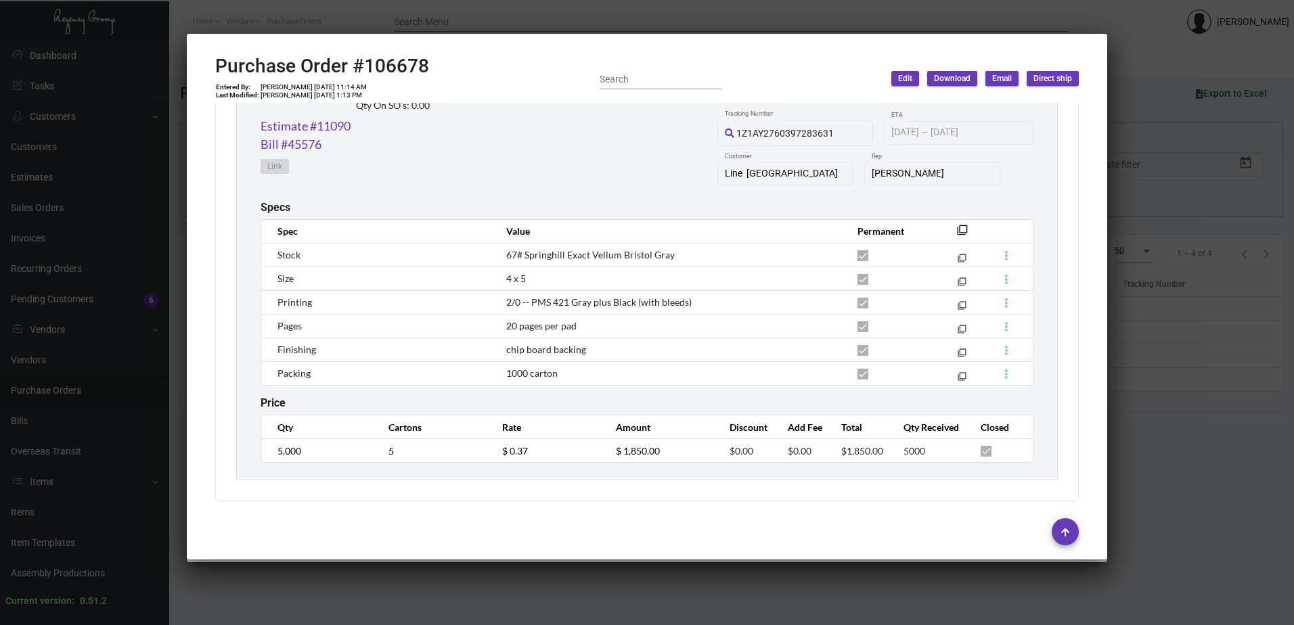
click at [1138, 450] on div at bounding box center [647, 312] width 1294 height 625
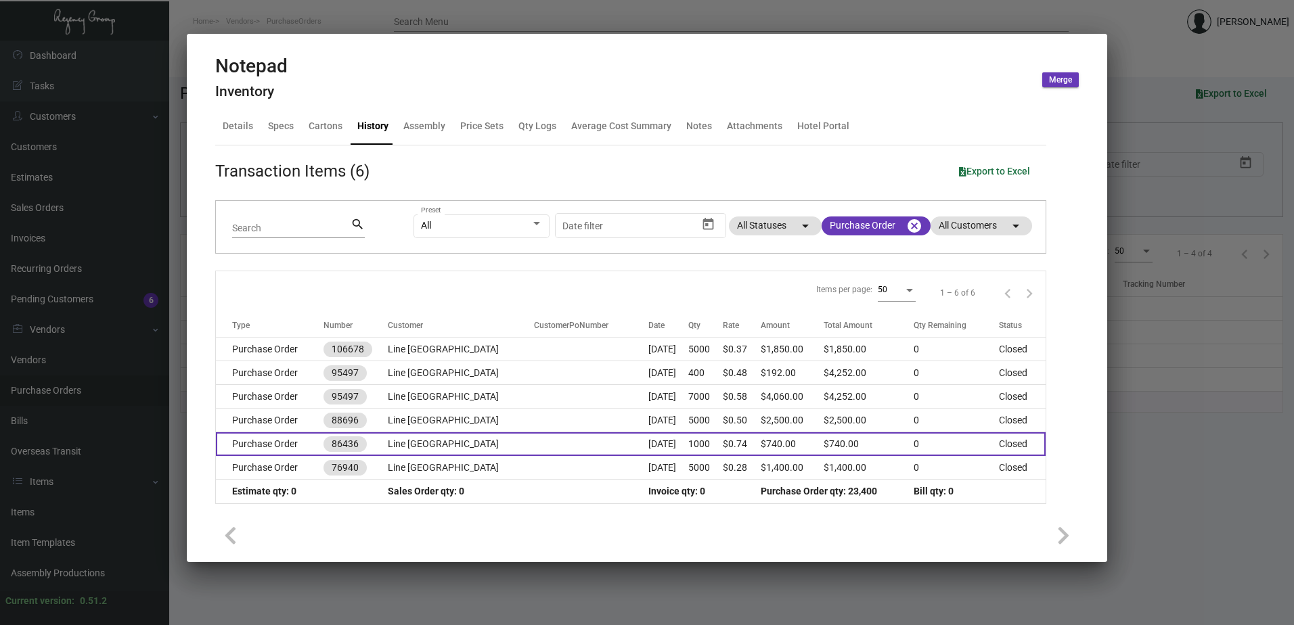
click at [460, 454] on td "Line [GEOGRAPHIC_DATA]" at bounding box center [461, 445] width 146 height 24
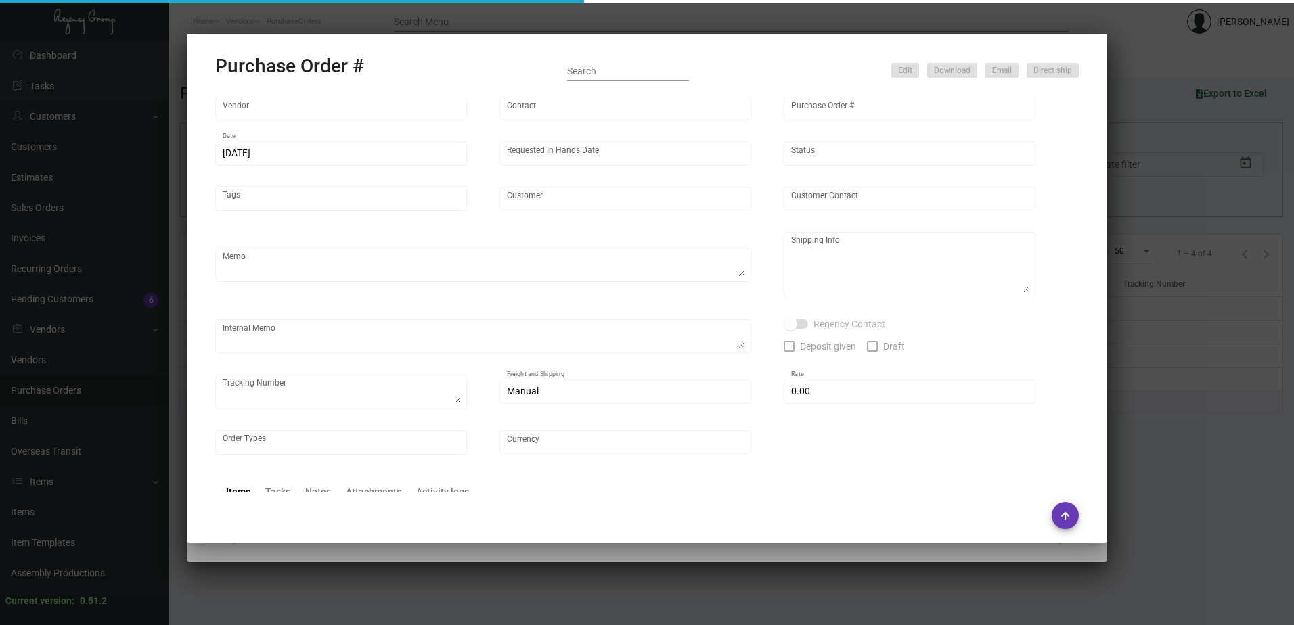
type input "Captain Notepad"
type input "[PERSON_NAME]"
type input "86436"
type input "[DATE]"
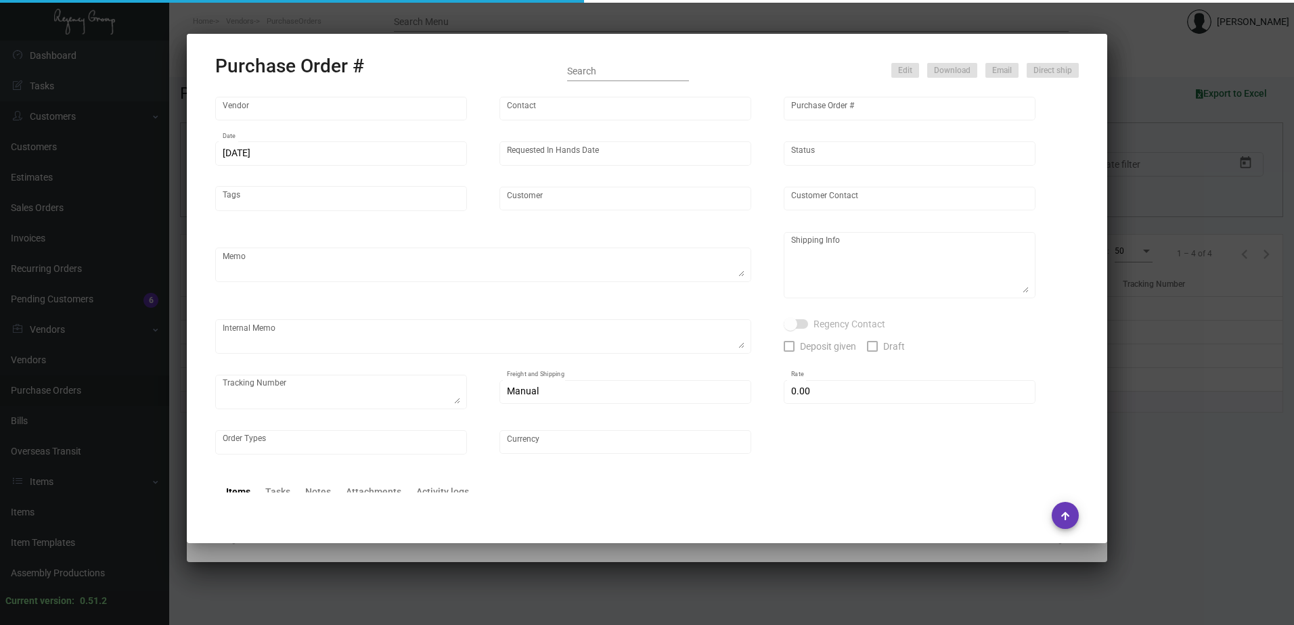
type input "Line [GEOGRAPHIC_DATA]"
type input "[PERSON_NAME]"
type textarea "Reorder PO# 76940 NEW QTY"
type textarea "Line [PERSON_NAME] Goneva [STREET_ADDRESS][PERSON_NAME]"
type input "$ 0.00"
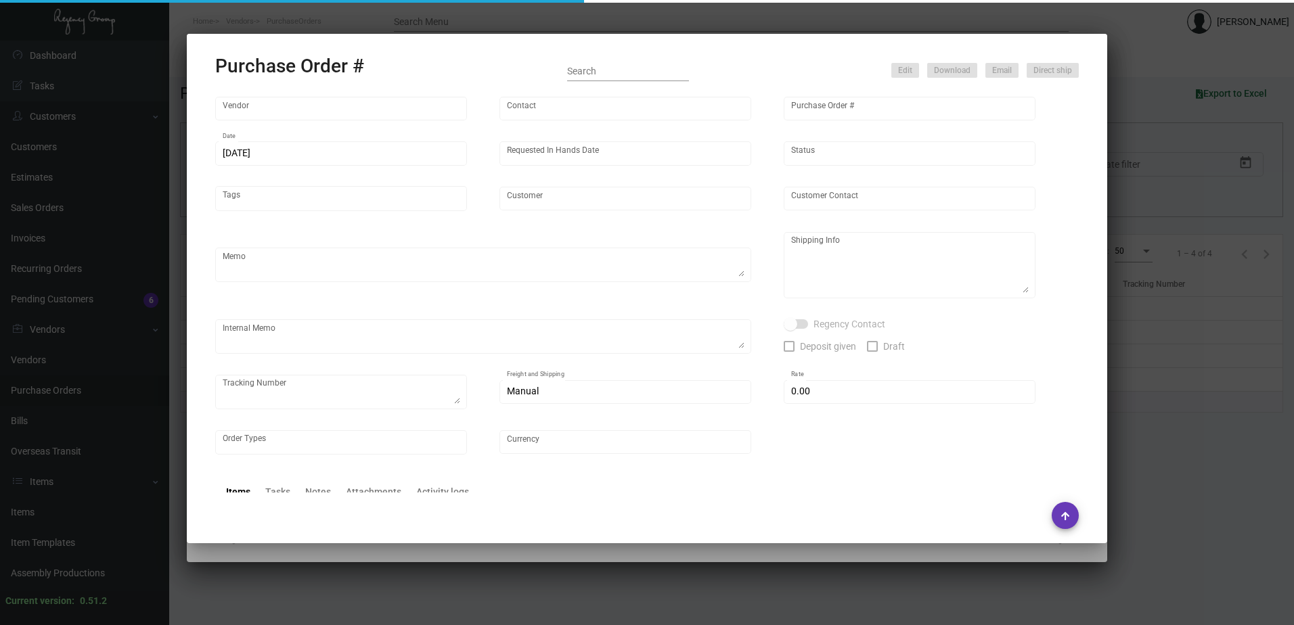
type input "United States Dollar $"
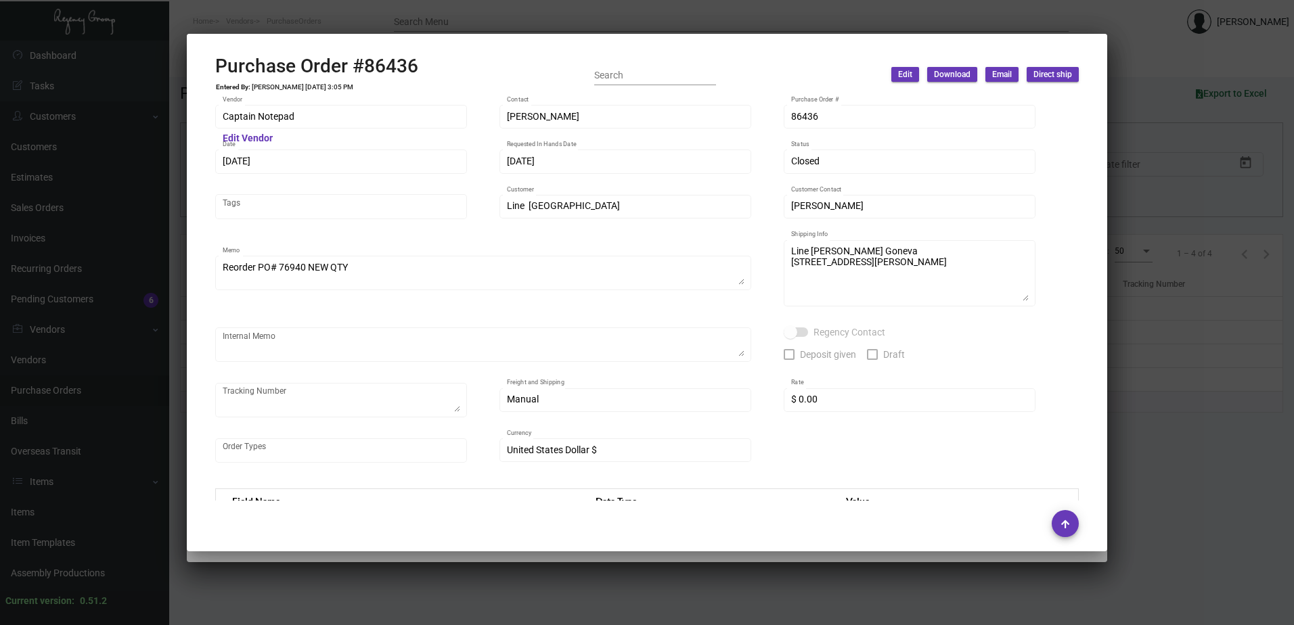
drag, startPoint x: 1191, startPoint y: 397, endPoint x: 1000, endPoint y: 402, distance: 190.9
click at [1191, 396] on div at bounding box center [647, 312] width 1294 height 625
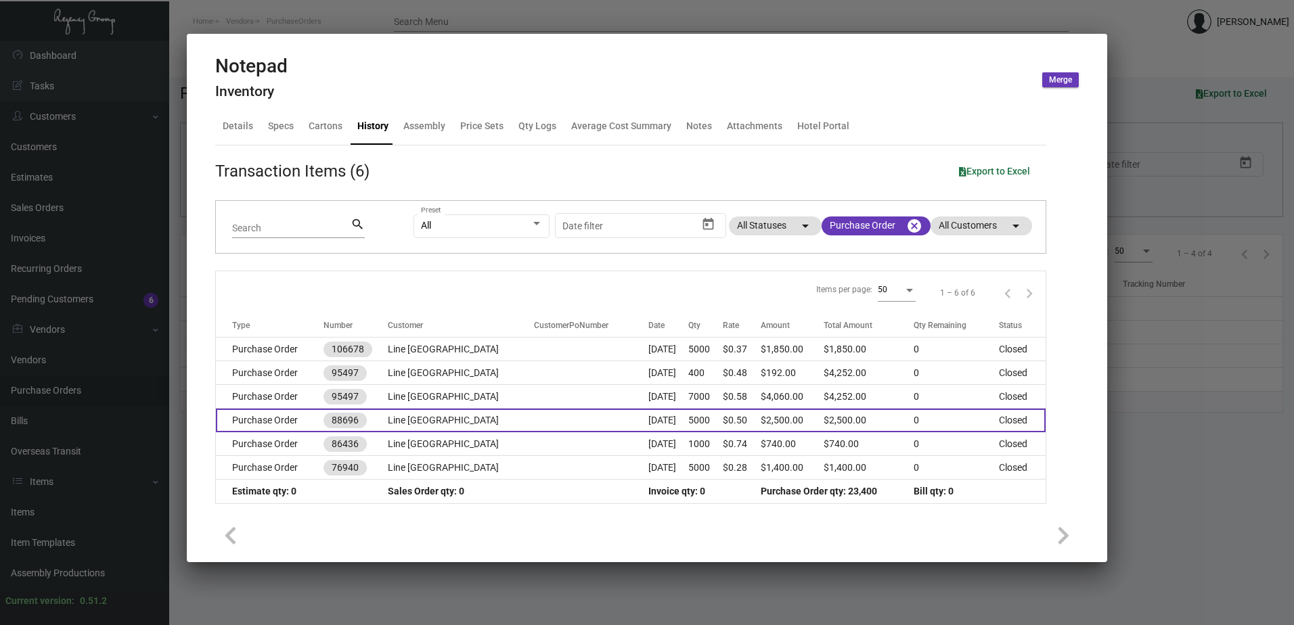
click at [450, 424] on td "Line [GEOGRAPHIC_DATA]" at bounding box center [461, 421] width 146 height 24
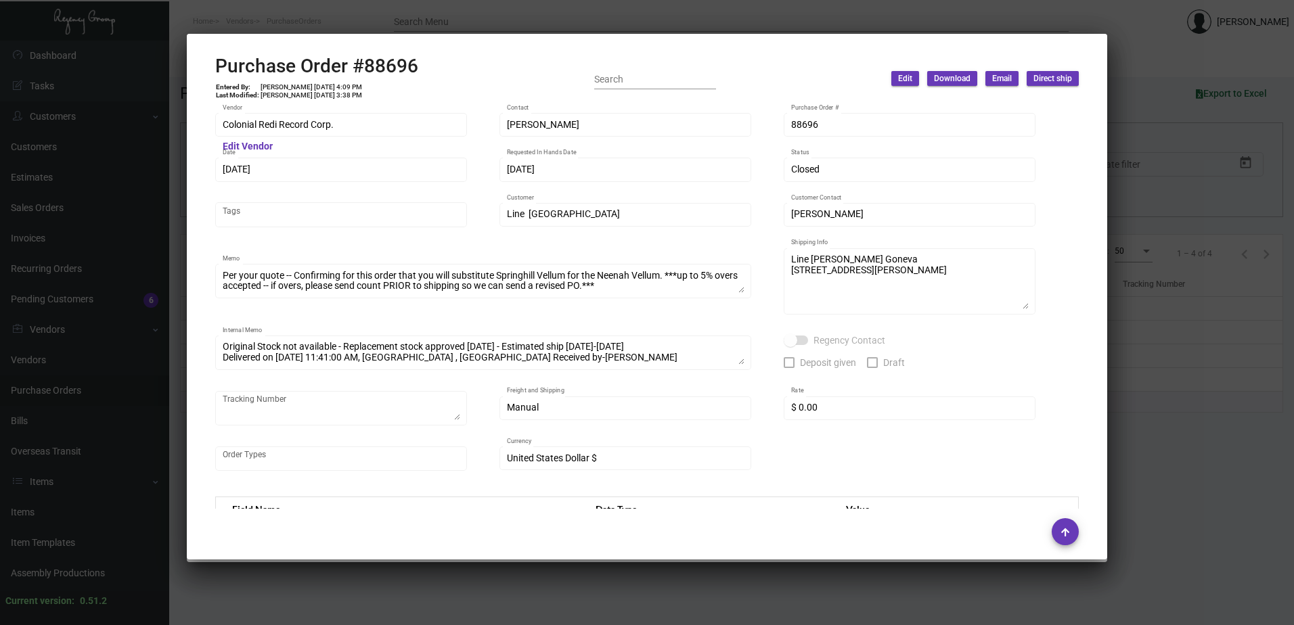
click at [1158, 370] on div at bounding box center [647, 312] width 1294 height 625
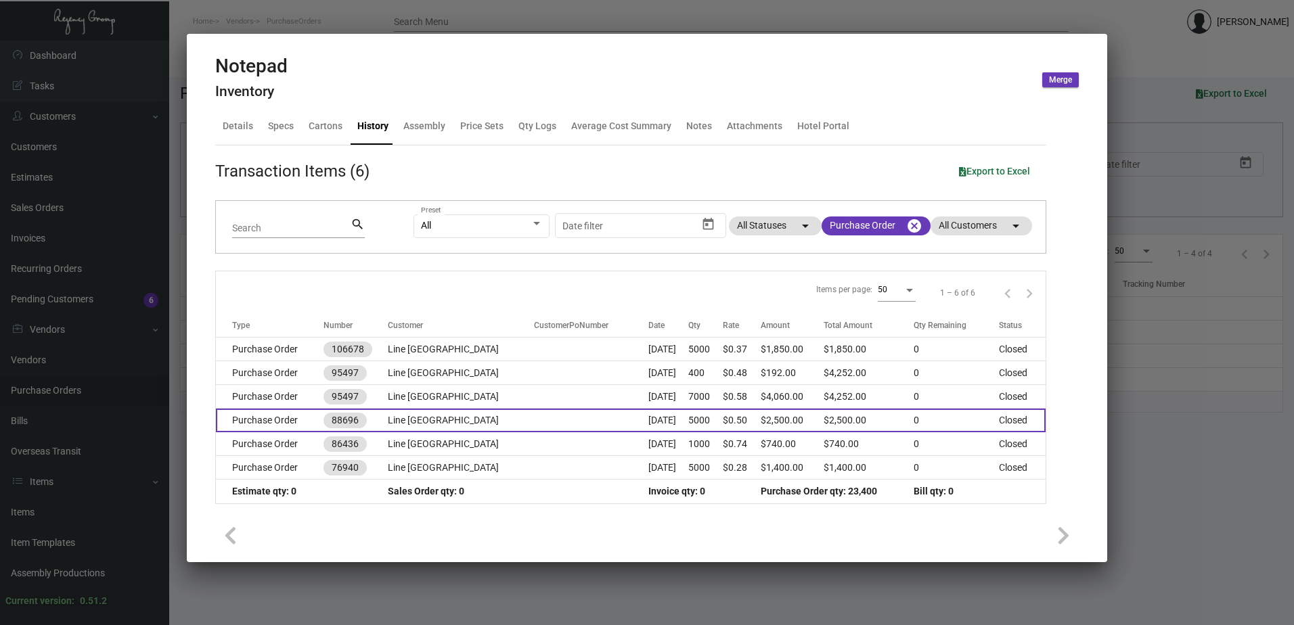
click at [477, 413] on td "Line [GEOGRAPHIC_DATA]" at bounding box center [461, 421] width 146 height 24
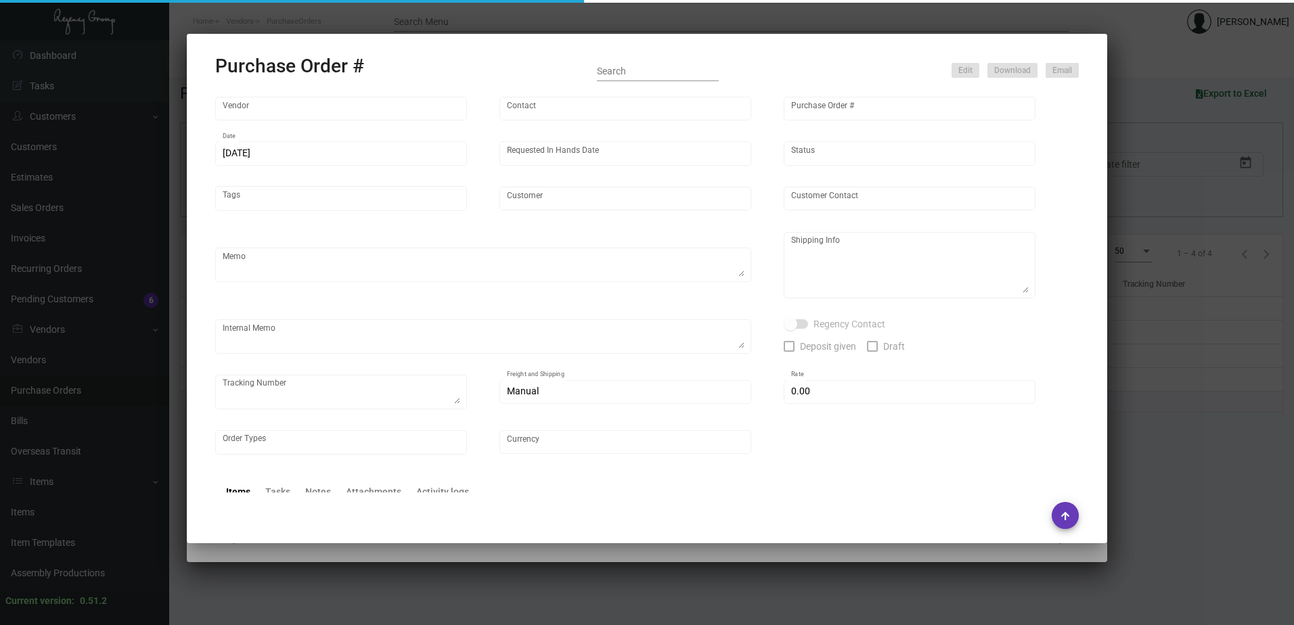
type input "Colonial Redi Record Corp."
type input "[PERSON_NAME]"
type input "88696"
type input "[DATE]"
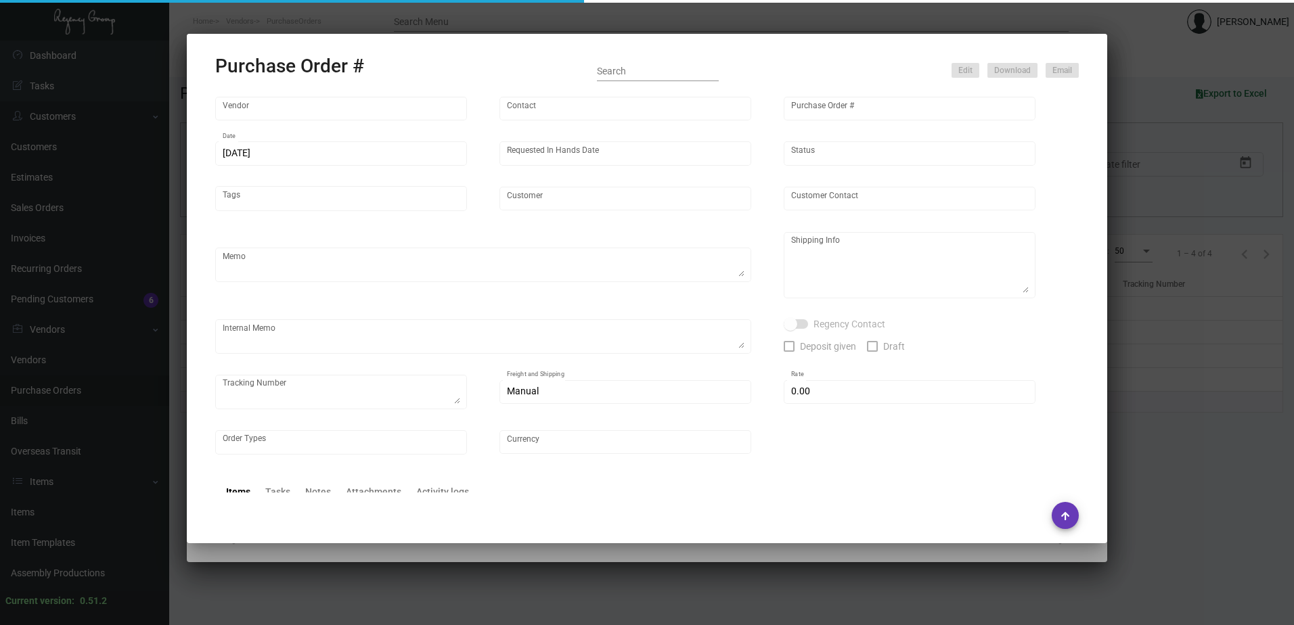
type input "Line [GEOGRAPHIC_DATA]"
type input "[PERSON_NAME]"
type textarea "Per your quote -- Confirming for this order that you will substitute Springhill…"
type textarea "Line [PERSON_NAME] Goneva [STREET_ADDRESS][PERSON_NAME]"
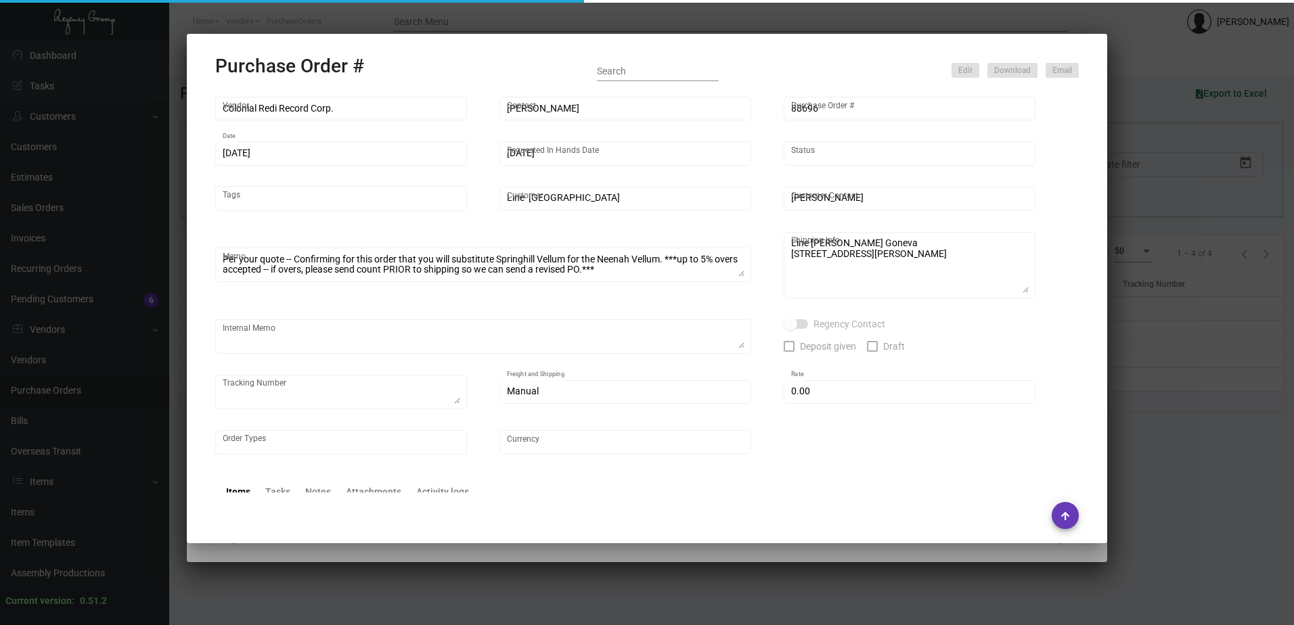
type textarea "Original Stock not available - Replacement stock approved [DATE] - Estimated sh…"
type input "$ 0.00"
type input "United States Dollar $"
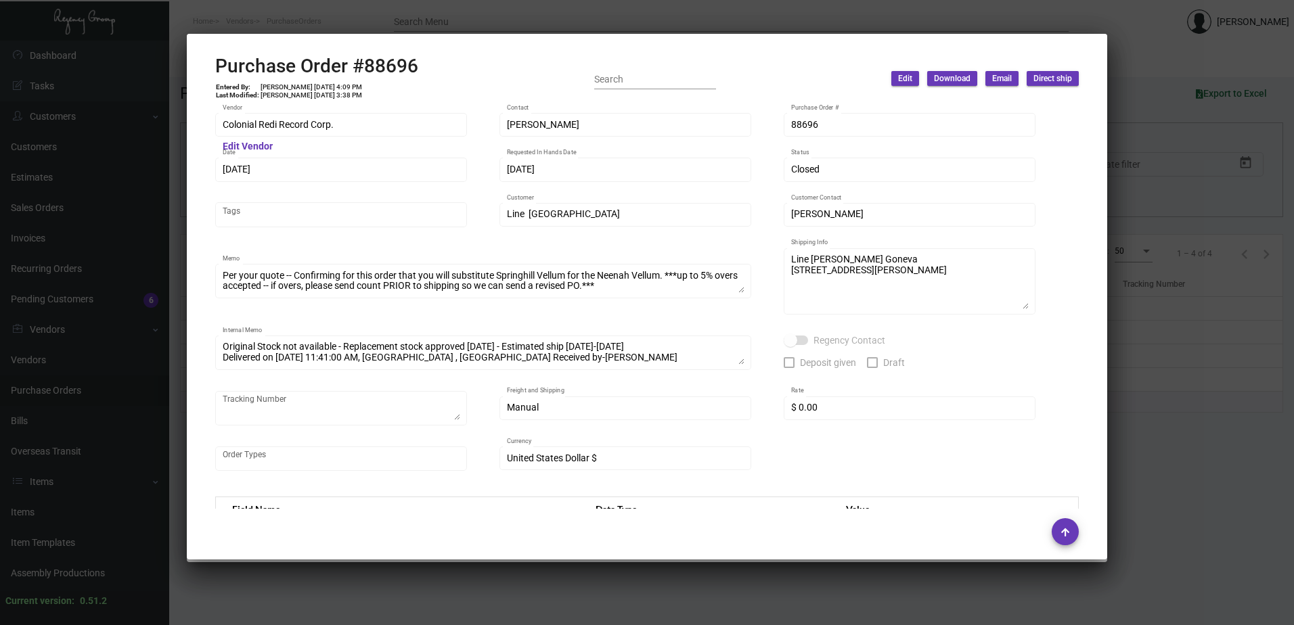
drag, startPoint x: 1224, startPoint y: 399, endPoint x: 952, endPoint y: 409, distance: 272.3
click at [1224, 399] on div at bounding box center [647, 312] width 1294 height 625
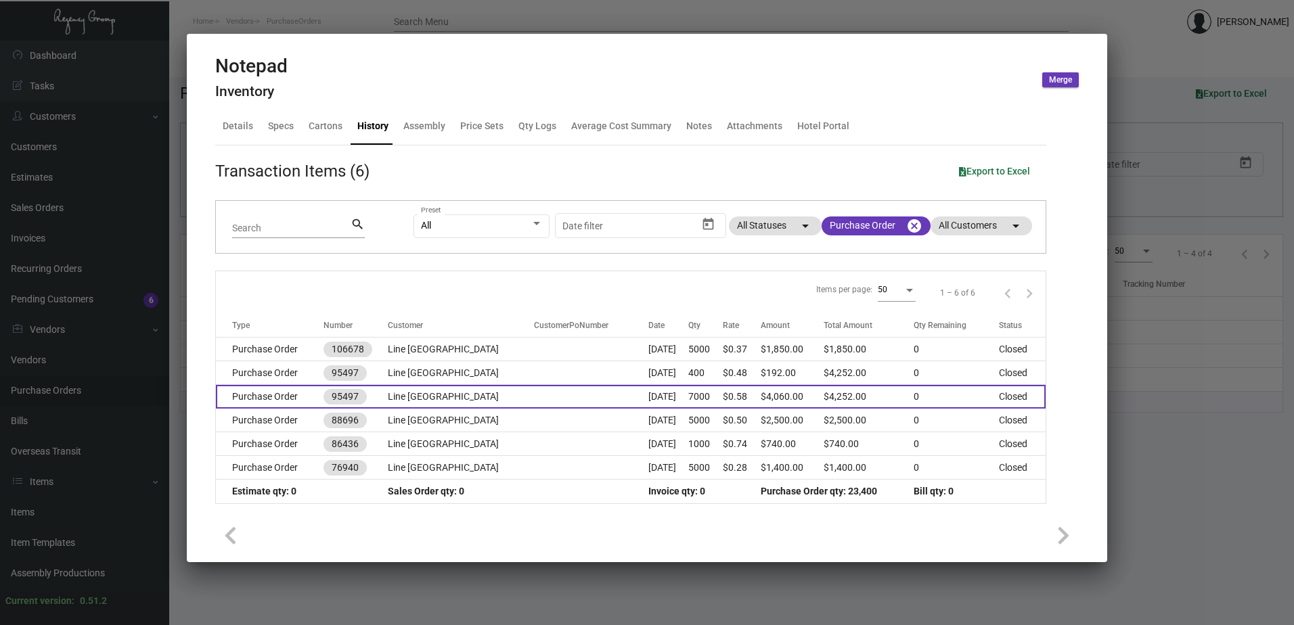
click at [446, 389] on td "Line [GEOGRAPHIC_DATA]" at bounding box center [461, 397] width 146 height 24
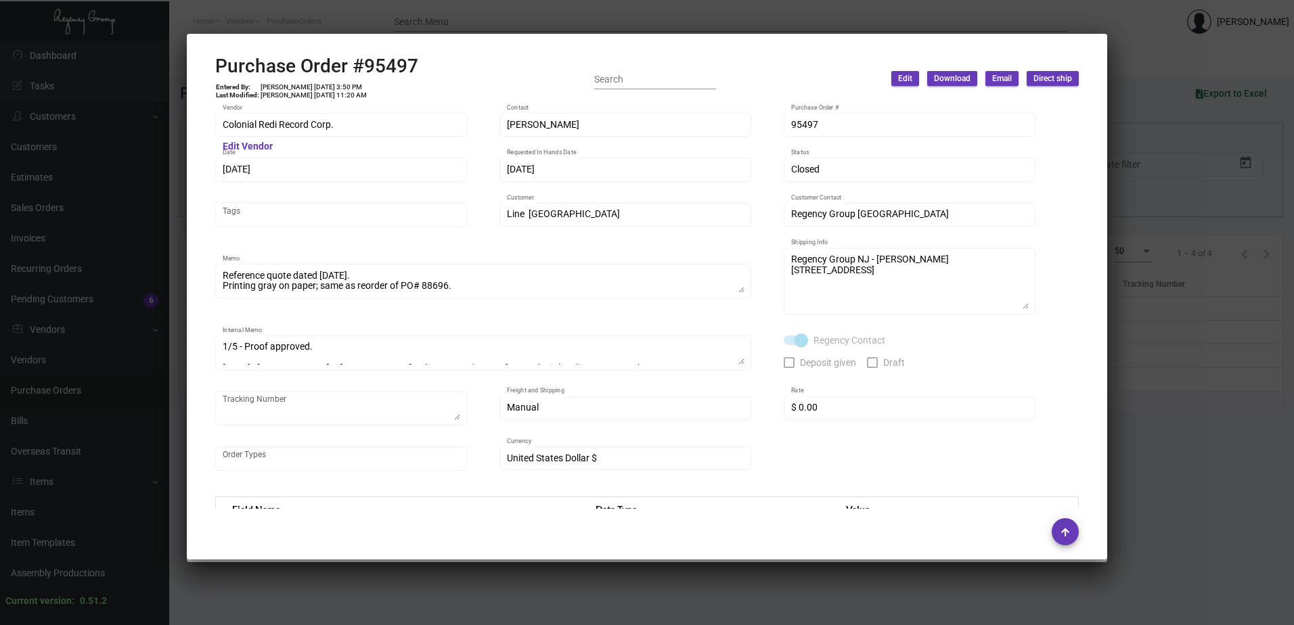
click at [1149, 338] on div at bounding box center [647, 312] width 1294 height 625
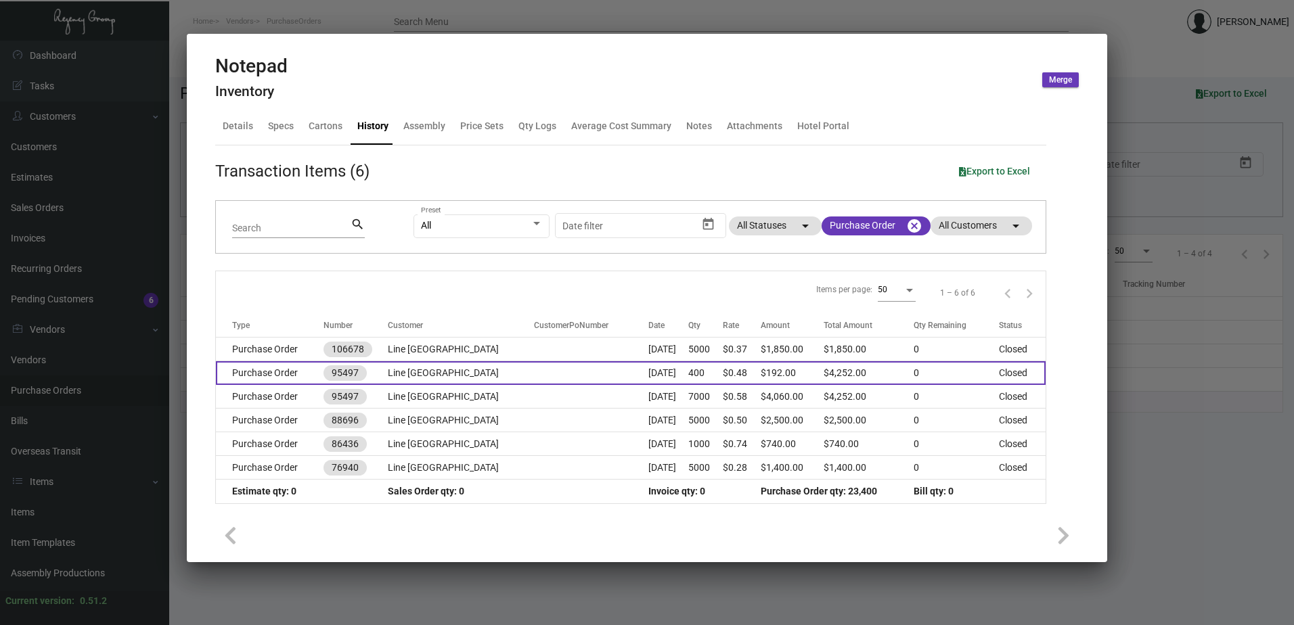
click at [824, 379] on td "$4,252.00" at bounding box center [869, 373] width 90 height 24
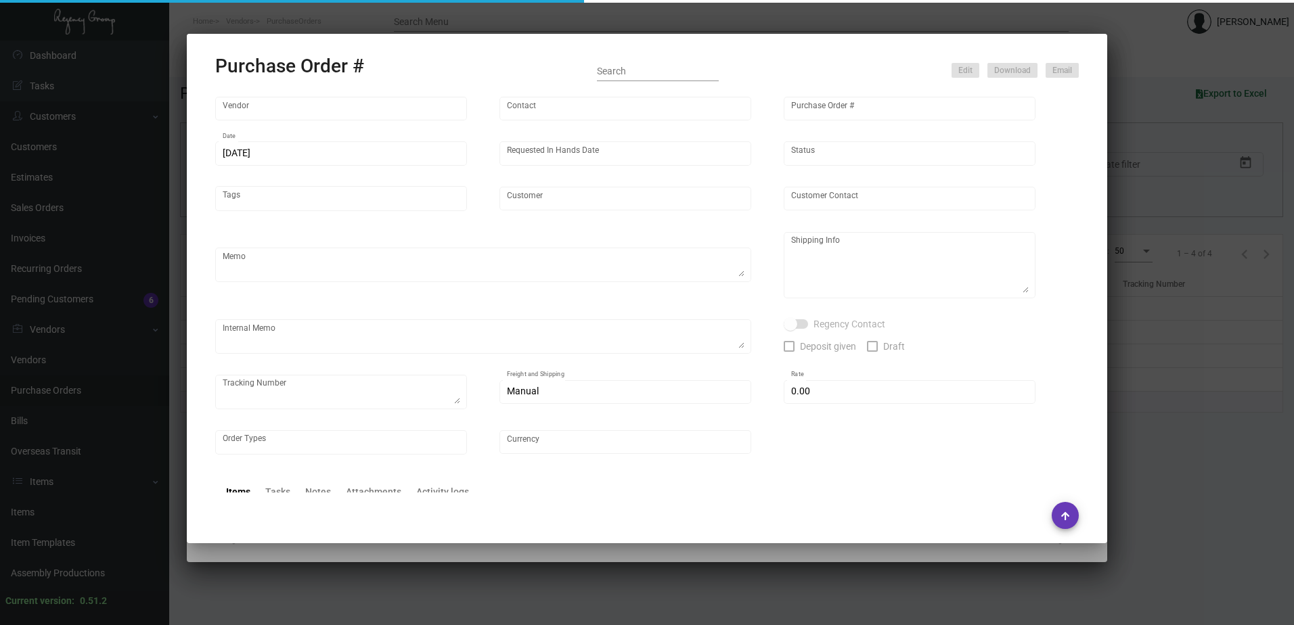
type input "Colonial Redi Record Corp."
type input "[PERSON_NAME]"
type input "95497"
type input "[DATE]"
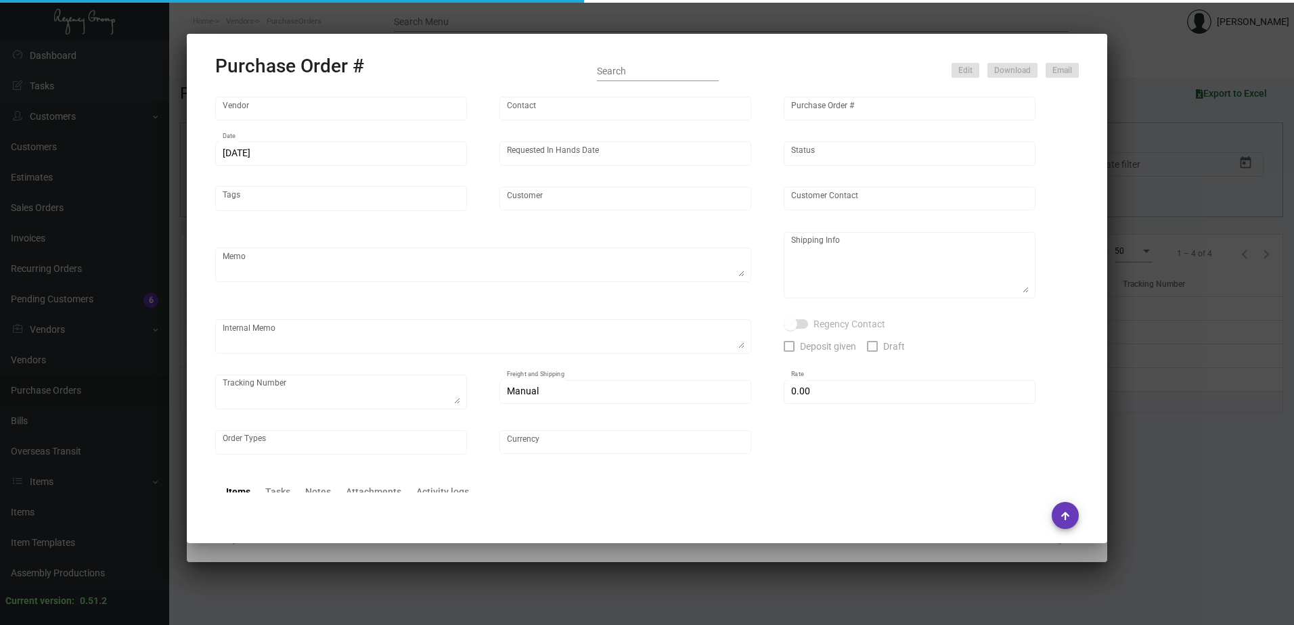
type input "Line [GEOGRAPHIC_DATA]"
type textarea "Reference quote dated [DATE]. Printing gray on paper; same as reorder of PO# 88…"
type textarea "Regency Group NJ - [PERSON_NAME] [STREET_ADDRESS]"
type textarea "1/5 - Proof approved. [DATE] - [PERSON_NAME] & [PERSON_NAME] Delivery Cost $53.…"
checkbox input "true"
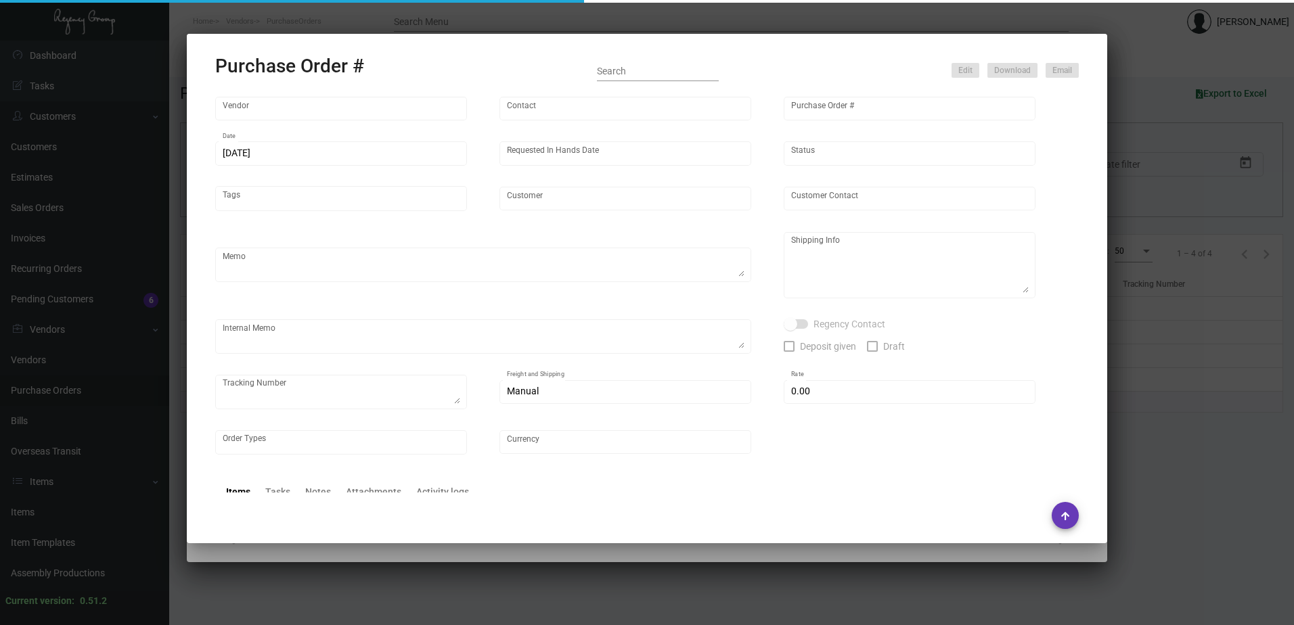
type input "$ 0.00"
type input "United States Dollar $"
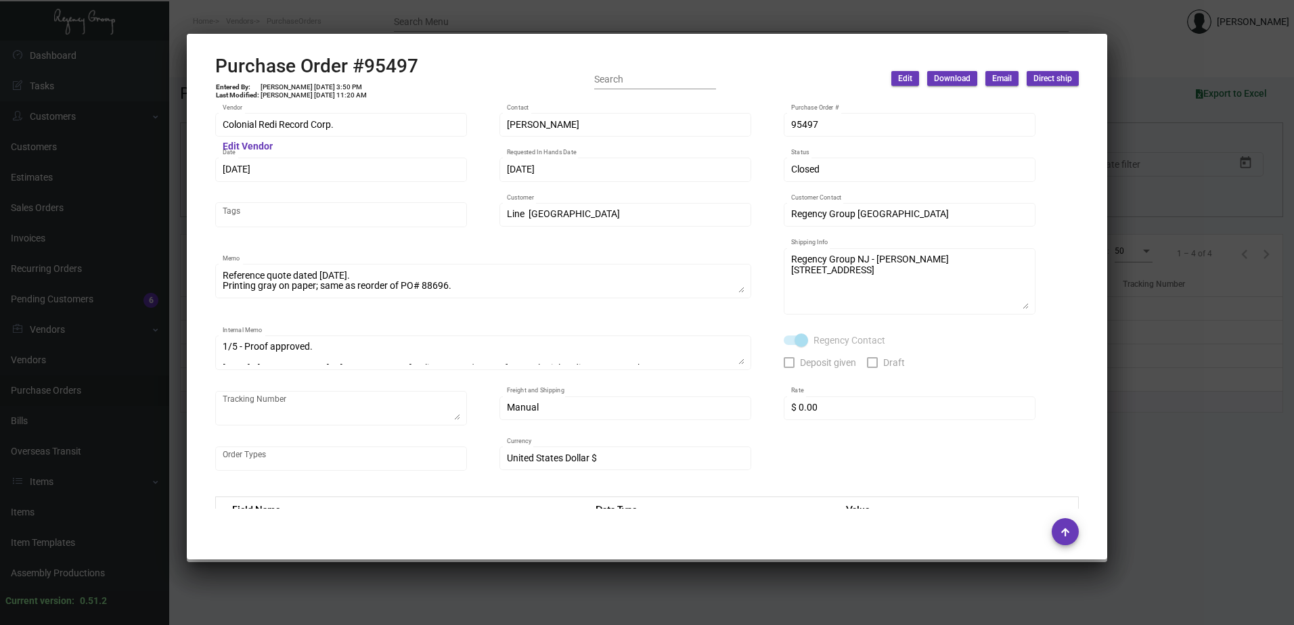
click at [1179, 423] on div at bounding box center [647, 312] width 1294 height 625
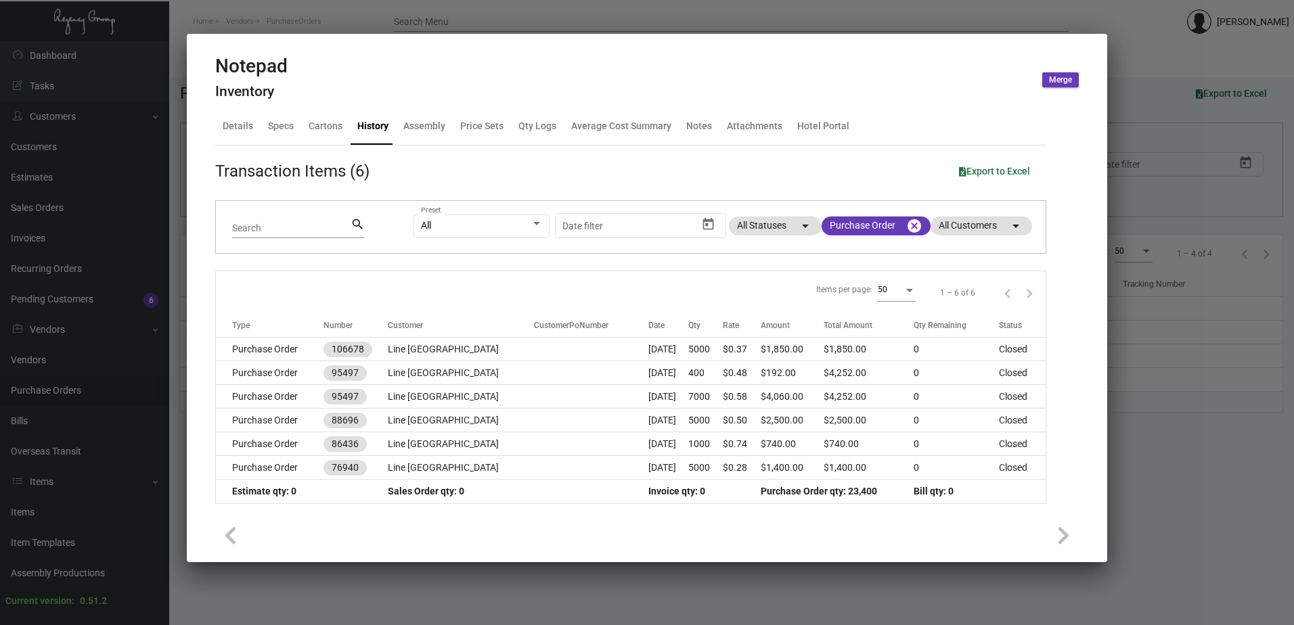
click at [1179, 423] on div at bounding box center [647, 312] width 1294 height 625
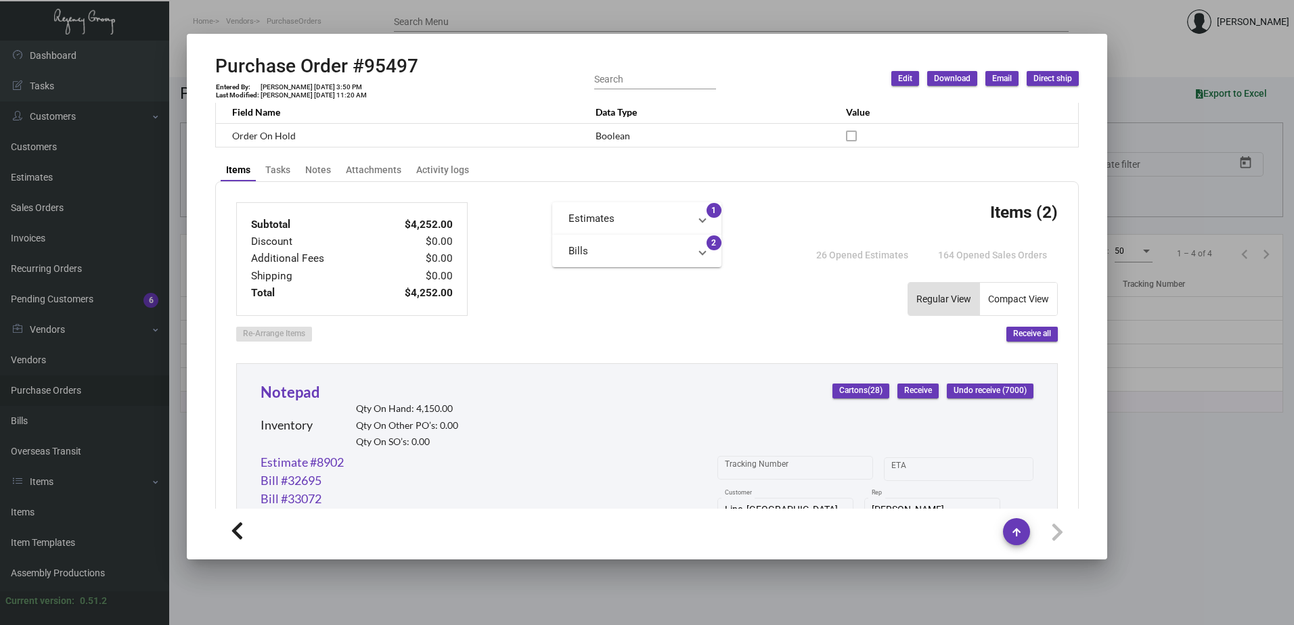
click at [1170, 449] on div at bounding box center [647, 312] width 1294 height 625
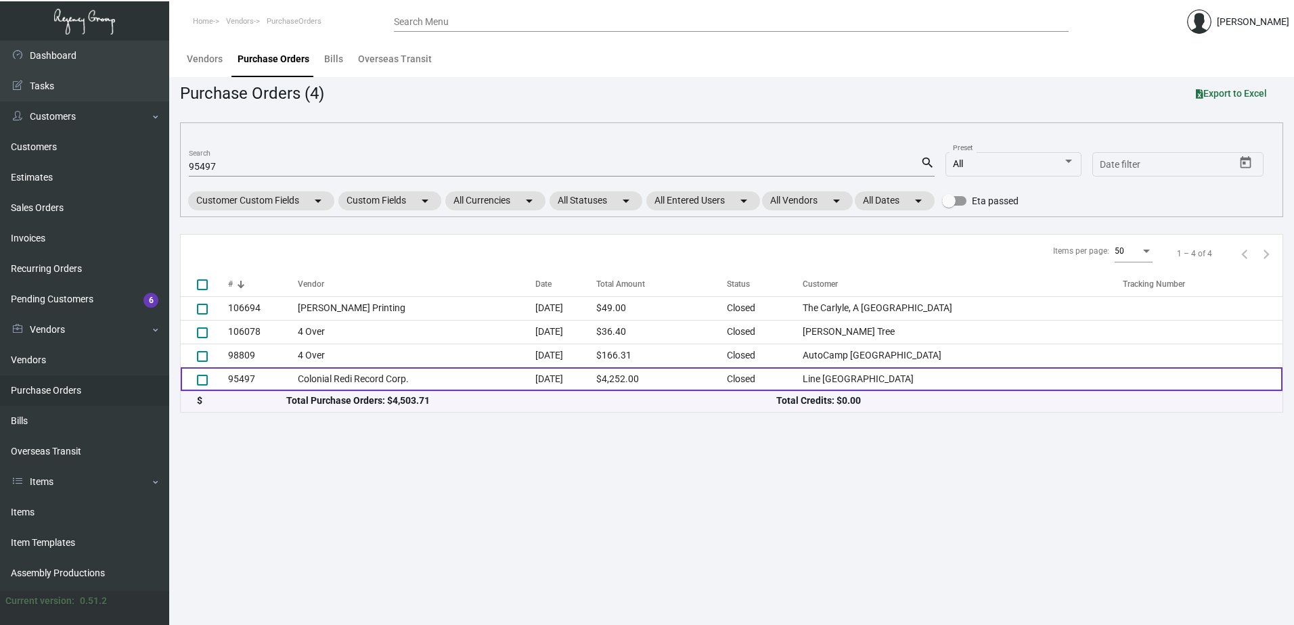
click at [278, 377] on td "95497" at bounding box center [263, 380] width 70 height 24
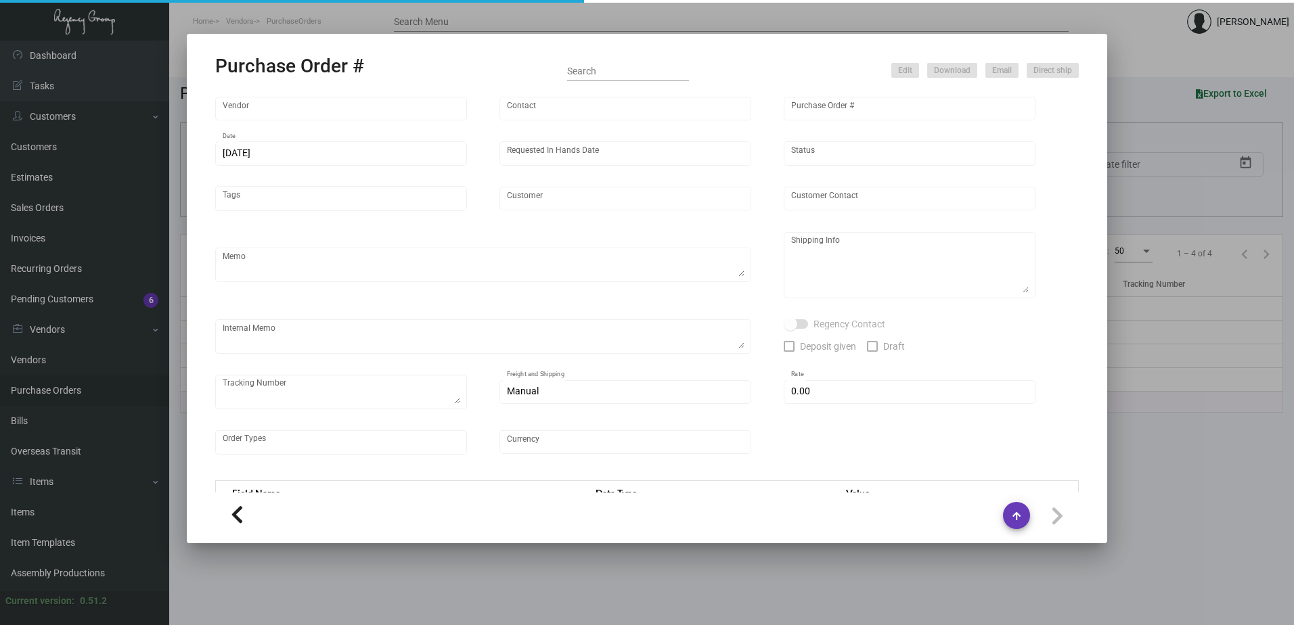
type input "Colonial Redi Record Corp."
type input "[PERSON_NAME]"
type input "95497"
type input "[DATE]"
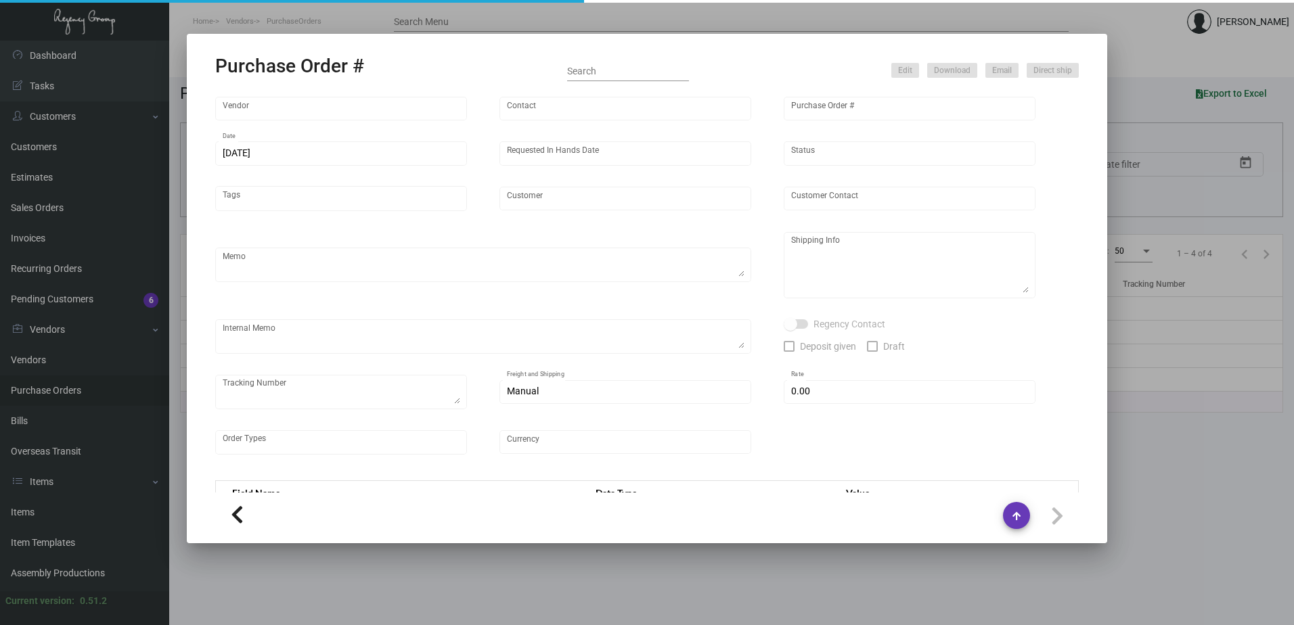
type input "Line [GEOGRAPHIC_DATA]"
type textarea "Reference quote dated [DATE]. Printing gray on paper; same as reorder of PO# 88…"
type textarea "Regency Group NJ - [PERSON_NAME] [STREET_ADDRESS]"
type textarea "1/5 - Proof approved. [DATE] - [PERSON_NAME] & [PERSON_NAME] Delivery Cost $53.…"
checkbox input "true"
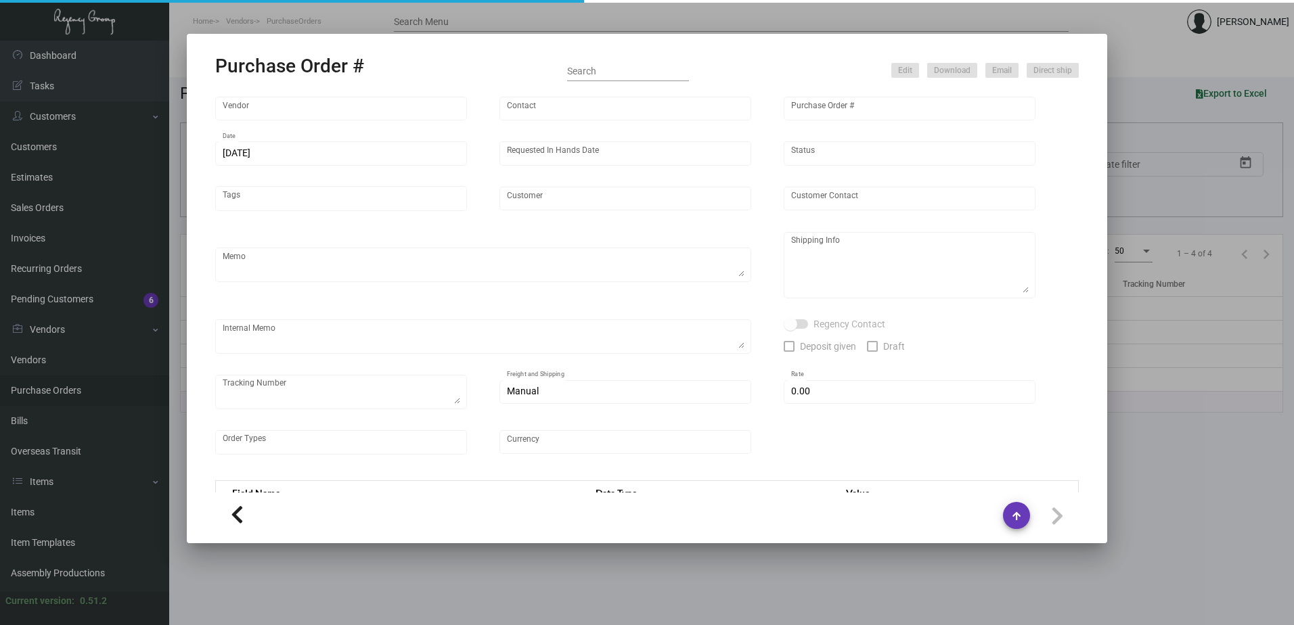
type input "$ 0.00"
type input "United States Dollar $"
type input "$ 0.58"
type input "$ 4,060.00"
type input "$ 0.48"
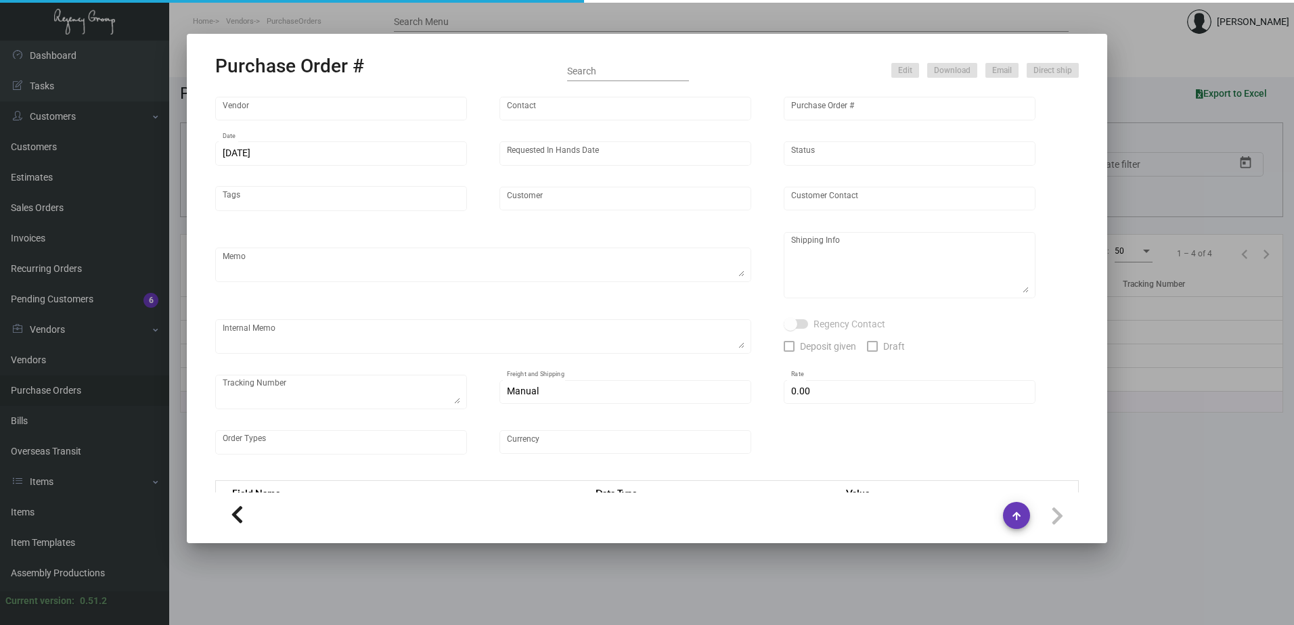
type input "$ 192.00"
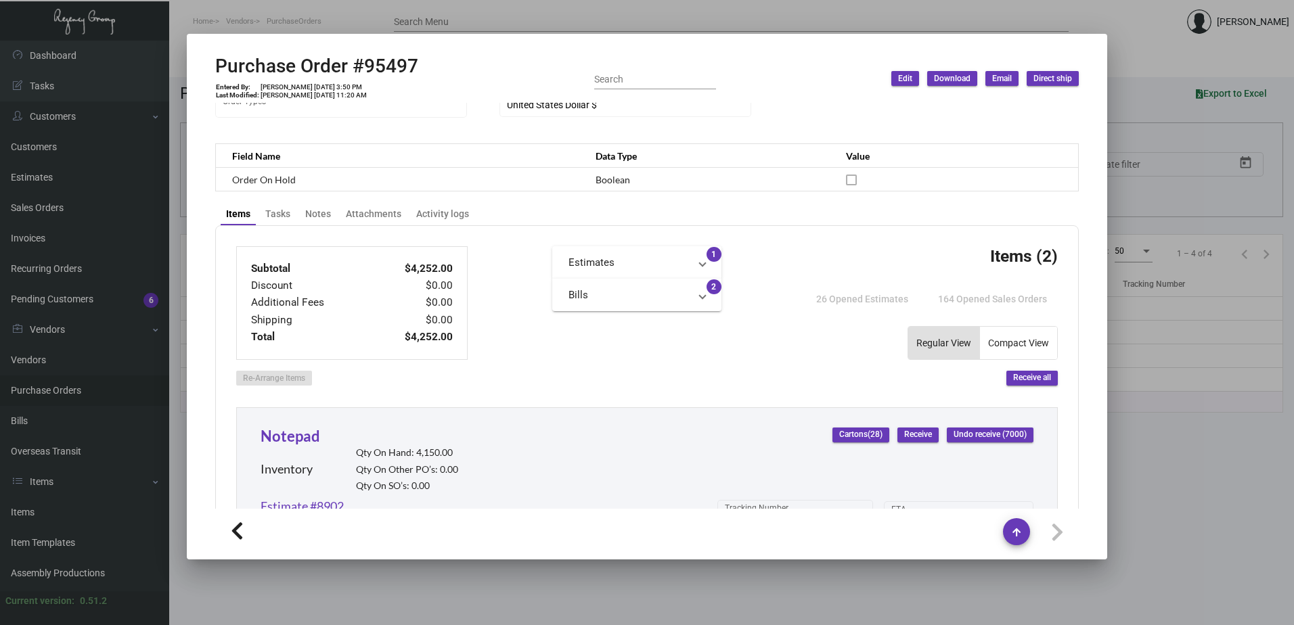
scroll to position [474, 0]
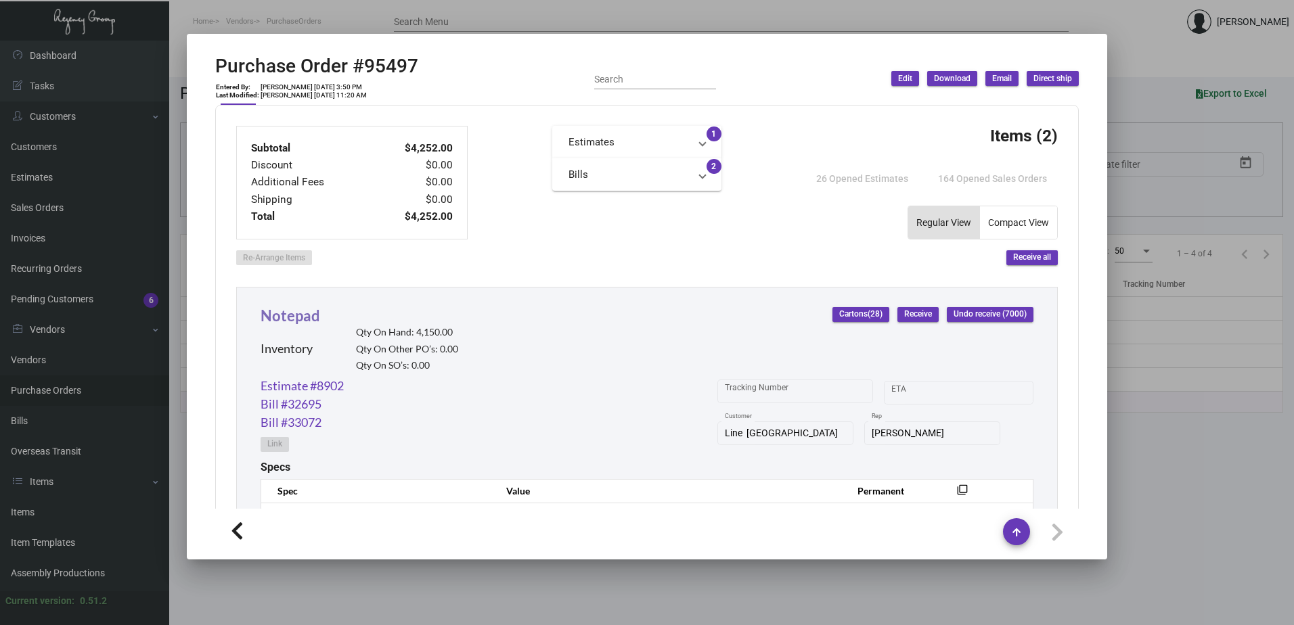
click at [307, 320] on link "Notepad" at bounding box center [291, 316] width 60 height 18
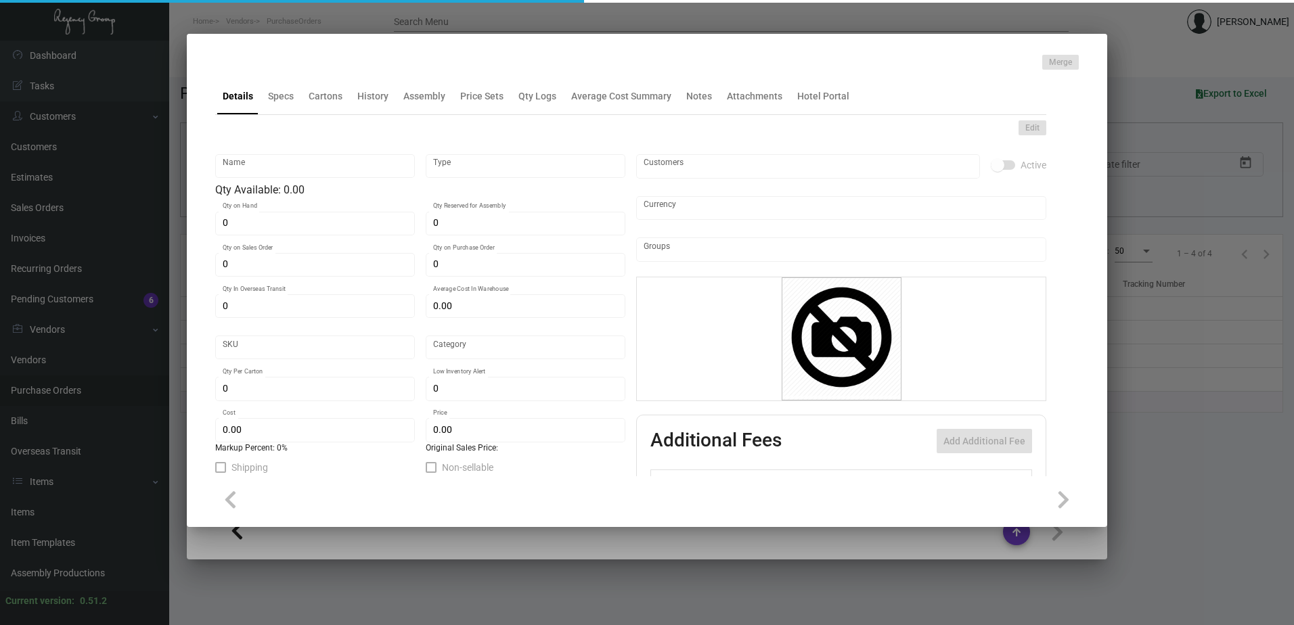
type input "Notepad"
type input "Inventory"
type input "4,150"
type input "$ 0.4925"
type input "802-Notepad-20"
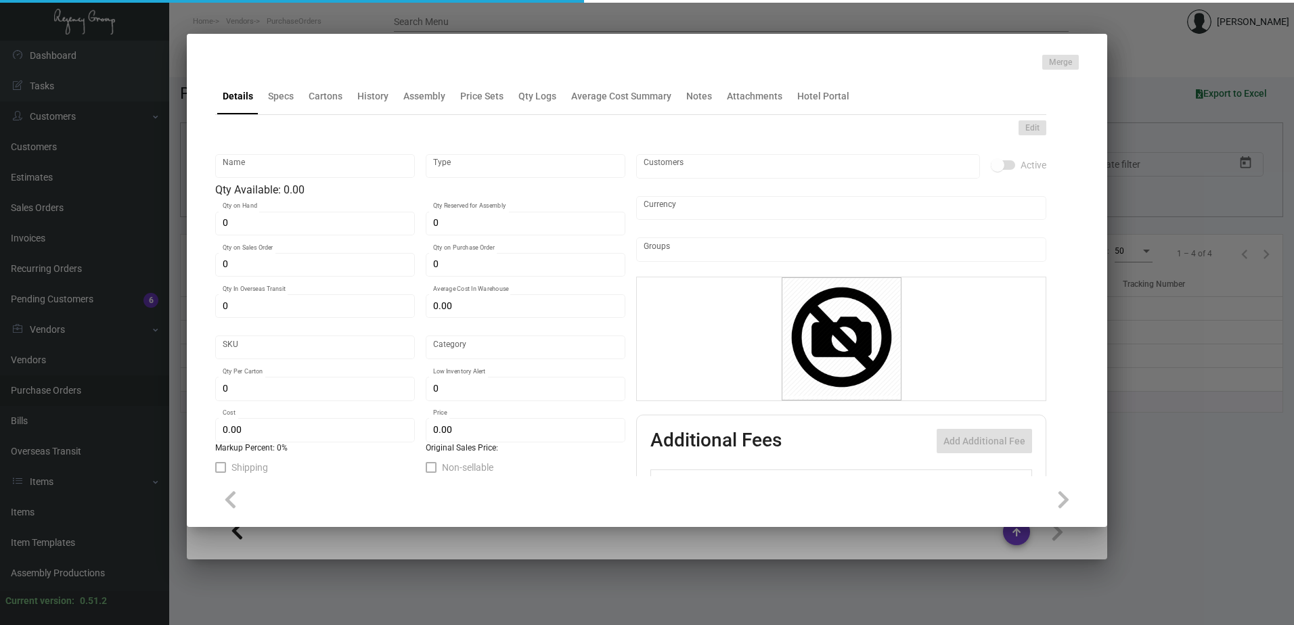
type input "Standard"
type input "250"
type input "$ 0.37"
type input "$ 0.95"
checkbox input "true"
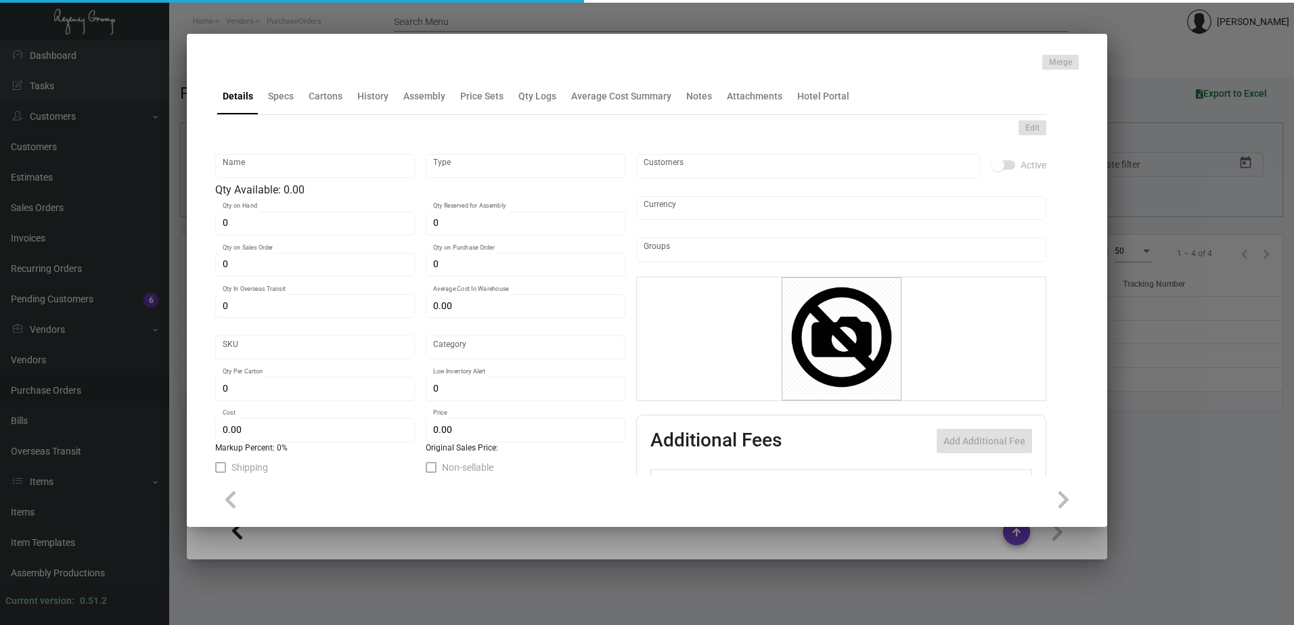
checkbox input "true"
type input "United States Dollar $"
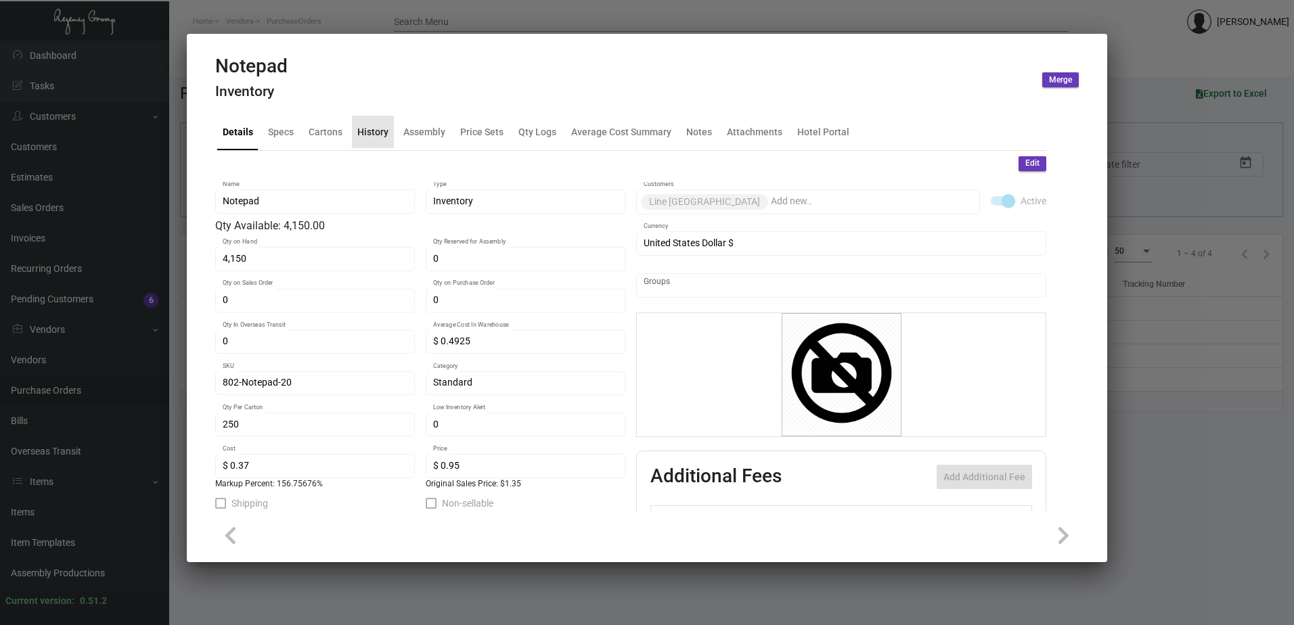
click at [372, 126] on div "History" at bounding box center [372, 132] width 31 height 14
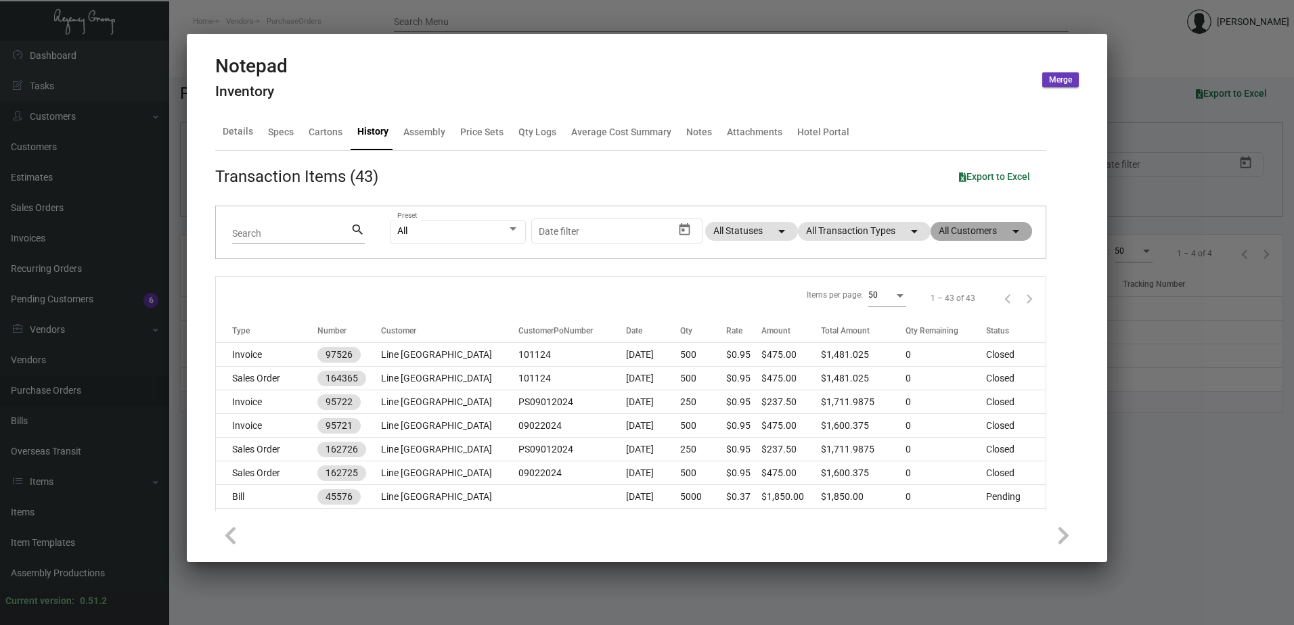
click at [952, 223] on mat-chip "All Customers arrow_drop_down" at bounding box center [982, 231] width 102 height 19
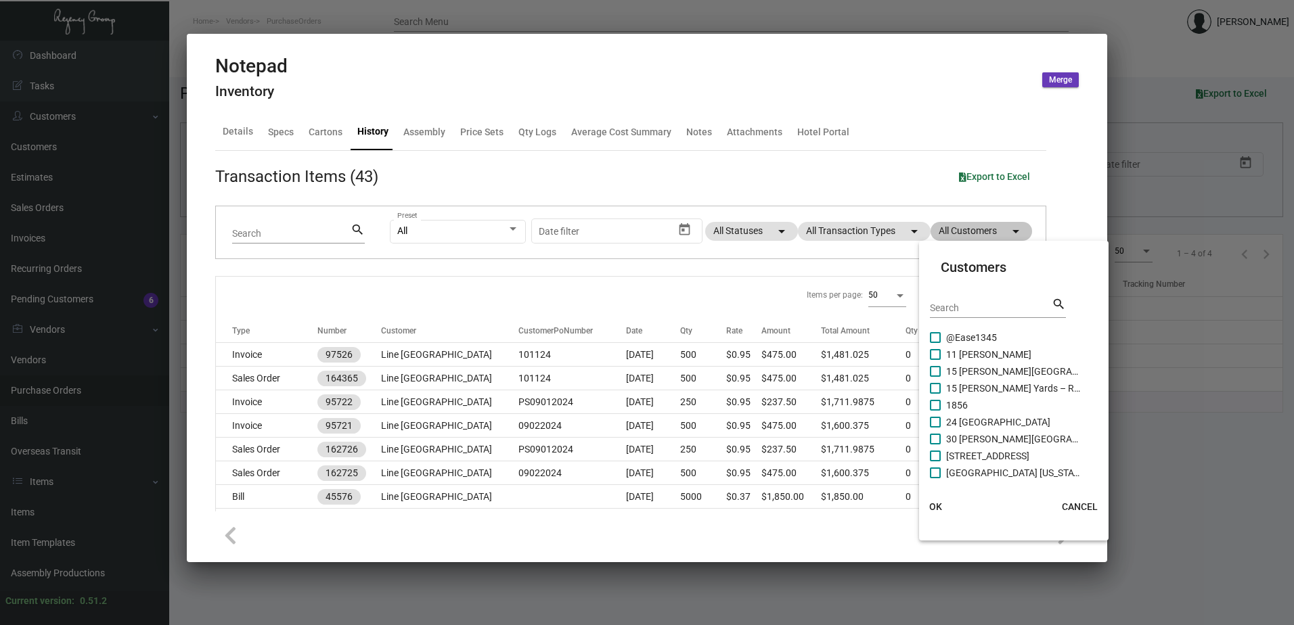
click at [952, 224] on div at bounding box center [647, 312] width 1294 height 625
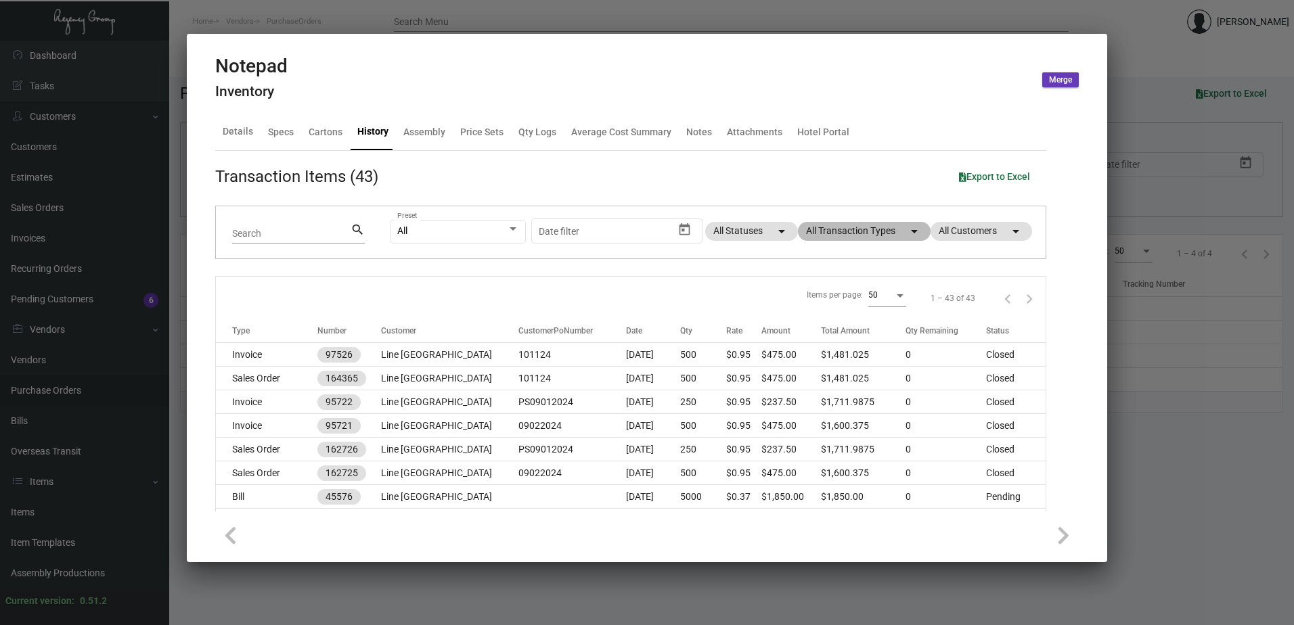
click at [830, 233] on mat-chip "All Transaction Types arrow_drop_down" at bounding box center [864, 231] width 133 height 19
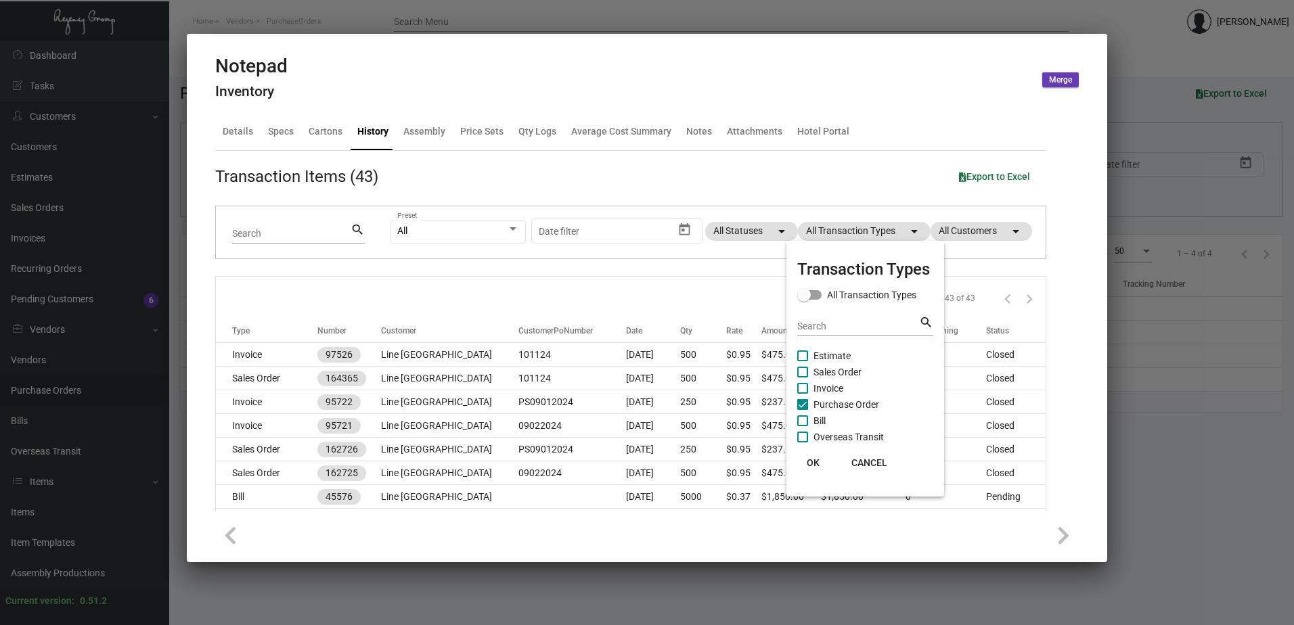
click at [826, 399] on span "Purchase Order" at bounding box center [847, 405] width 66 height 16
click at [803, 410] on input "Purchase Order" at bounding box center [802, 410] width 1 height 1
click at [826, 400] on span "Purchase Order" at bounding box center [847, 405] width 66 height 16
click at [803, 410] on input "Purchase Order" at bounding box center [802, 410] width 1 height 1
checkbox input "true"
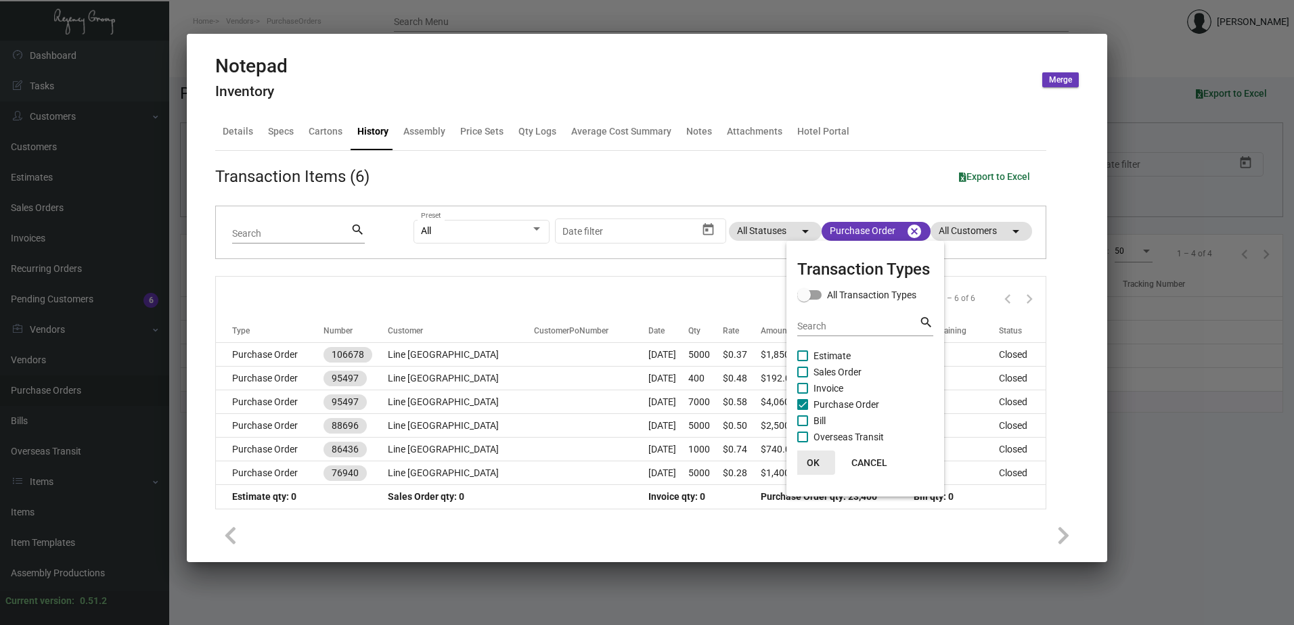
click at [815, 460] on span "OK" at bounding box center [813, 463] width 13 height 11
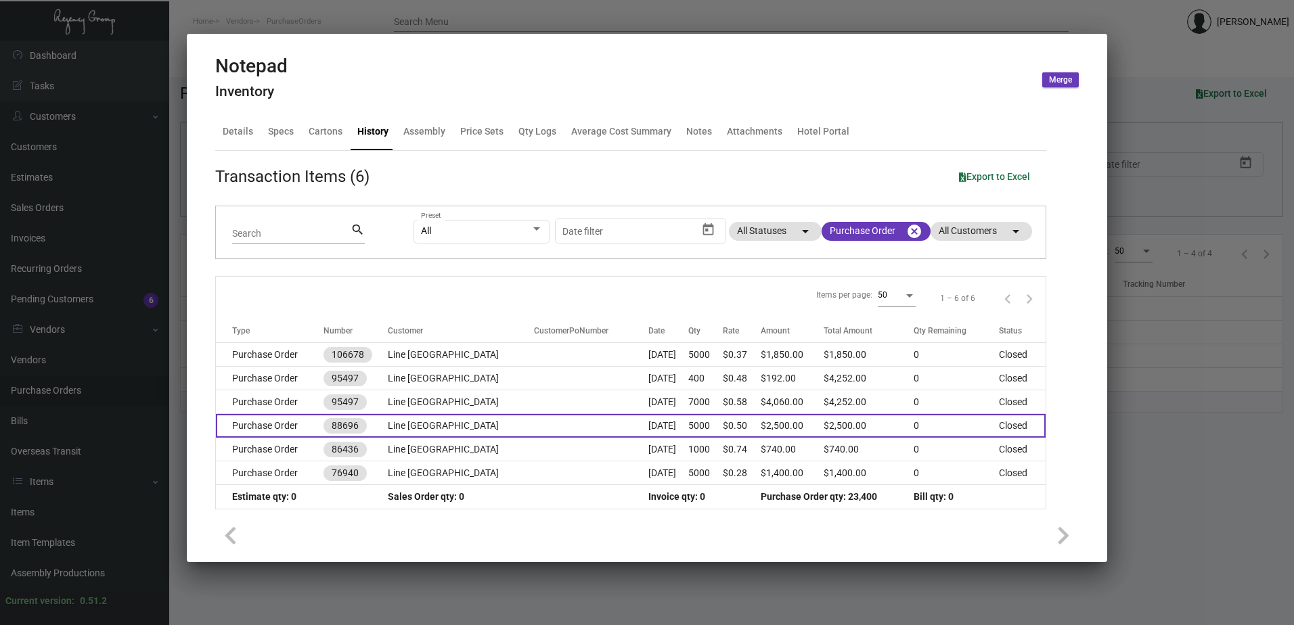
click at [265, 430] on td "Purchase Order" at bounding box center [270, 426] width 108 height 24
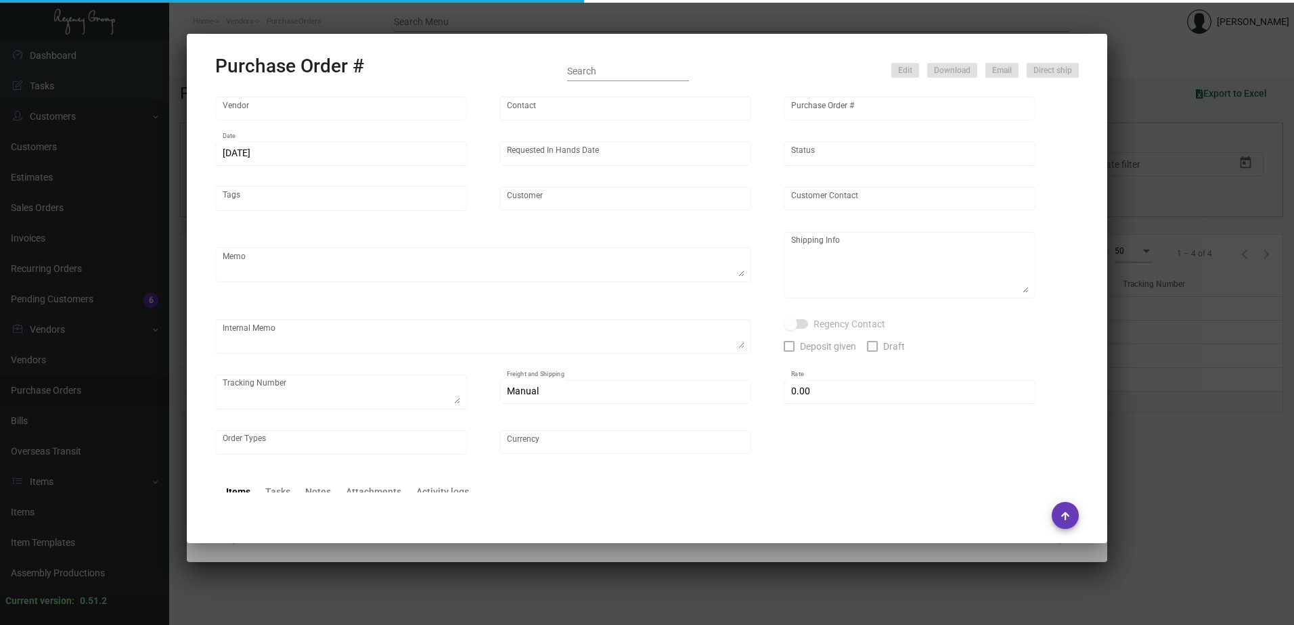
type input "Colonial Redi Record Corp."
type input "[PERSON_NAME]"
type input "88696"
type input "[DATE]"
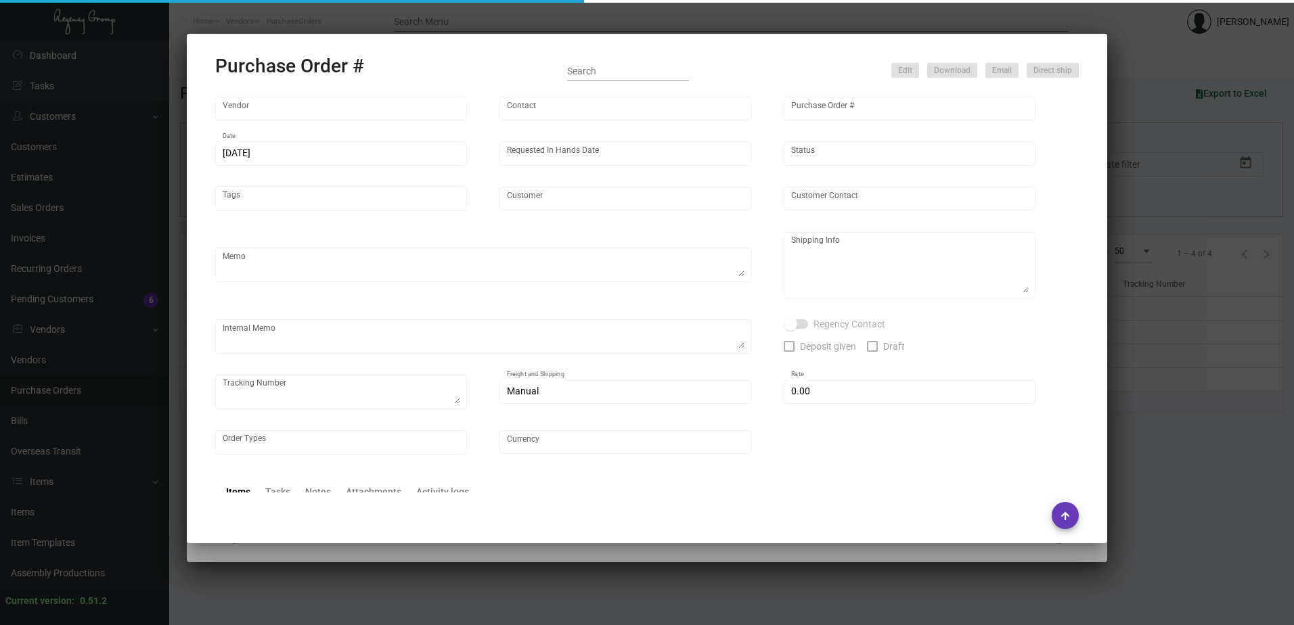
type input "Line [GEOGRAPHIC_DATA]"
type input "[PERSON_NAME]"
type textarea "Per your quote -- Confirming for this order that you will substitute Springhill…"
type textarea "Line [PERSON_NAME] Goneva [STREET_ADDRESS][PERSON_NAME]"
type textarea "Original Stock not available - Replacement stock approved [DATE] - Estimated sh…"
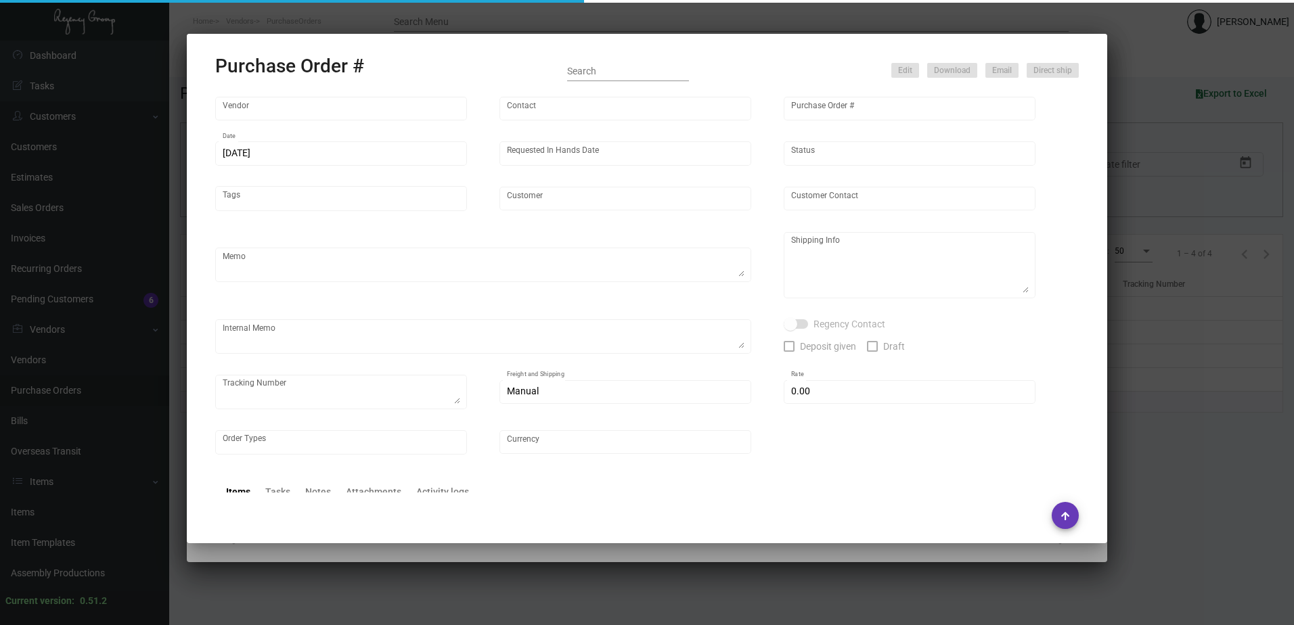
type input "$ 0.00"
type input "United States Dollar $"
